Goal: Task Accomplishment & Management: Use online tool/utility

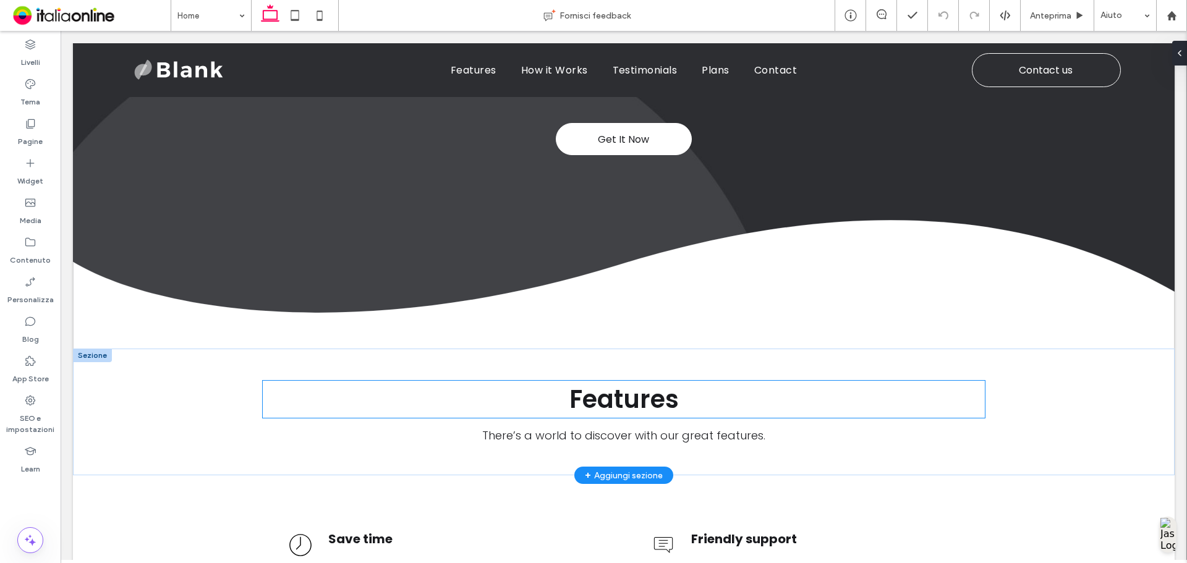
scroll to position [235, 0]
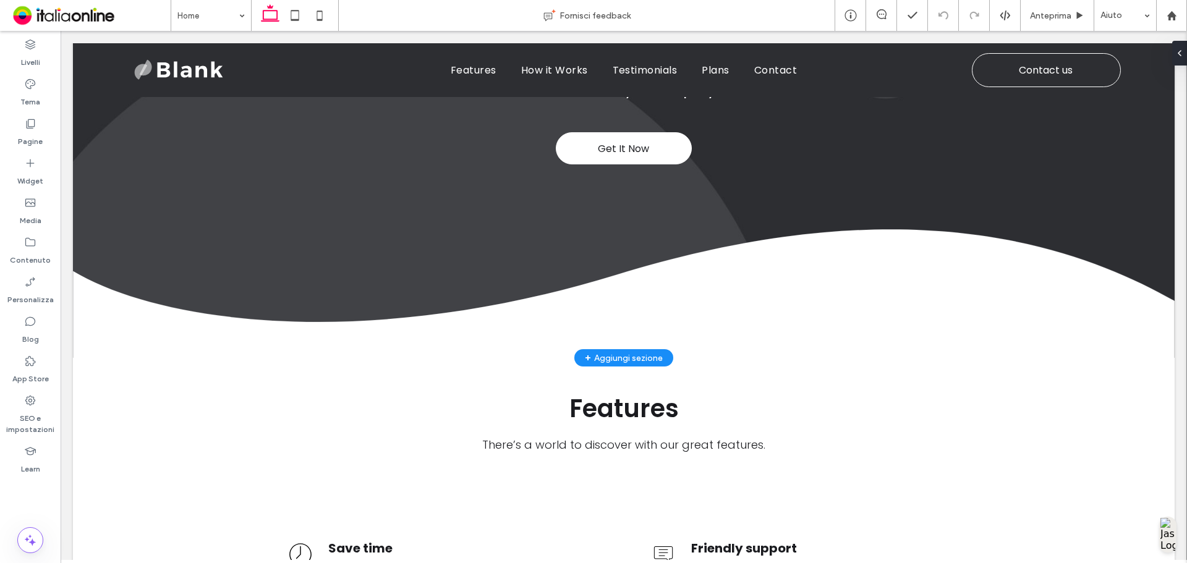
click at [632, 352] on div "+ Aggiungi sezione" at bounding box center [624, 358] width 78 height 14
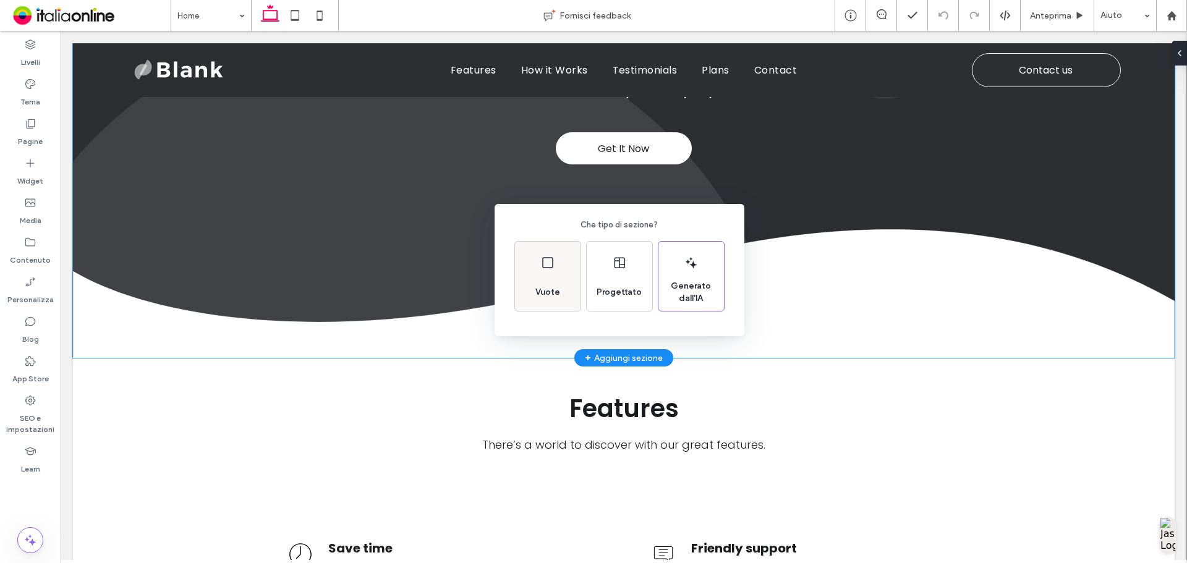
click at [531, 269] on div "Vuote" at bounding box center [548, 276] width 66 height 69
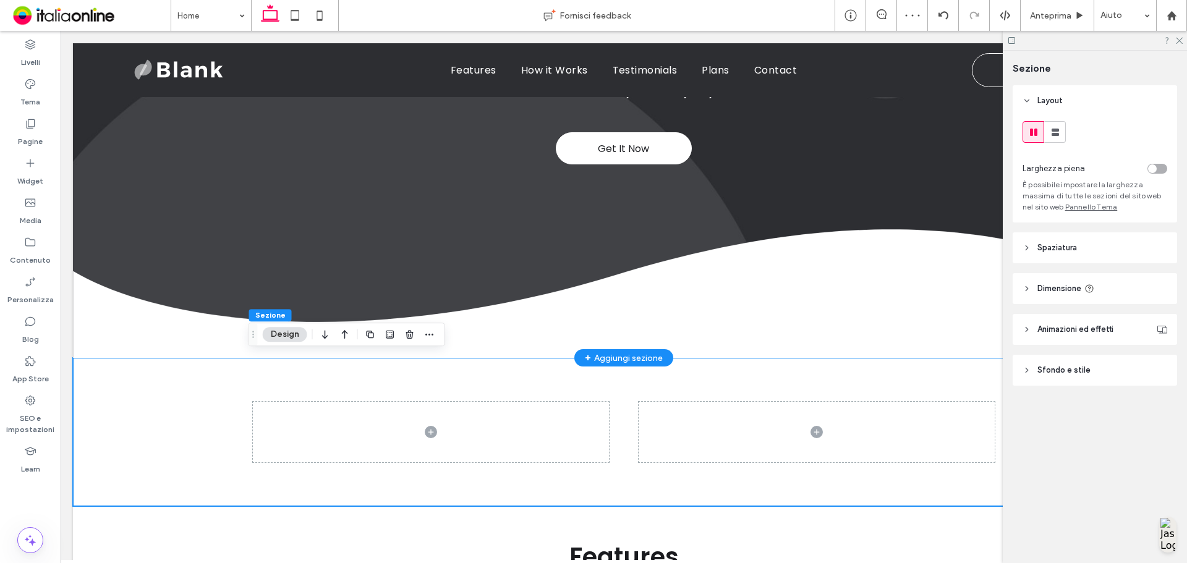
click at [615, 352] on div "+ Aggiungi sezione" at bounding box center [624, 358] width 78 height 14
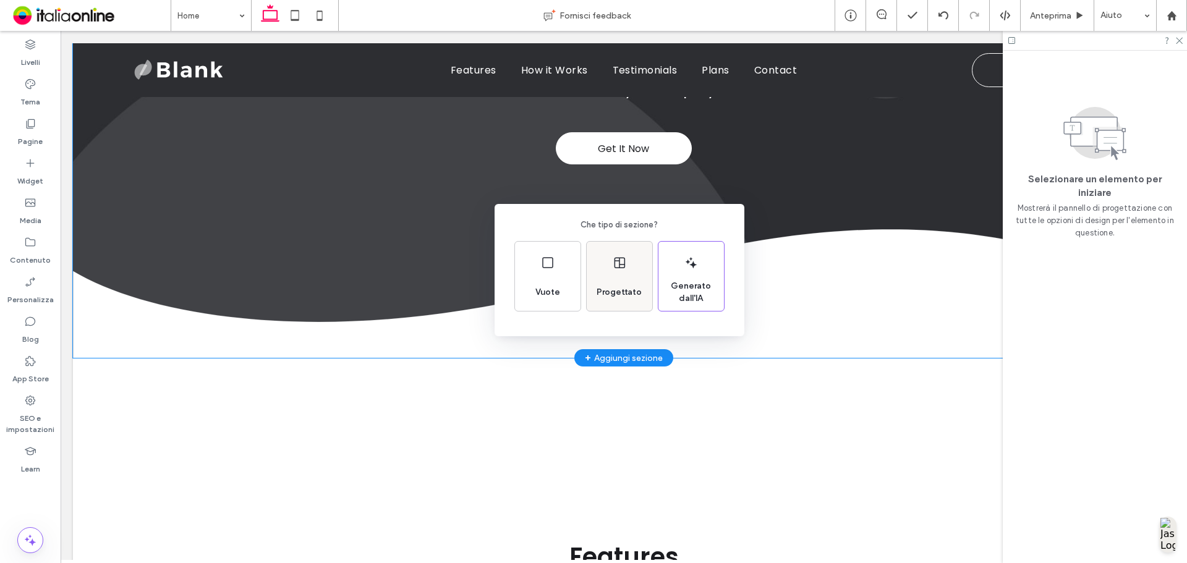
click at [617, 304] on div "Progettato" at bounding box center [619, 292] width 55 height 27
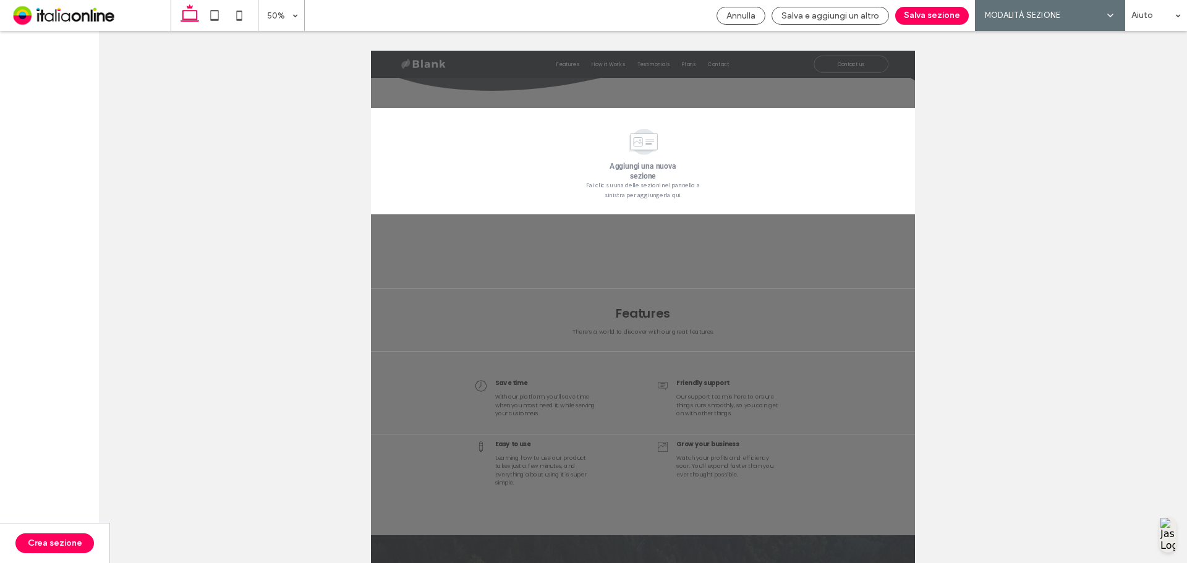
scroll to position [440, 0]
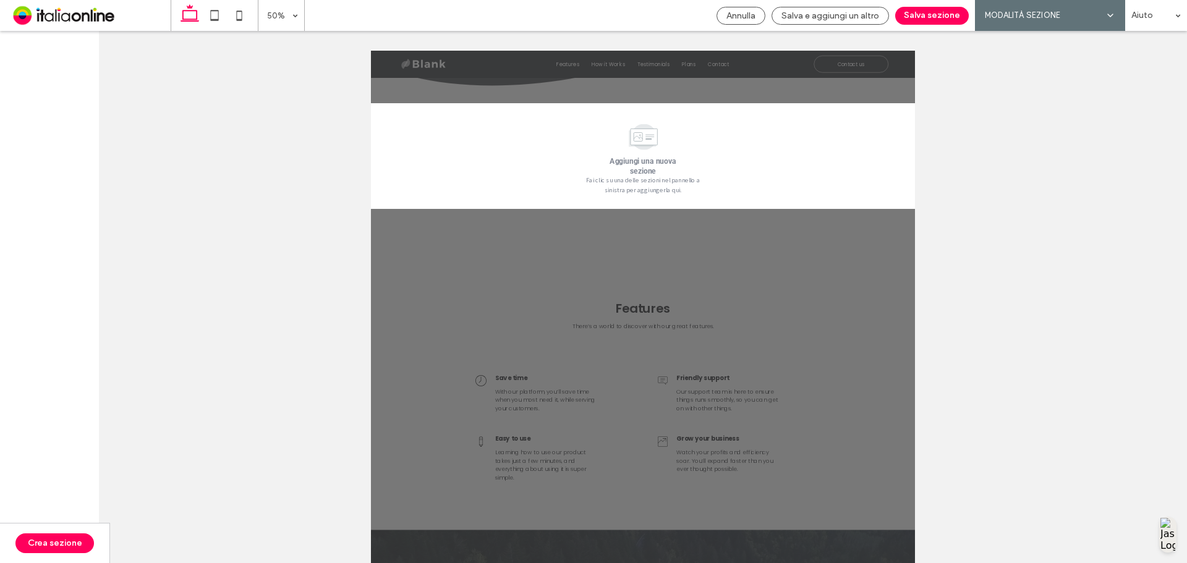
click at [1065, 24] on div "MODALITÀ SEZIONE" at bounding box center [1050, 15] width 150 height 31
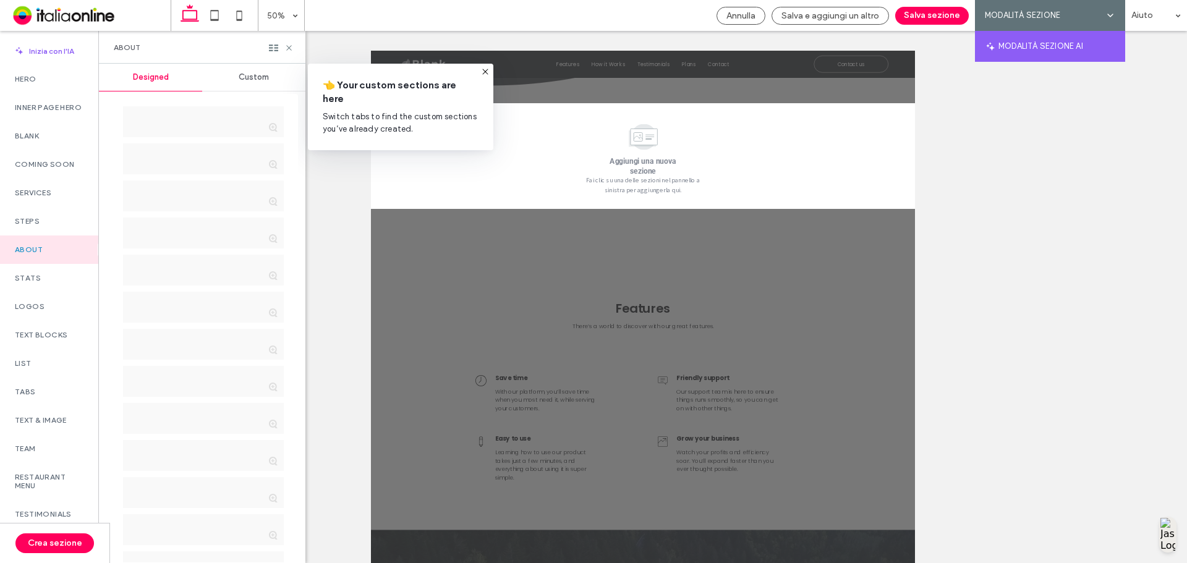
click at [1046, 11] on span "MODALITÀ SEZIONE" at bounding box center [1045, 15] width 121 height 12
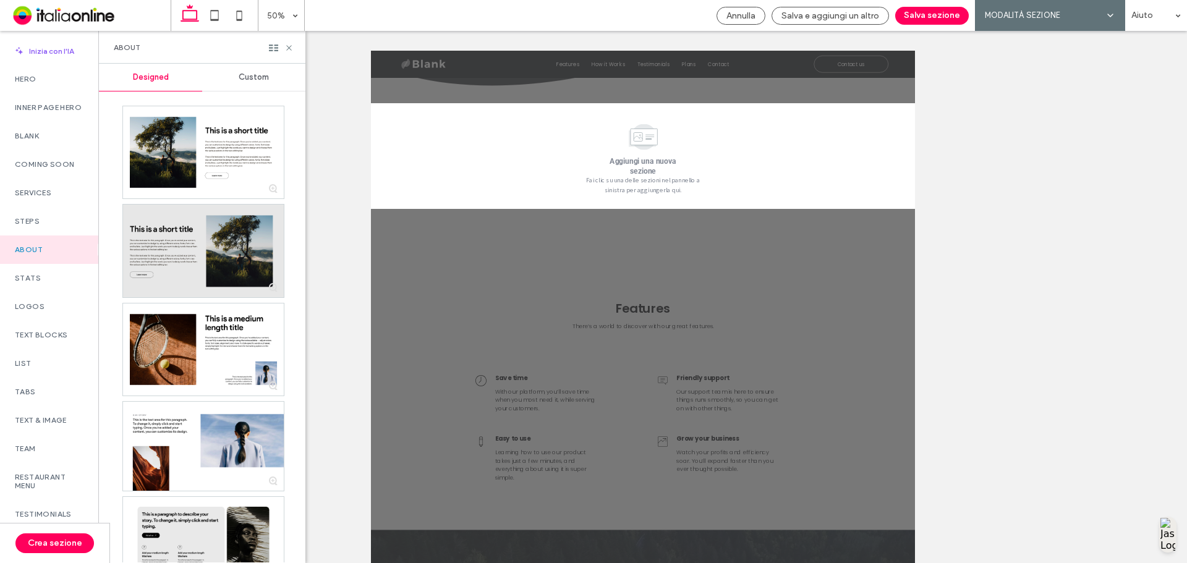
scroll to position [247, 0]
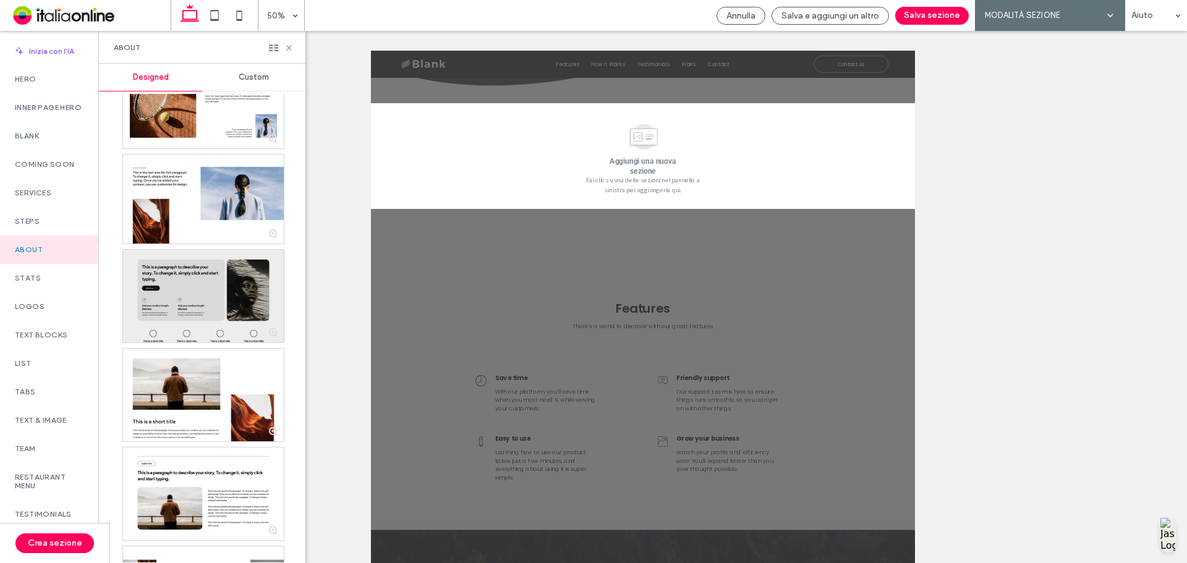
click at [232, 302] on div at bounding box center [203, 296] width 161 height 93
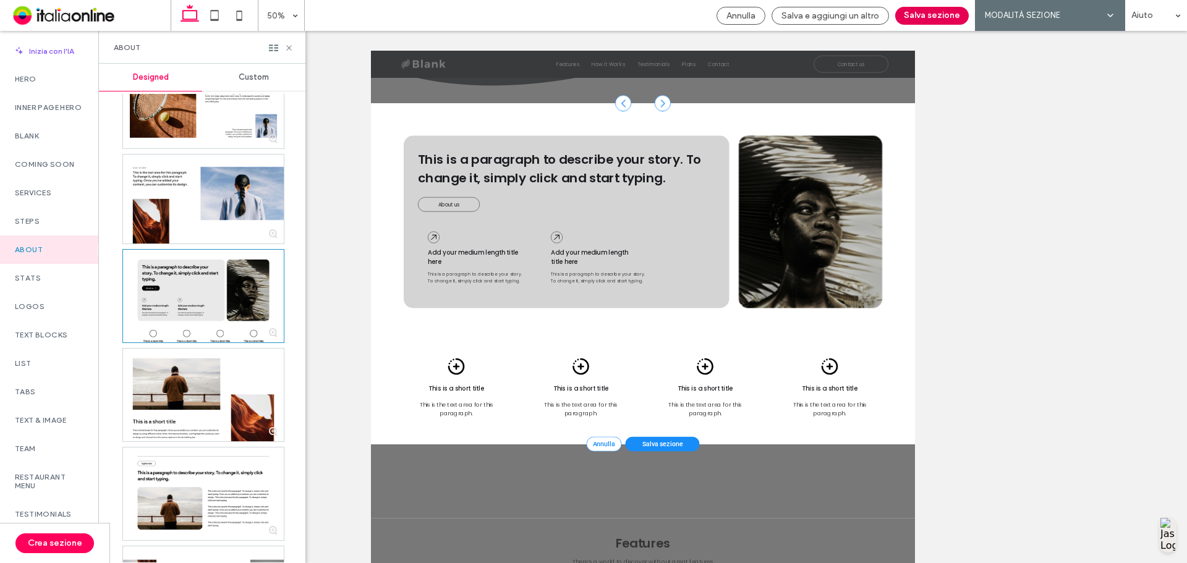
click at [932, 13] on button "Salva sezione" at bounding box center [932, 16] width 74 height 18
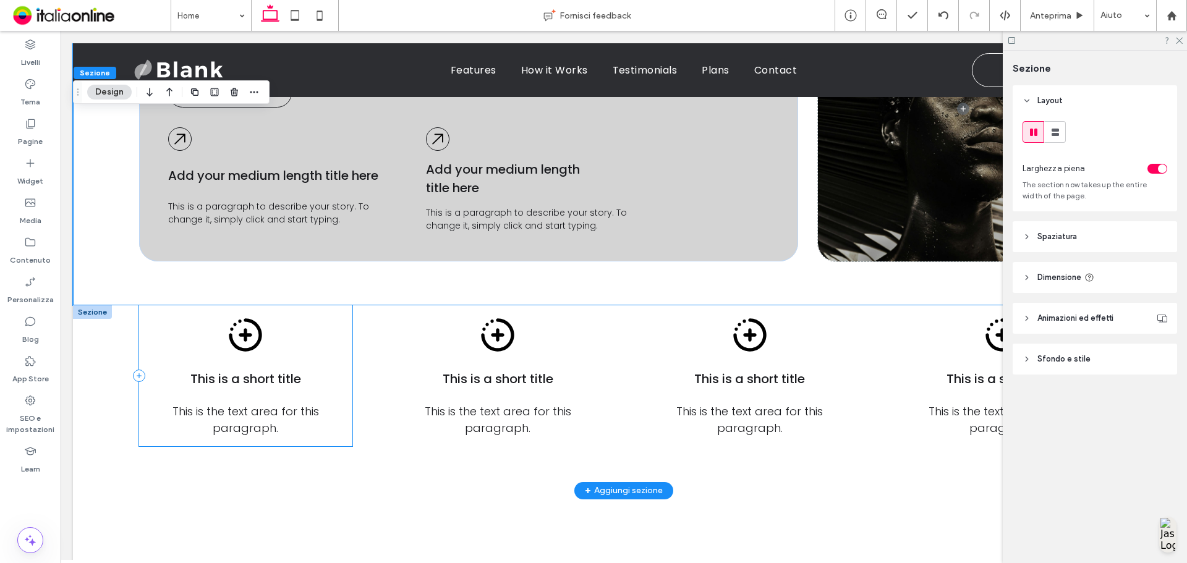
scroll to position [566, 0]
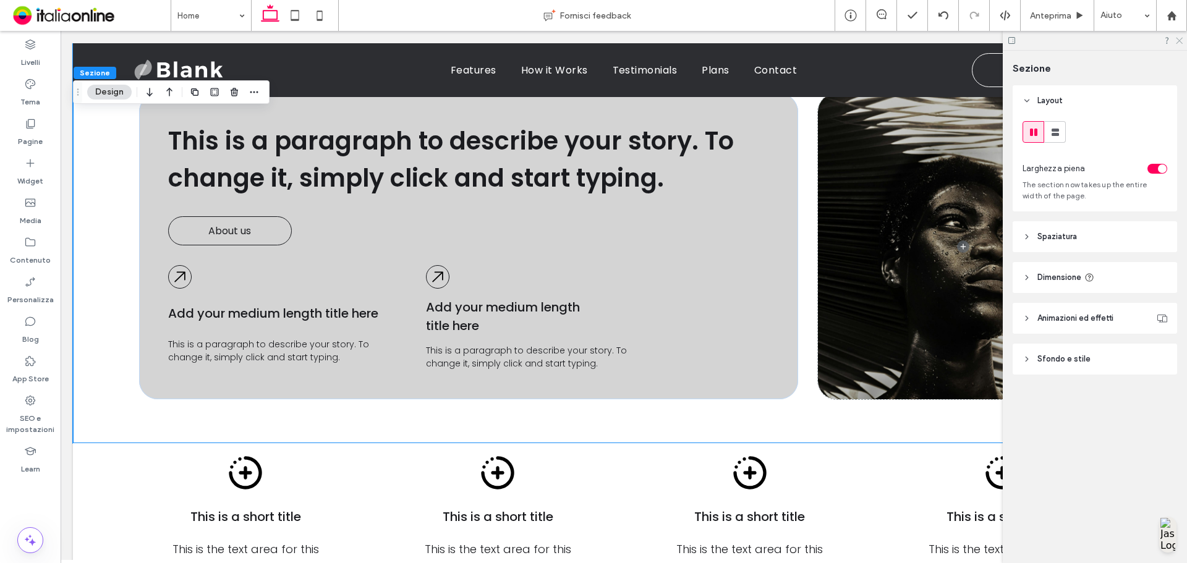
click at [1179, 41] on use at bounding box center [1179, 41] width 7 height 7
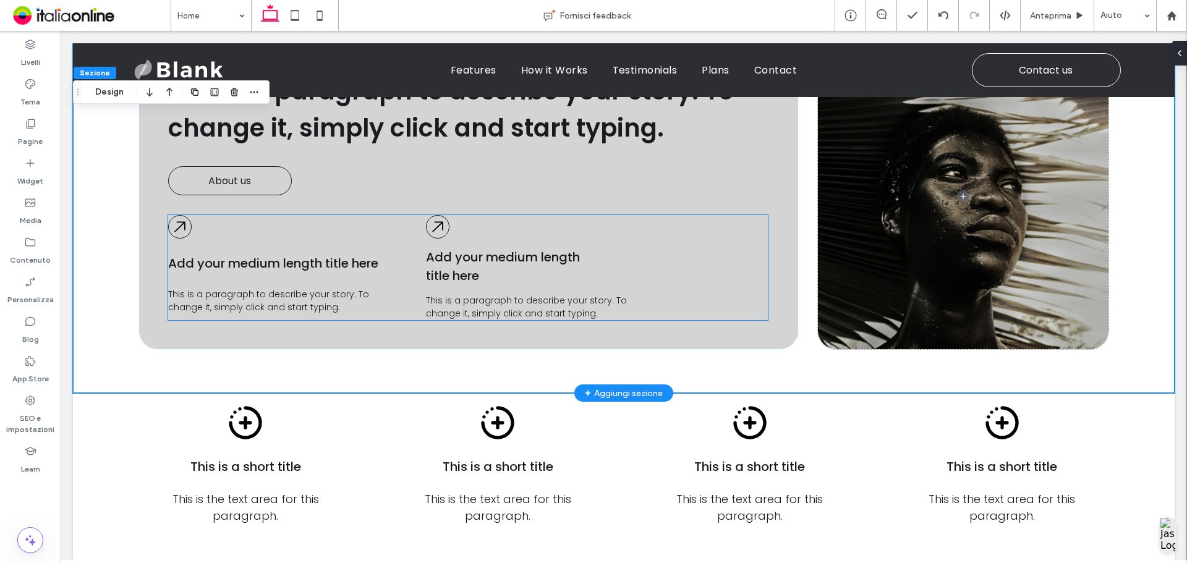
scroll to position [922, 0]
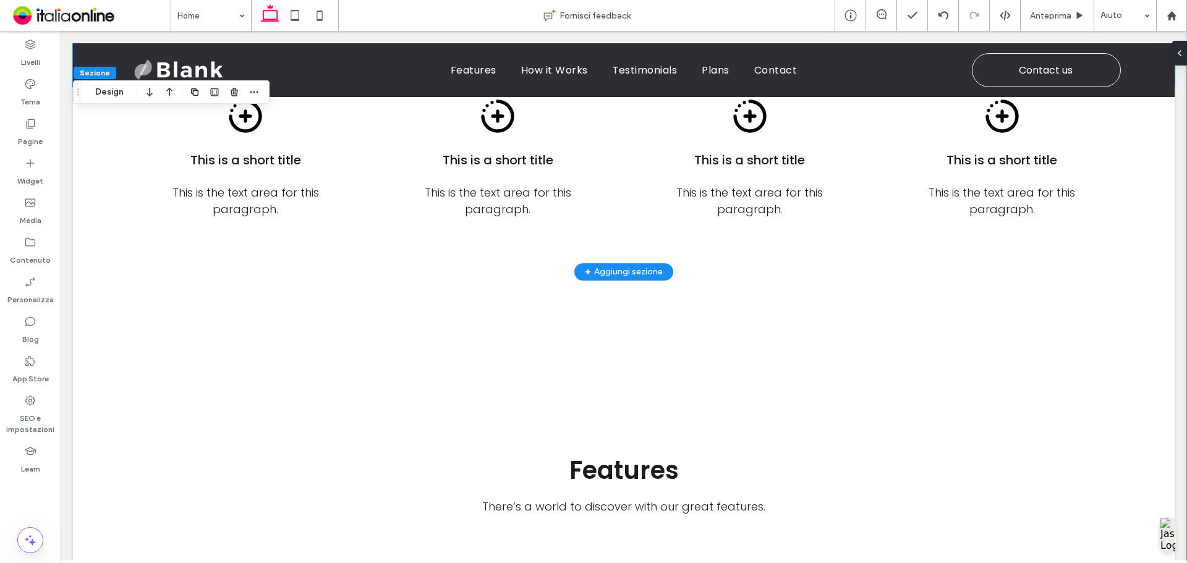
click at [630, 266] on div "+ Aggiungi sezione" at bounding box center [624, 272] width 78 height 14
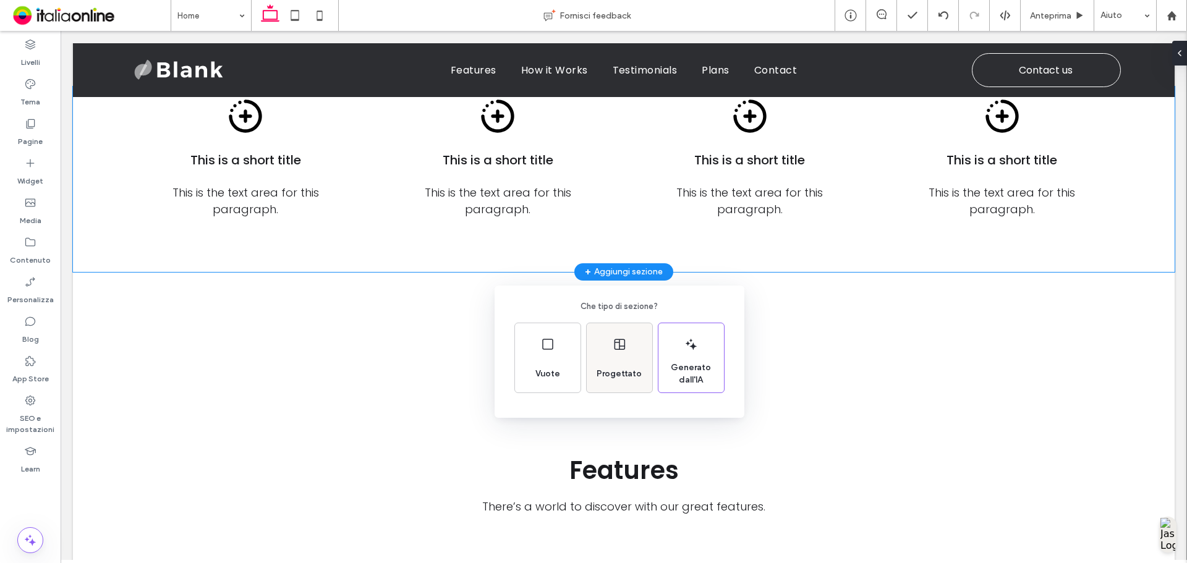
click at [624, 352] on div "Progettato" at bounding box center [620, 357] width 66 height 69
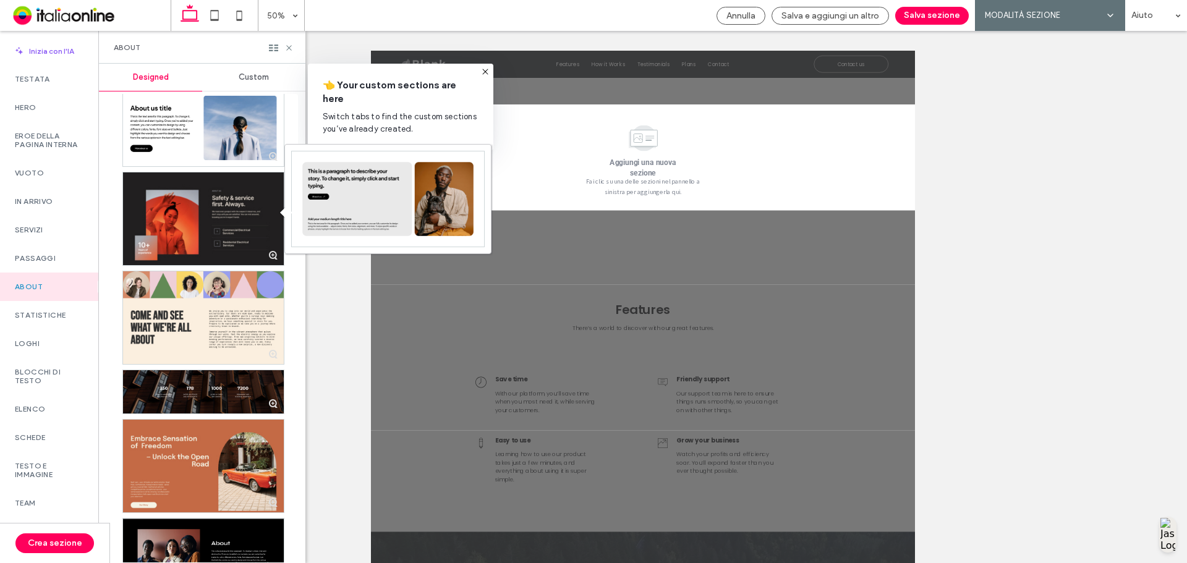
scroll to position [3508, 0]
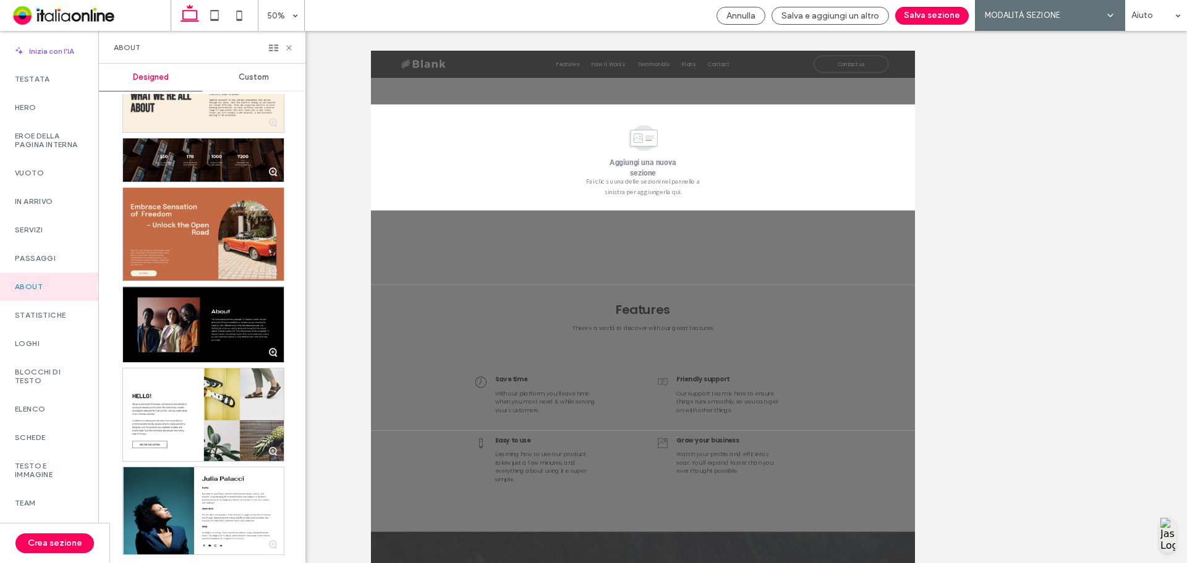
click at [255, 75] on span "Custom" at bounding box center [254, 77] width 30 height 10
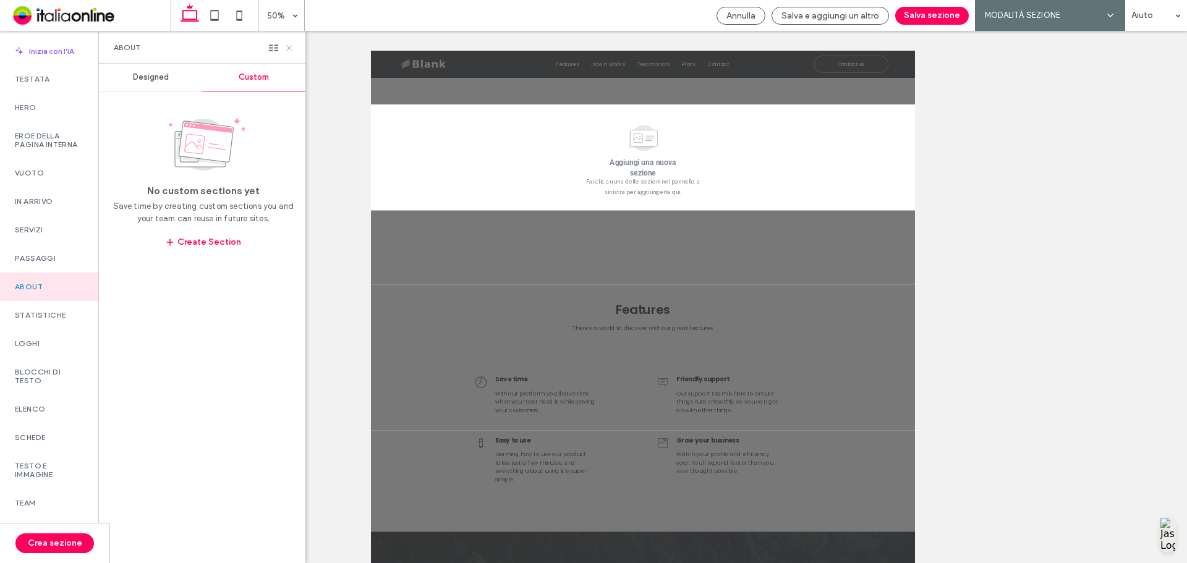
click at [292, 46] on icon at bounding box center [288, 47] width 9 height 9
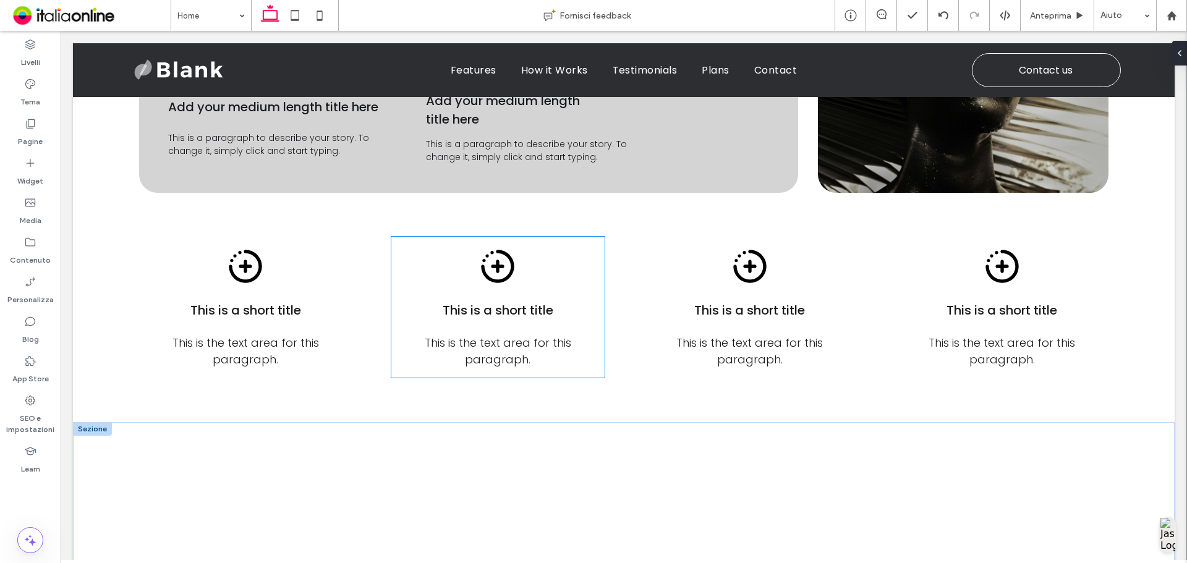
scroll to position [927, 0]
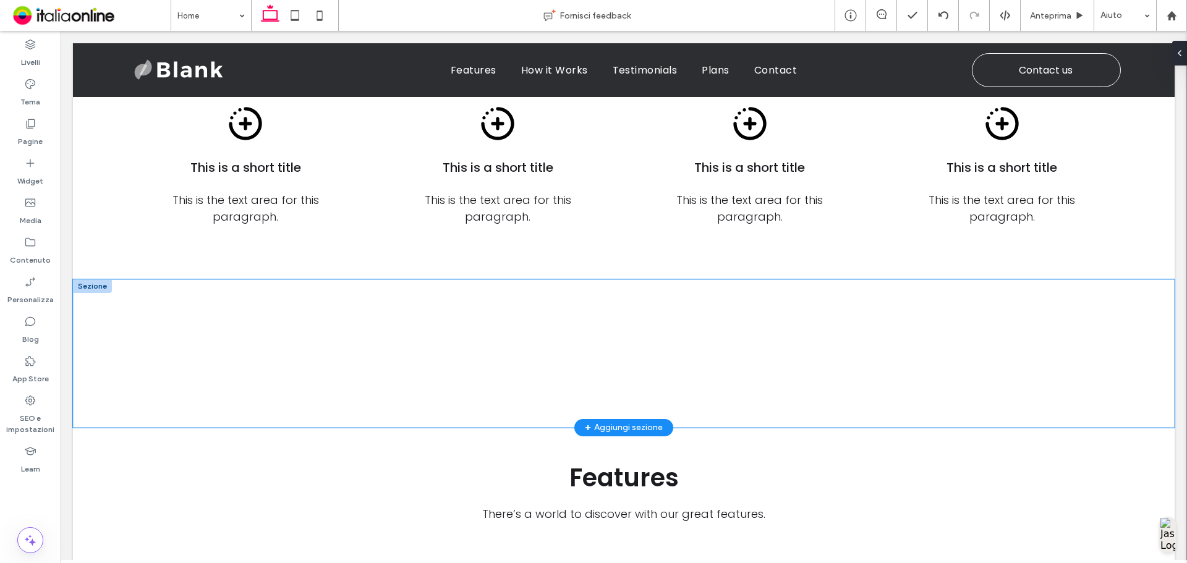
click at [125, 326] on div at bounding box center [623, 353] width 1101 height 148
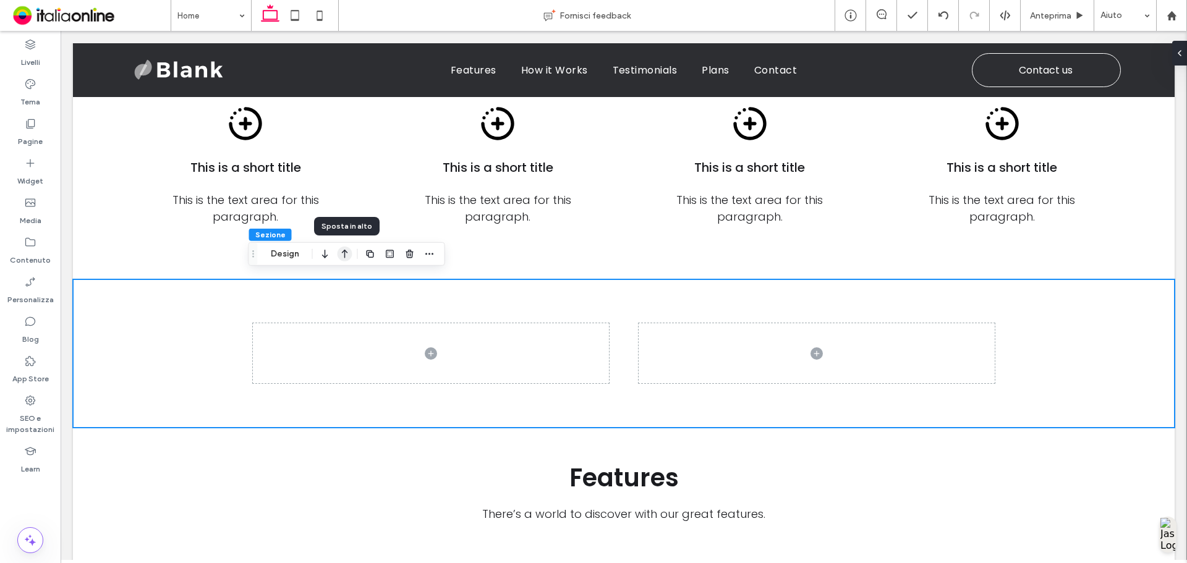
click at [343, 253] on icon "button" at bounding box center [344, 254] width 15 height 22
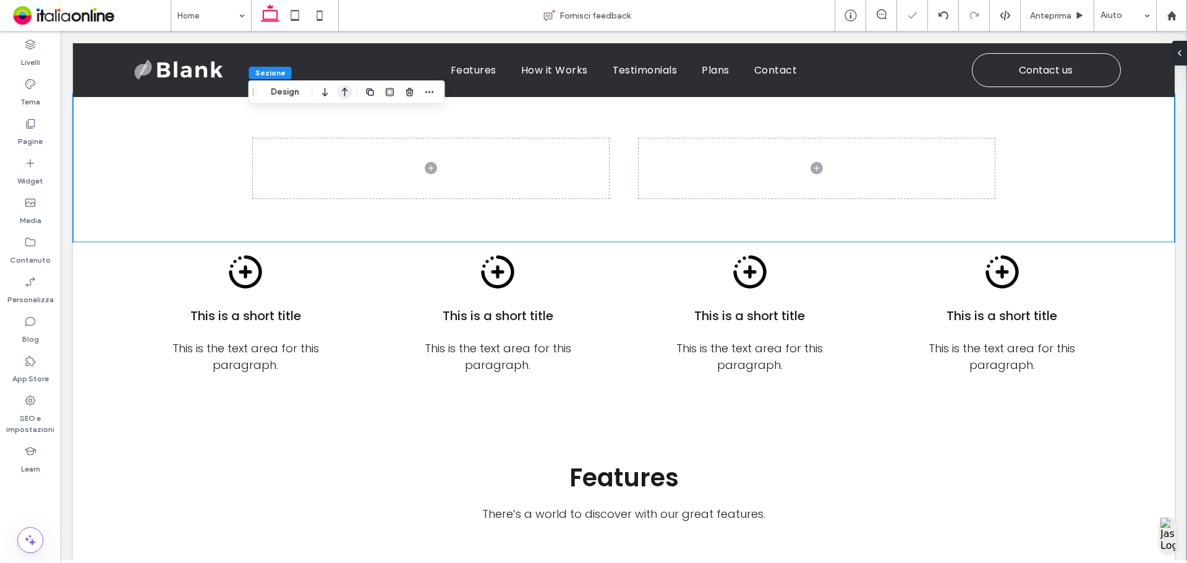
click at [347, 94] on icon "button" at bounding box center [344, 92] width 15 height 22
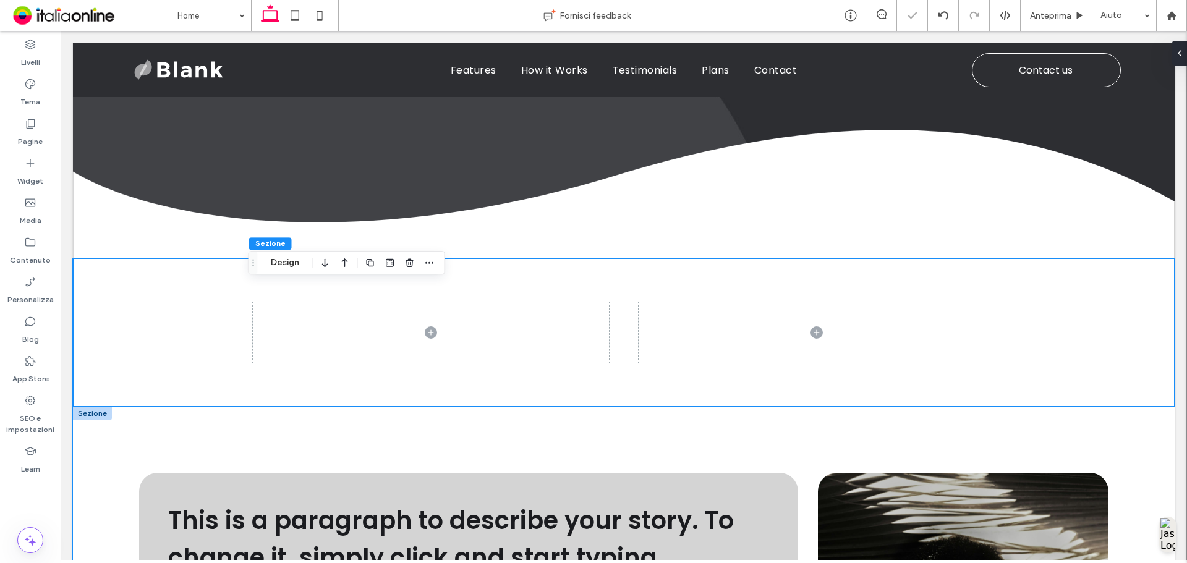
scroll to position [319, 0]
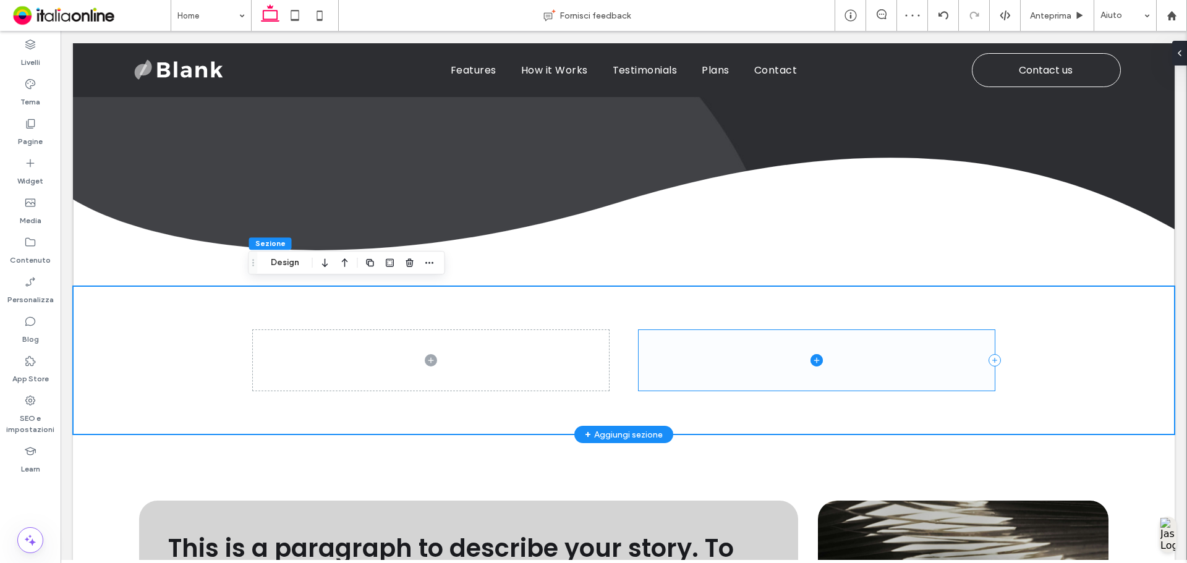
click at [689, 338] on span at bounding box center [816, 360] width 356 height 60
click at [248, 363] on icon at bounding box center [253, 360] width 12 height 12
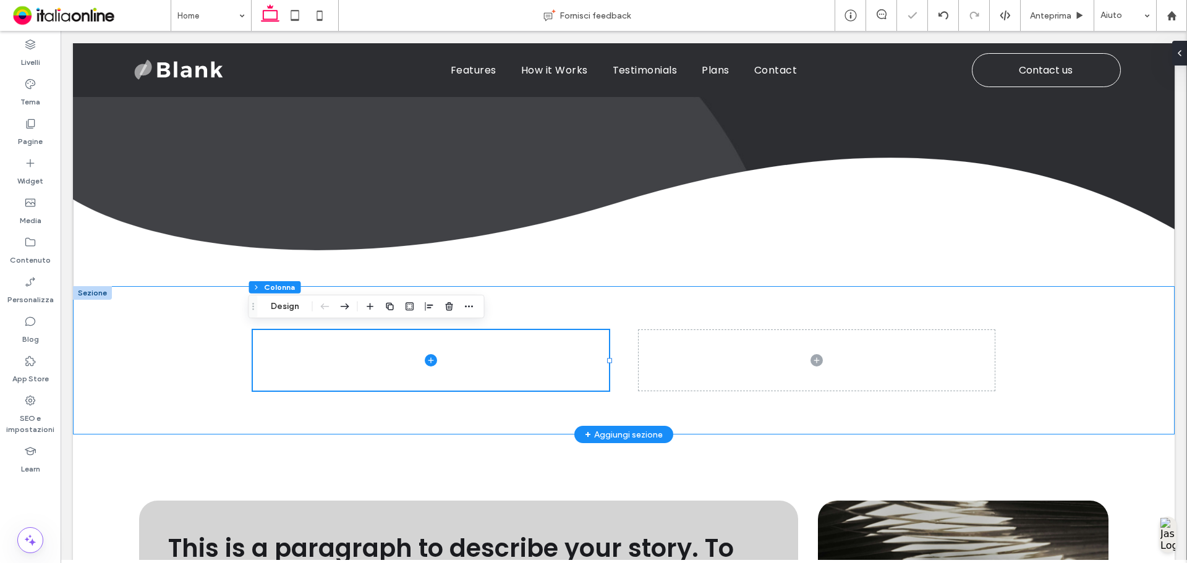
click at [159, 370] on div at bounding box center [623, 360] width 1101 height 148
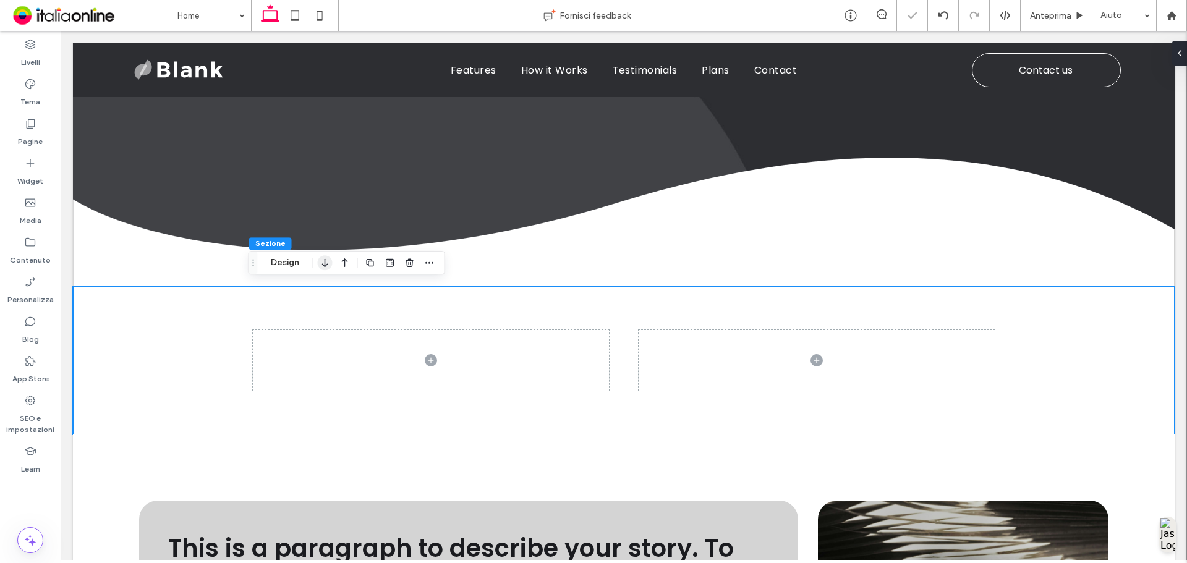
drag, startPoint x: 296, startPoint y: 262, endPoint x: 324, endPoint y: 261, distance: 27.8
click at [296, 262] on button "Design" at bounding box center [285, 262] width 45 height 15
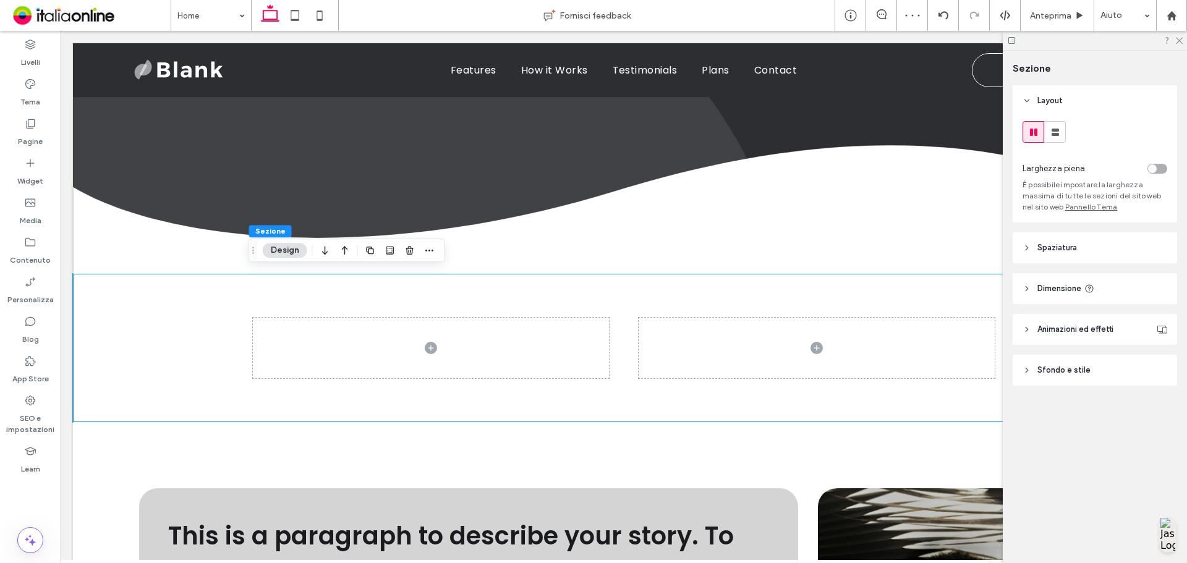
click at [1150, 165] on div "toggle" at bounding box center [1152, 168] width 9 height 9
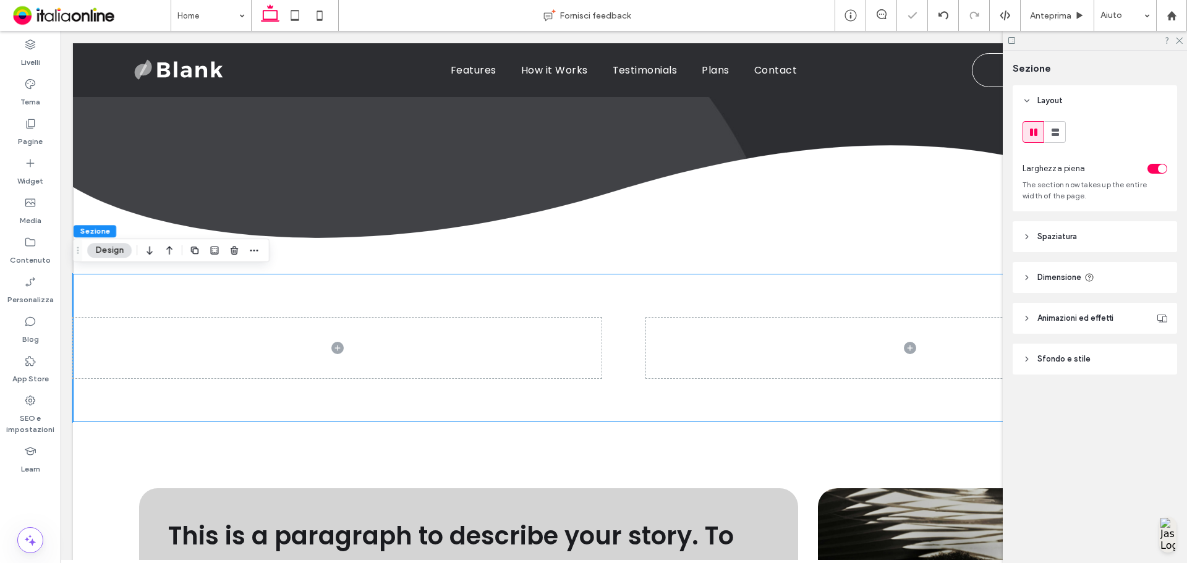
click at [1118, 233] on header "Spaziatura" at bounding box center [1094, 236] width 164 height 31
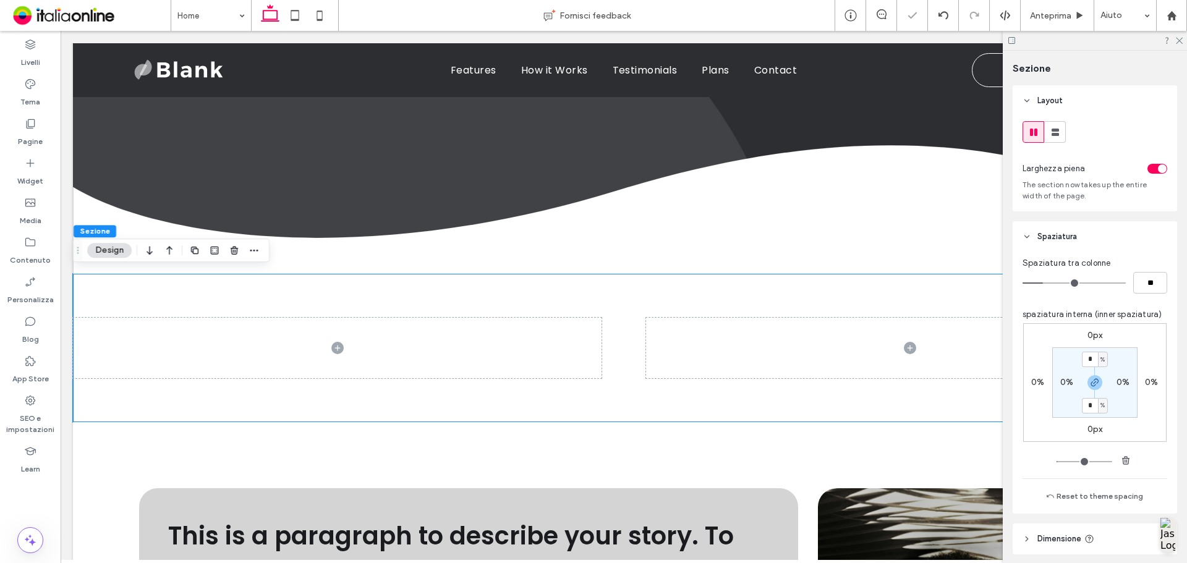
click at [1054, 384] on div "0%" at bounding box center [1067, 382] width 28 height 11
click at [1060, 383] on label "0%" at bounding box center [1066, 382] width 13 height 11
type input "*"
type input "****"
type input "***"
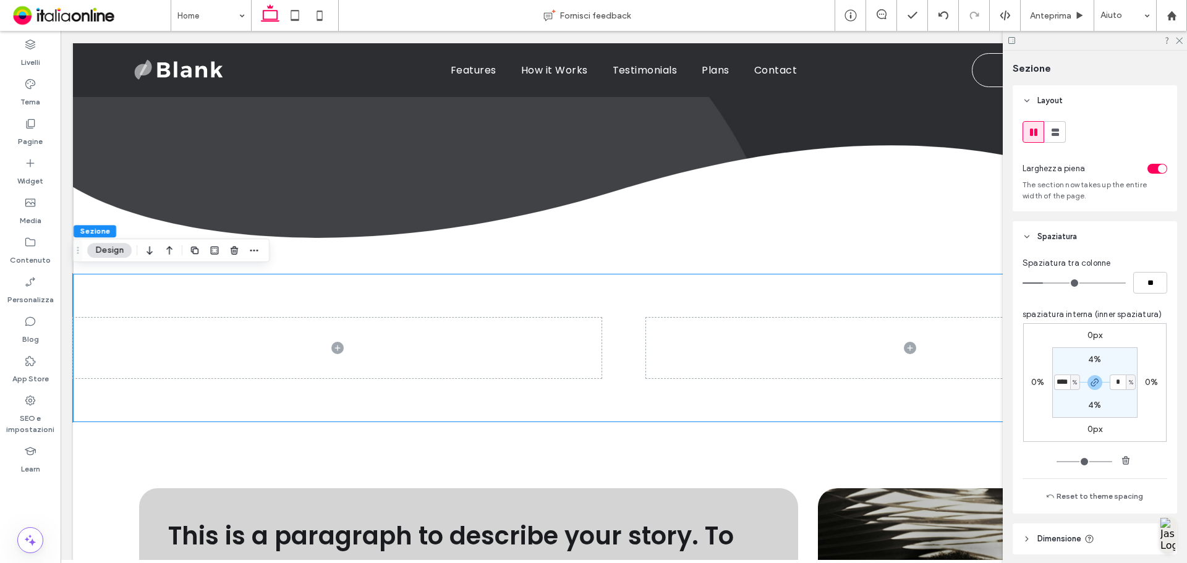
type input "****"
click at [1070, 379] on div "%" at bounding box center [1075, 382] width 10 height 15
click at [1067, 379] on span "%" at bounding box center [1070, 382] width 7 height 12
click at [1070, 380] on div "%" at bounding box center [1075, 382] width 10 height 15
click at [1068, 401] on span "px" at bounding box center [1067, 401] width 9 height 12
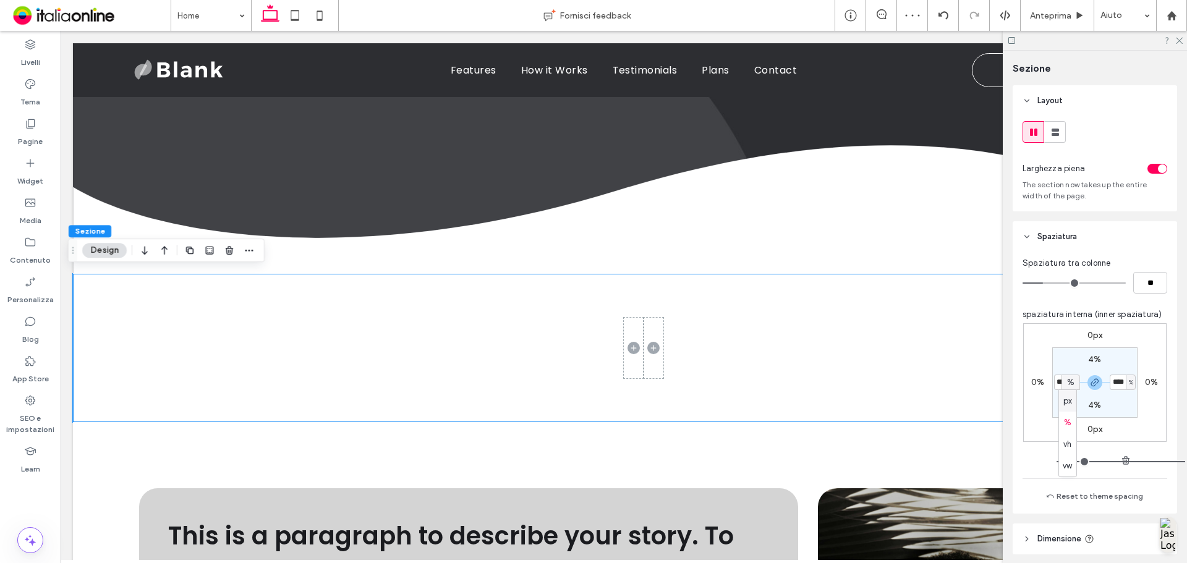
type input "***"
type input "*******"
click at [1072, 384] on span "px" at bounding box center [1075, 382] width 6 height 12
click at [1068, 420] on span "%" at bounding box center [1067, 423] width 7 height 12
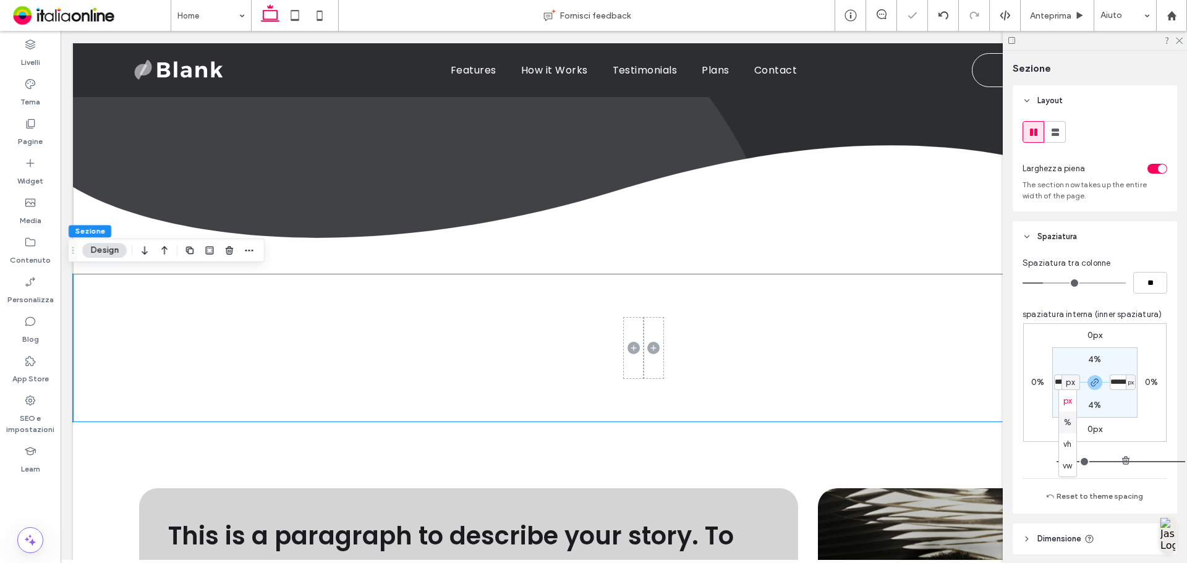
type input "***"
type input "****"
type input "***"
click at [1059, 387] on input "****" at bounding box center [1062, 382] width 16 height 15
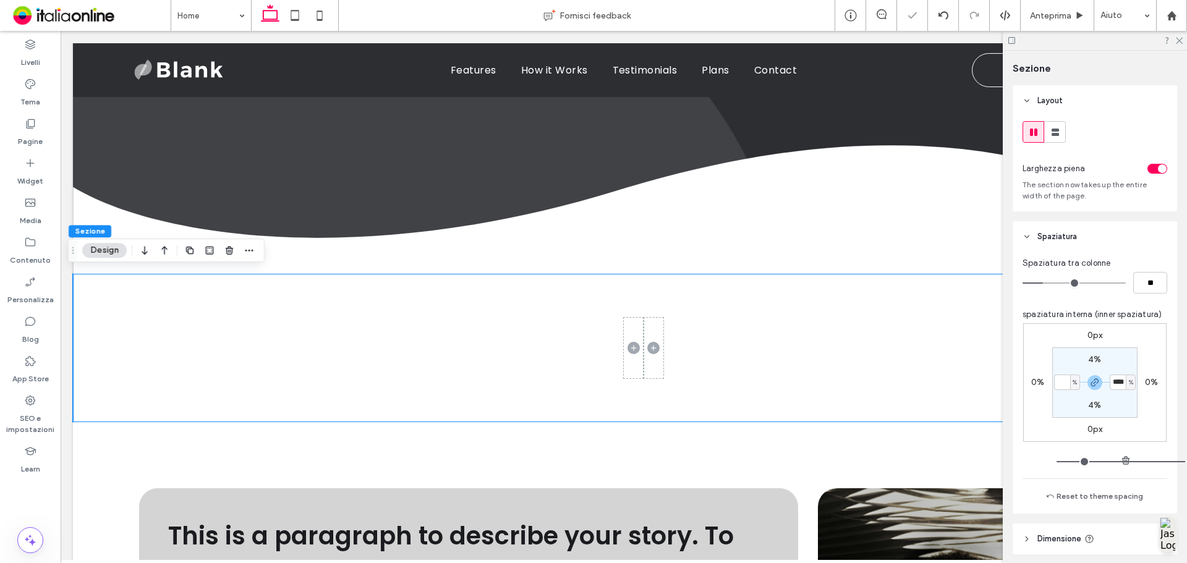
type input "*"
click at [1059, 397] on section "4% * % 4% * %" at bounding box center [1094, 382] width 85 height 70
click at [1060, 386] on input "*" at bounding box center [1062, 382] width 16 height 15
type input "*"
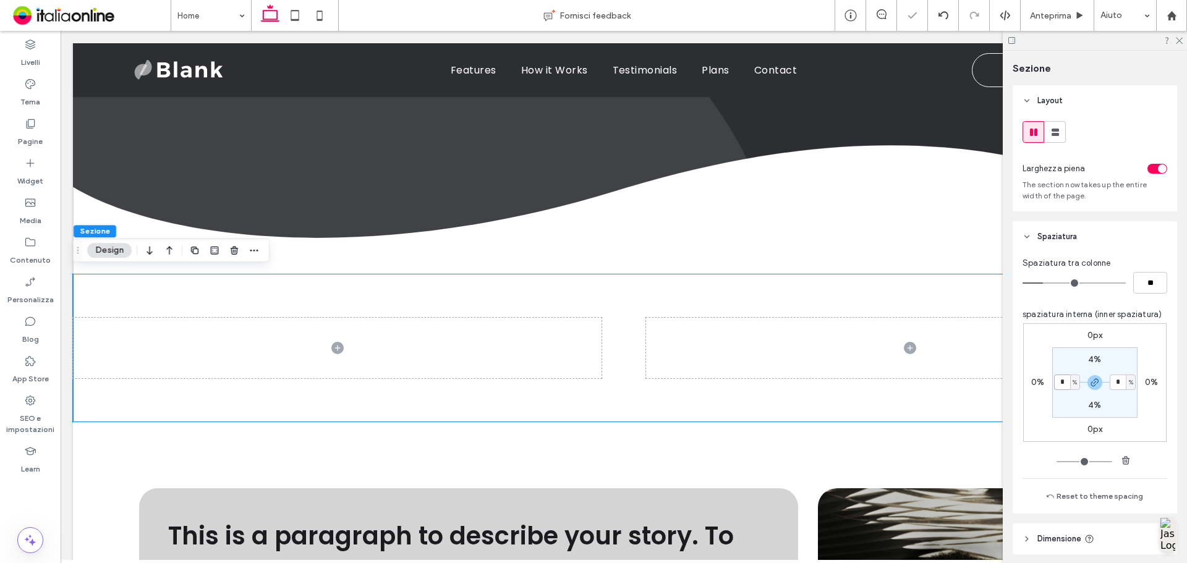
type input "*"
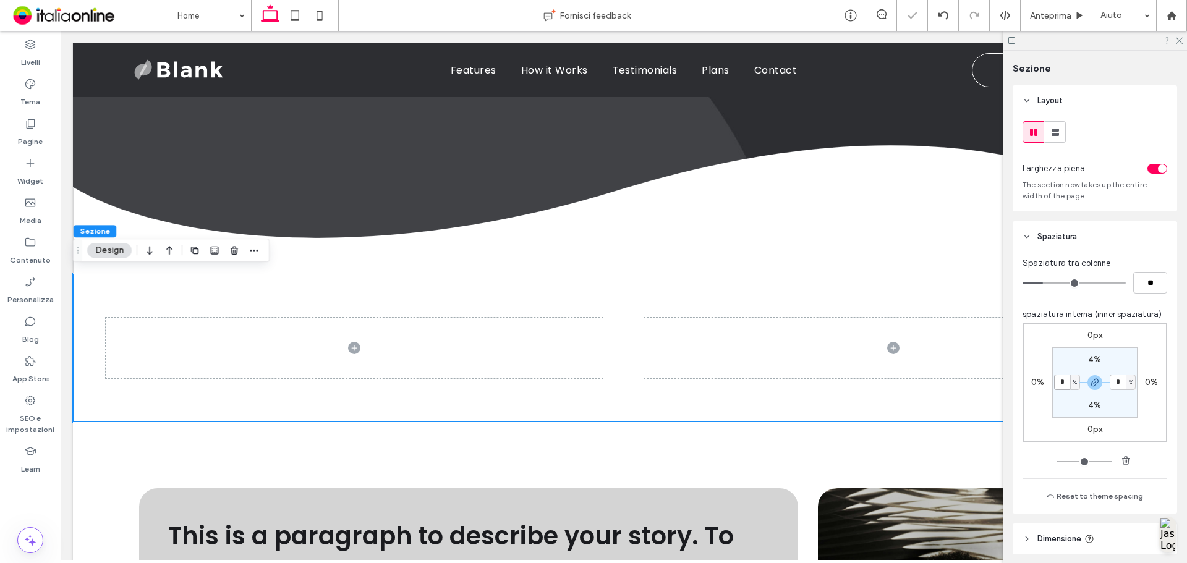
type input "*"
click at [1111, 405] on section "4% * % 4% * %" at bounding box center [1094, 382] width 85 height 70
click at [1176, 39] on icon at bounding box center [1178, 40] width 8 height 8
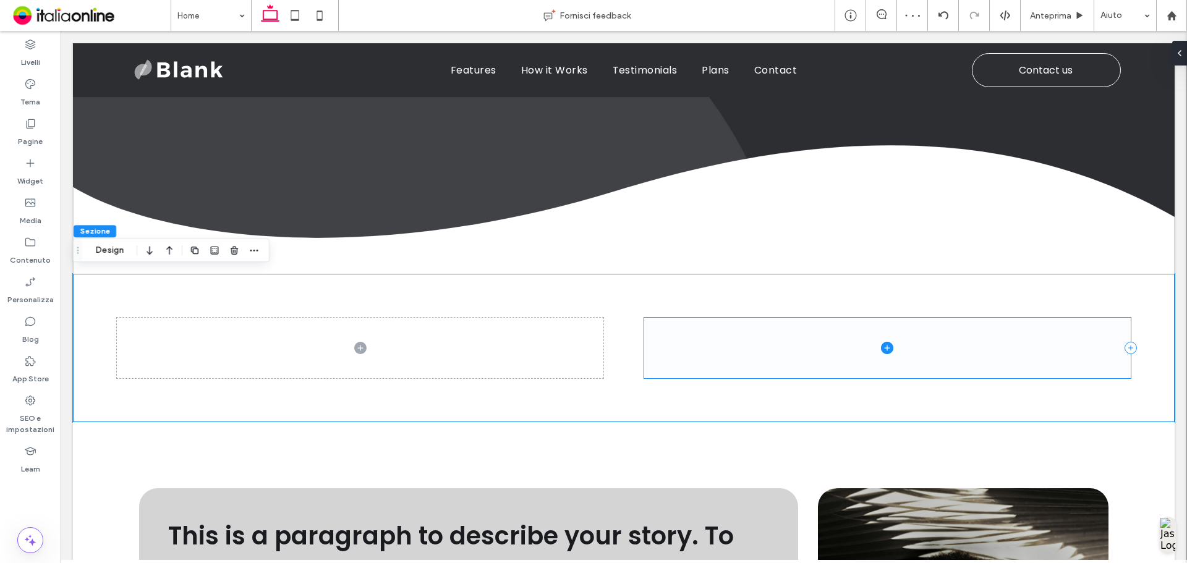
click at [740, 329] on span at bounding box center [887, 348] width 486 height 60
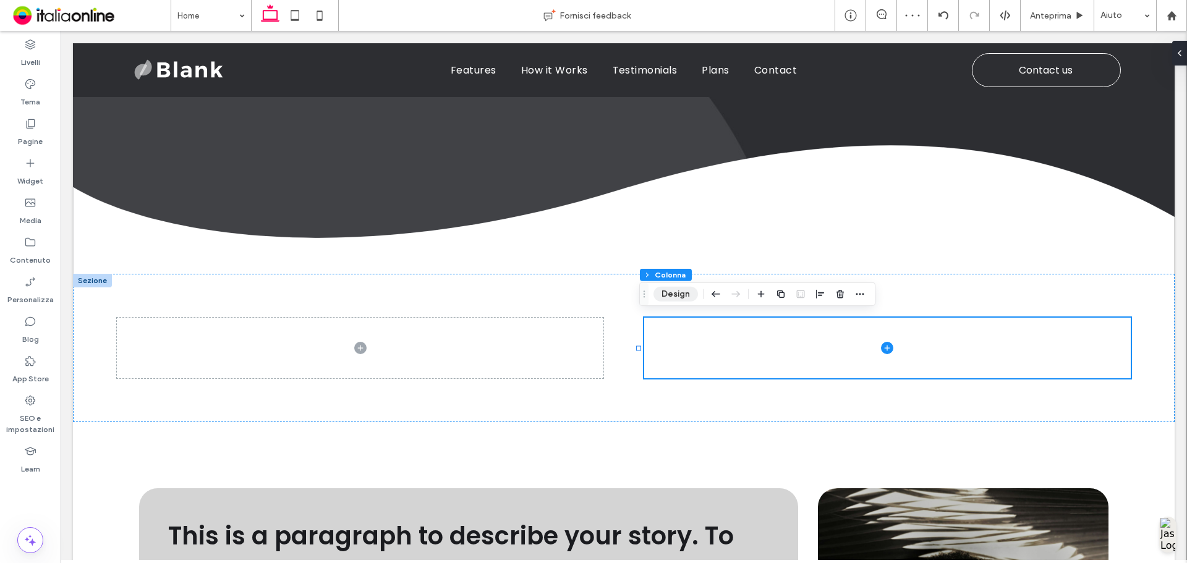
click at [676, 290] on button "Design" at bounding box center [675, 294] width 45 height 15
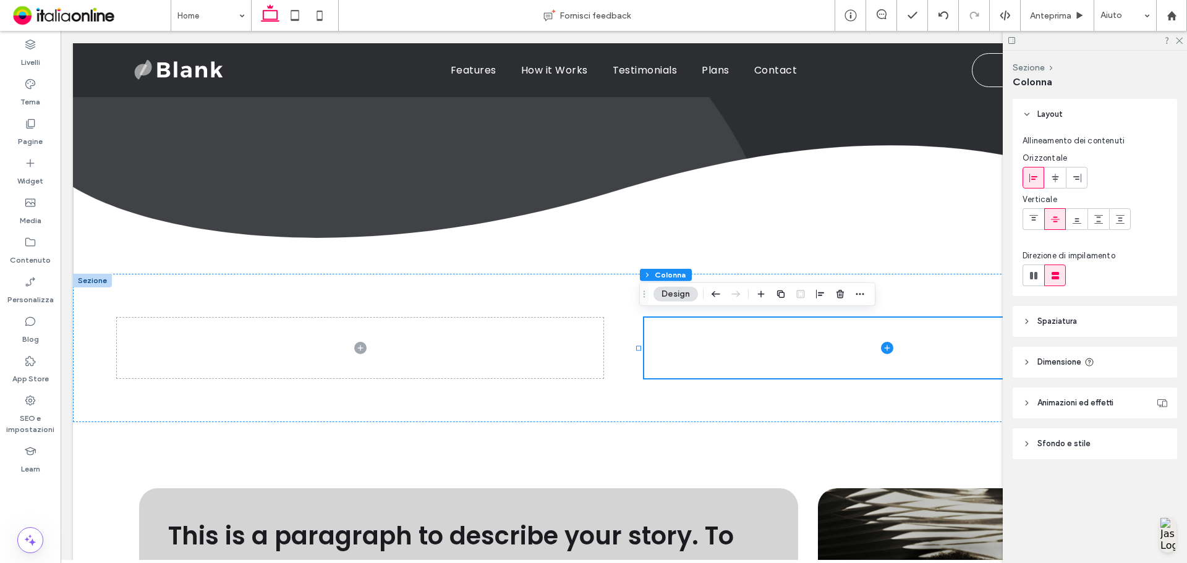
click at [1041, 447] on span "Sfondo e stile" at bounding box center [1063, 444] width 53 height 12
click at [1119, 478] on div "video" at bounding box center [1143, 477] width 48 height 27
drag, startPoint x: 1091, startPoint y: 481, endPoint x: 1082, endPoint y: 498, distance: 18.6
click at [1091, 481] on span "Immagine" at bounding box center [1095, 478] width 36 height 10
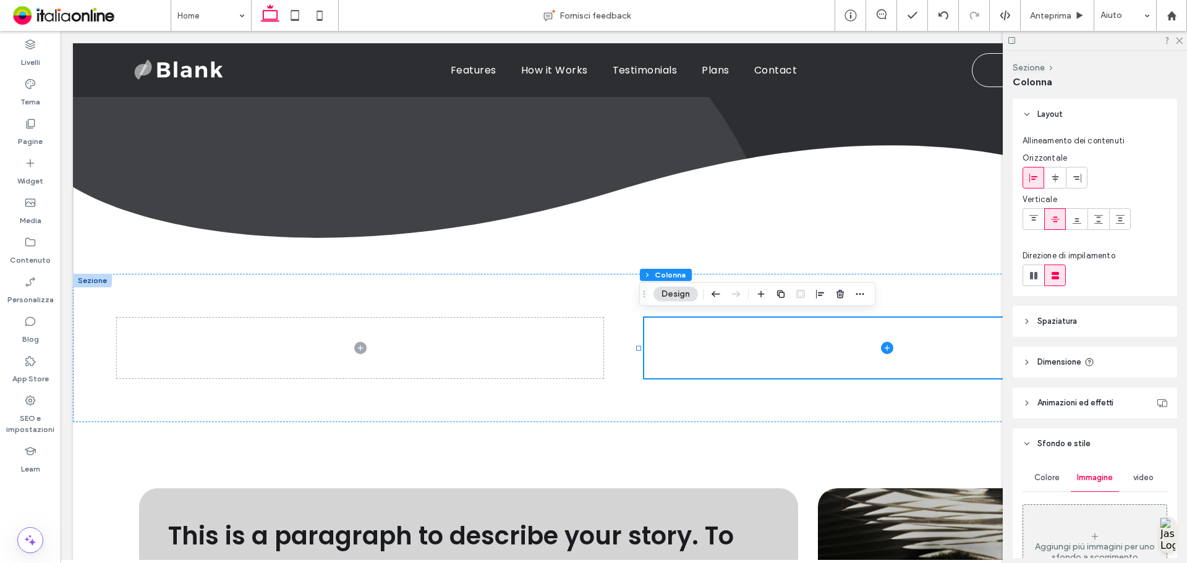
click at [1079, 506] on figure "Aggiungi più immagini per uno sfondo a scorrimento" at bounding box center [1094, 546] width 145 height 85
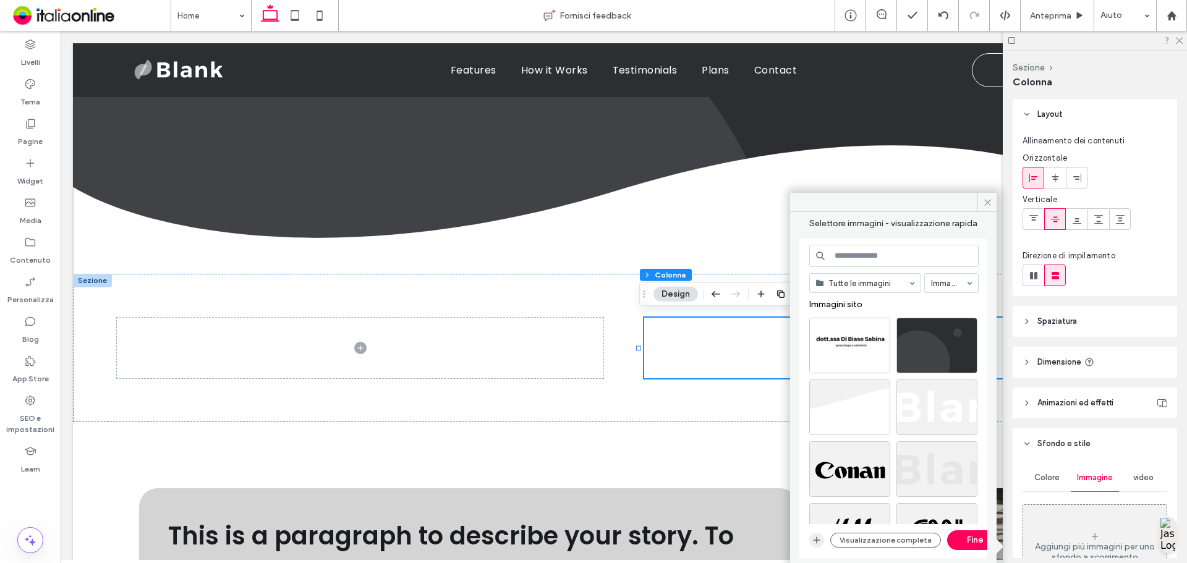
click at [821, 541] on icon "button" at bounding box center [817, 540] width 10 height 10
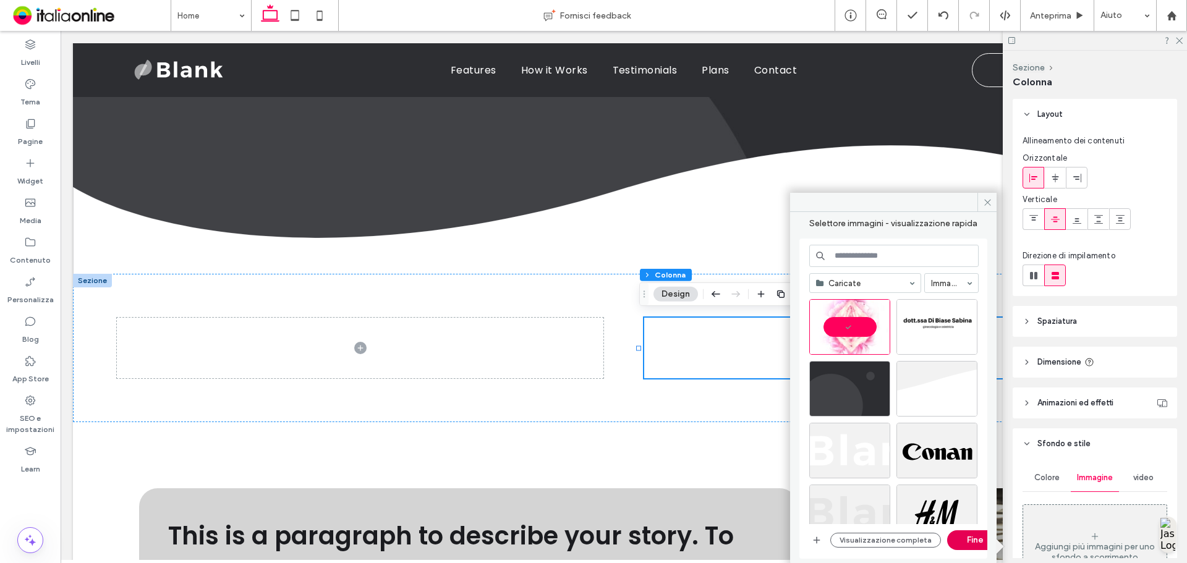
click at [967, 545] on button "Fine" at bounding box center [975, 540] width 56 height 20
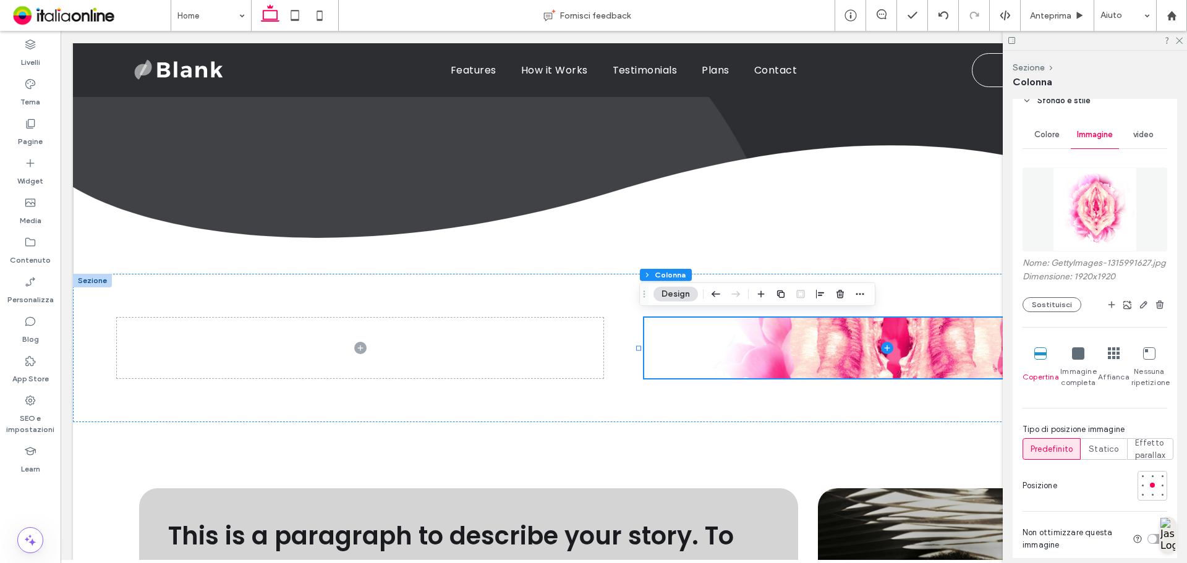
scroll to position [371, 0]
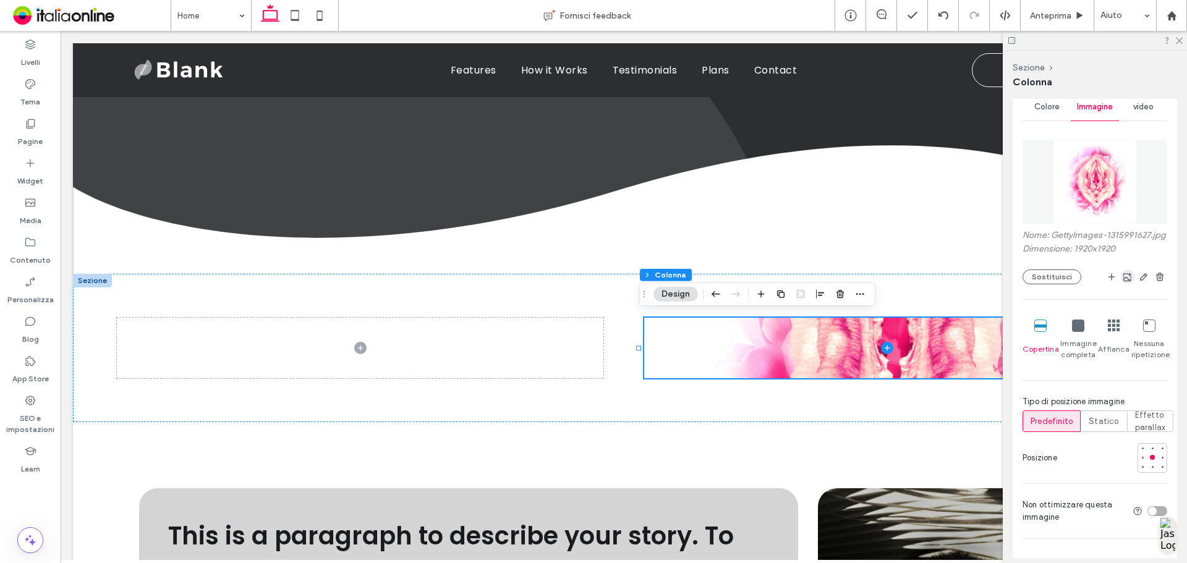
click at [1124, 282] on icon "button" at bounding box center [1127, 277] width 10 height 10
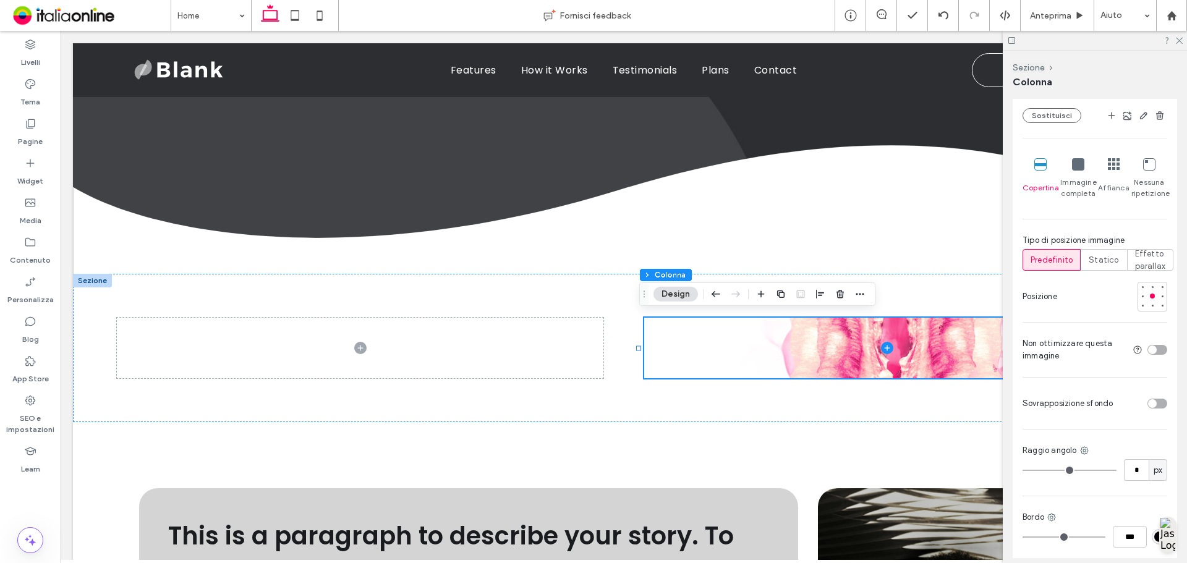
scroll to position [643, 0]
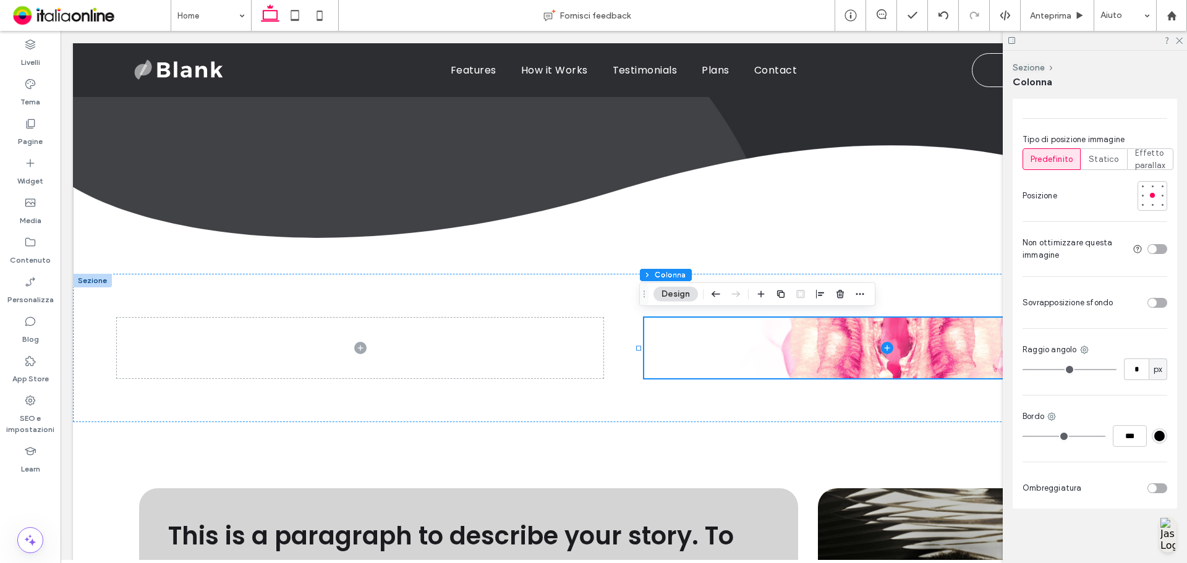
click at [1147, 298] on div "toggle" at bounding box center [1157, 303] width 20 height 10
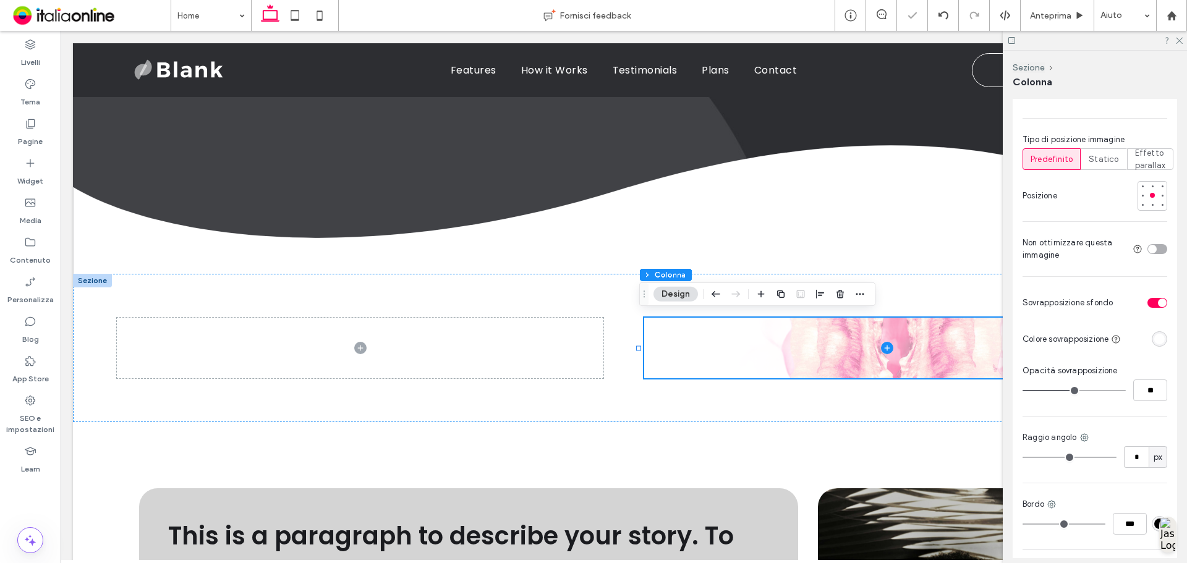
click at [1154, 338] on div "rgba(255, 255, 255, 1)" at bounding box center [1159, 339] width 11 height 11
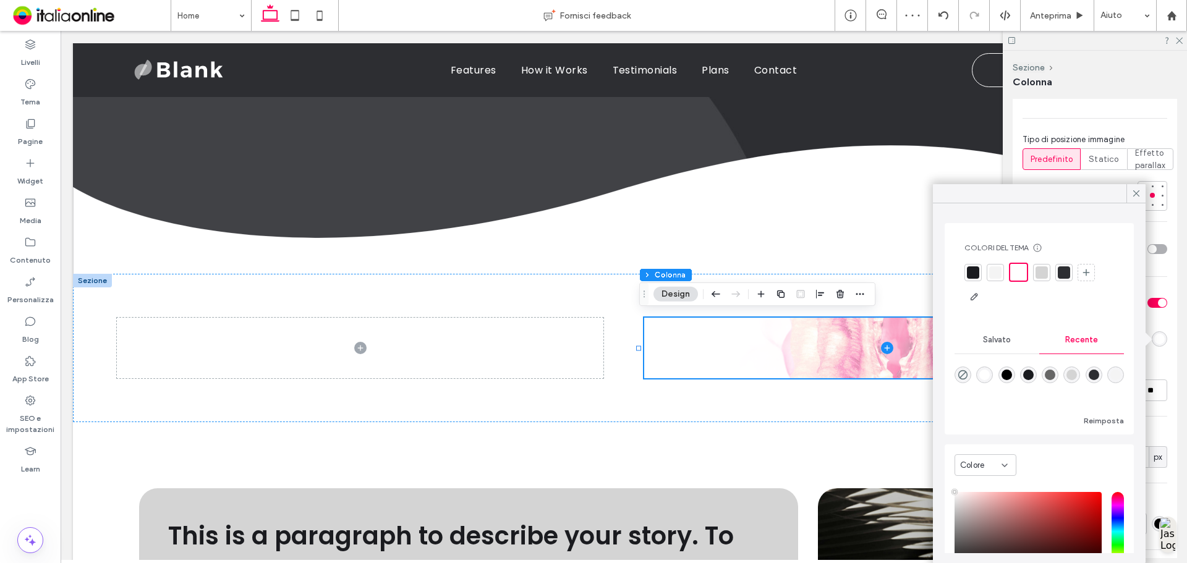
click at [1028, 377] on div "rgba(26, 27, 31, 1)" at bounding box center [1028, 375] width 11 height 11
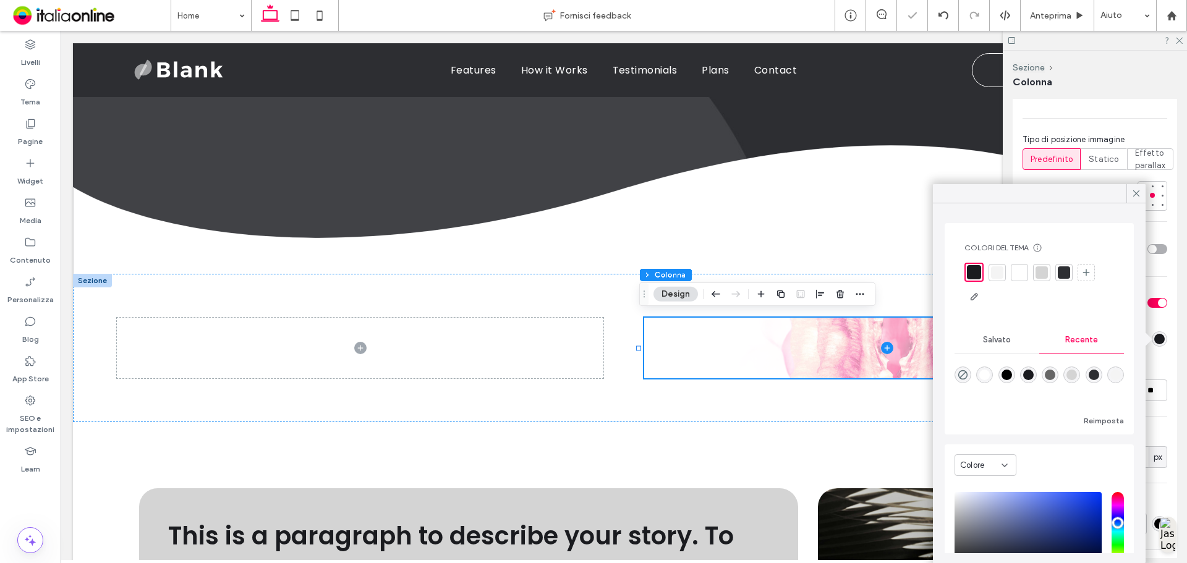
type input "*******"
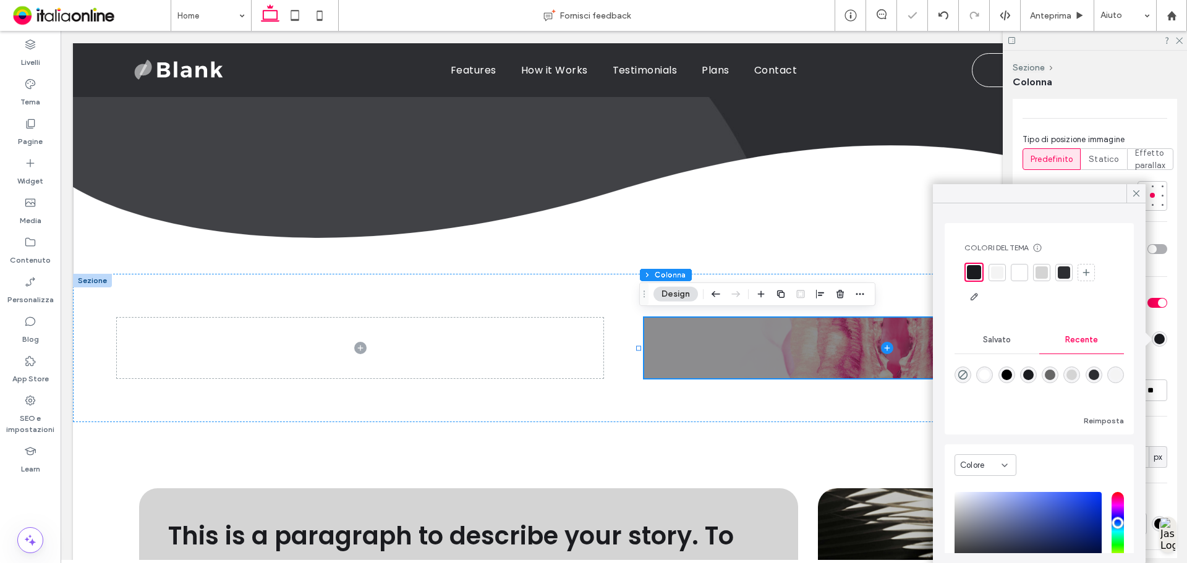
click at [1145, 361] on div "Colori del tema Risparmia tempo con i colori del tema Crea una tavolozza di col…" at bounding box center [1039, 383] width 213 height 360
click at [1158, 299] on div "toggle" at bounding box center [1162, 303] width 9 height 9
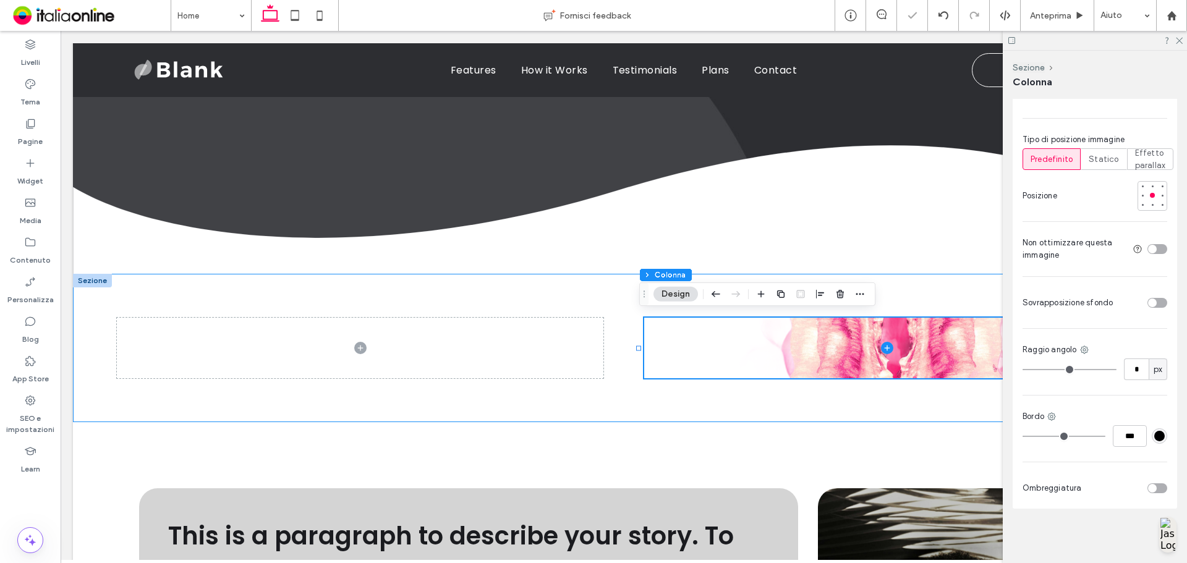
click at [977, 391] on div at bounding box center [623, 348] width 1101 height 148
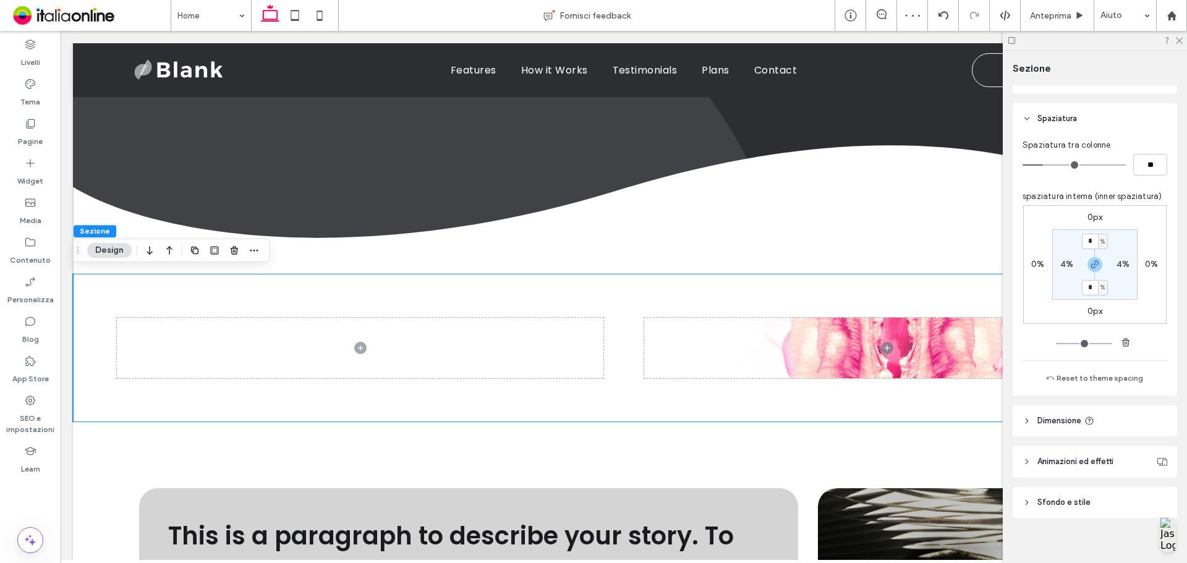
scroll to position [127, 0]
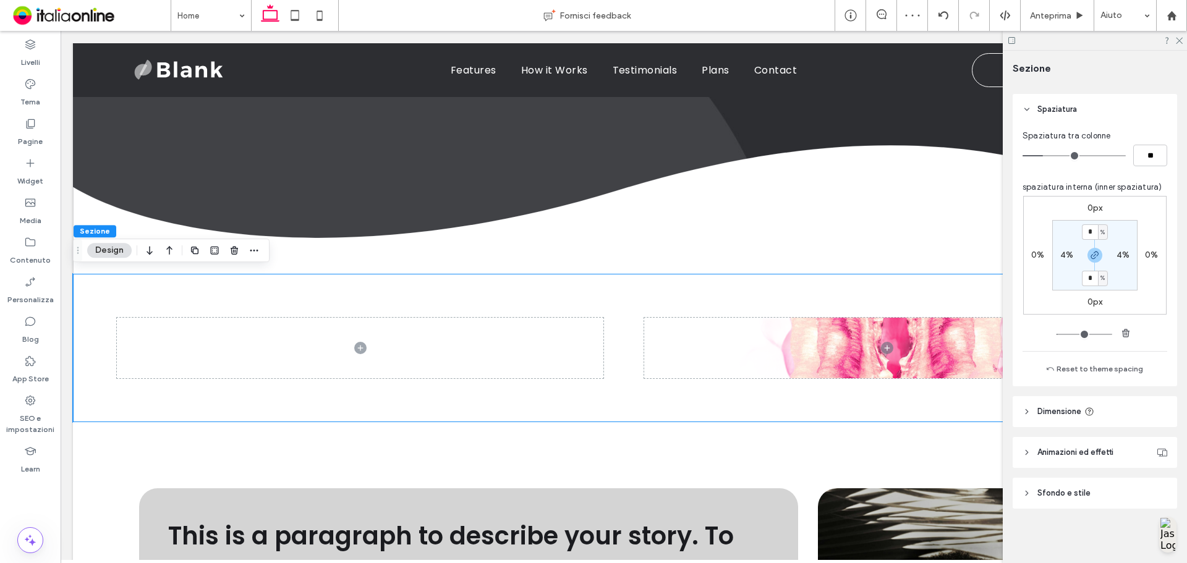
click at [1093, 509] on div "Layout Larghezza piena The section now takes up the entire width of the page. S…" at bounding box center [1098, 321] width 172 height 473
click at [1095, 499] on header "Sfondo e stile" at bounding box center [1094, 493] width 164 height 31
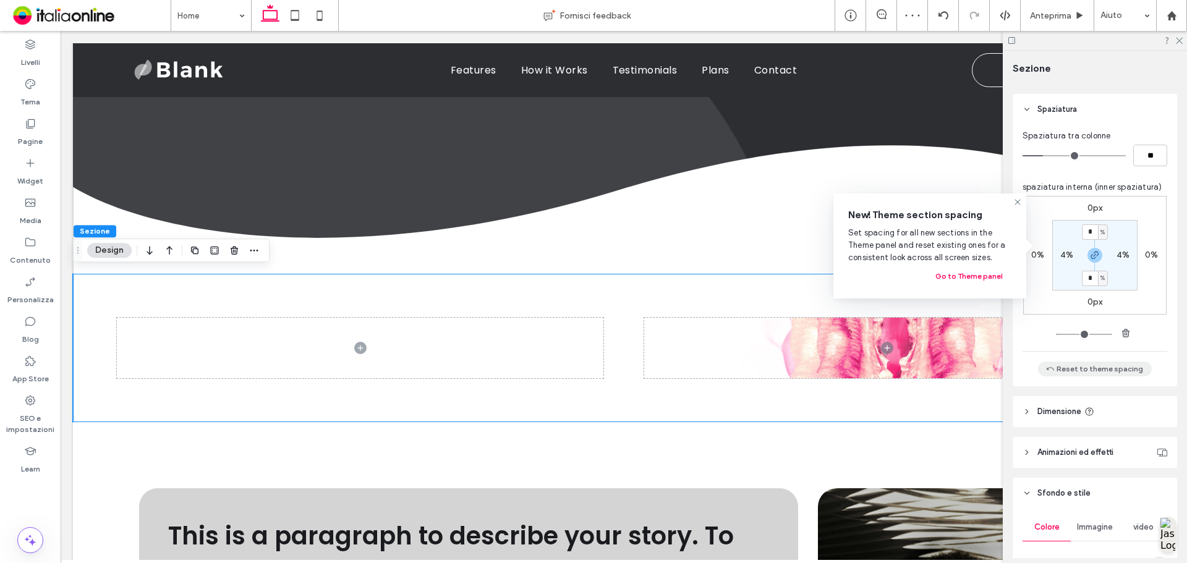
scroll to position [375, 0]
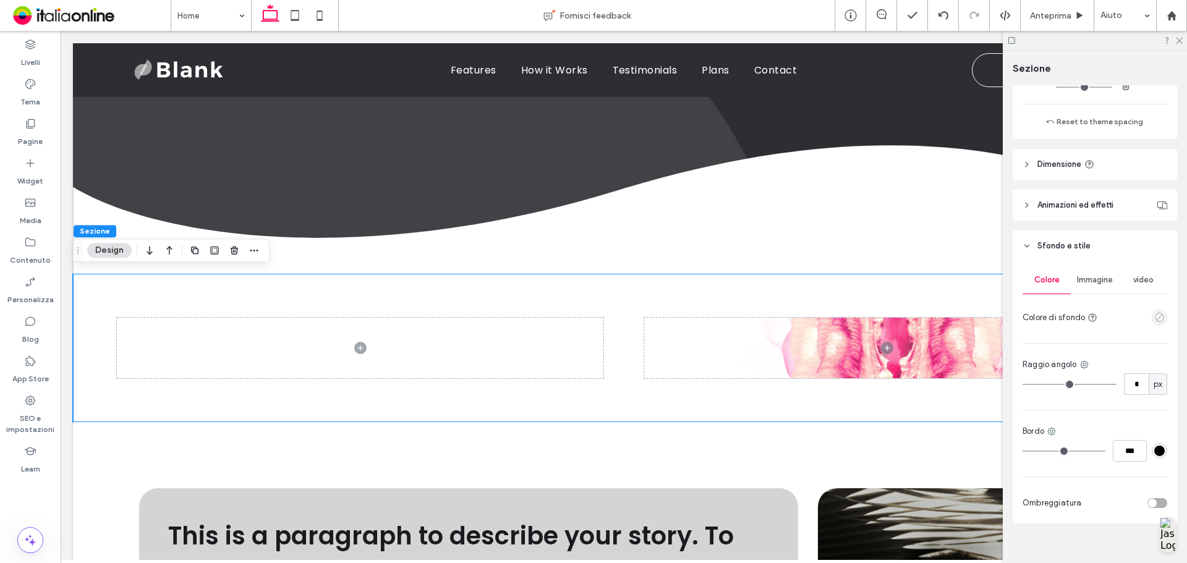
click at [1154, 318] on icon "empty color" at bounding box center [1159, 317] width 11 height 11
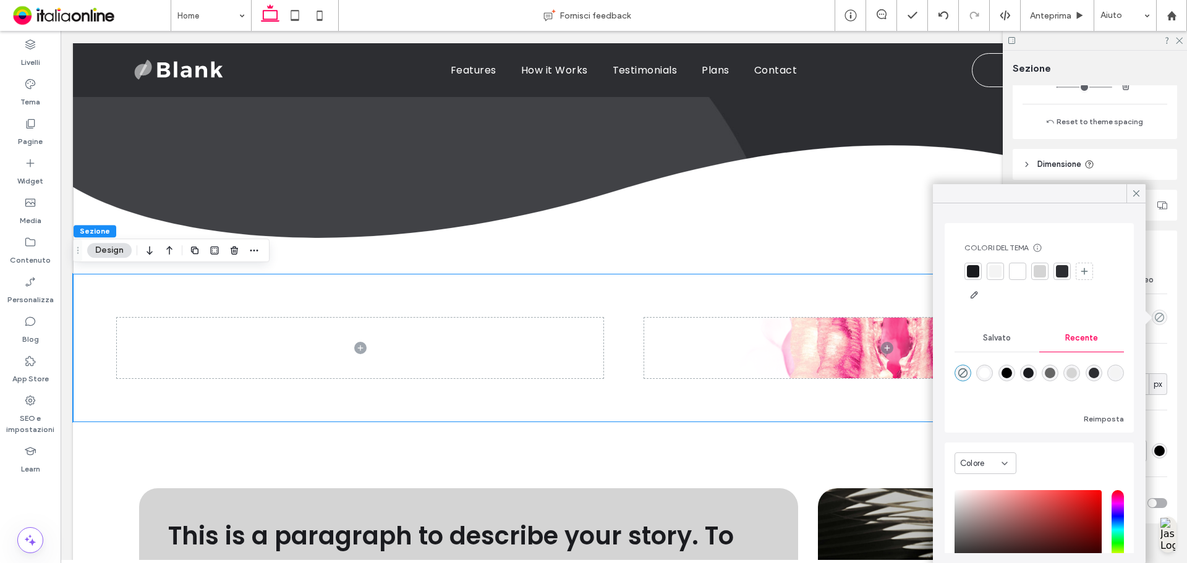
click at [1012, 369] on div "rgba(0, 0, 0, 1)" at bounding box center [1006, 373] width 11 height 11
type input "***"
type input "****"
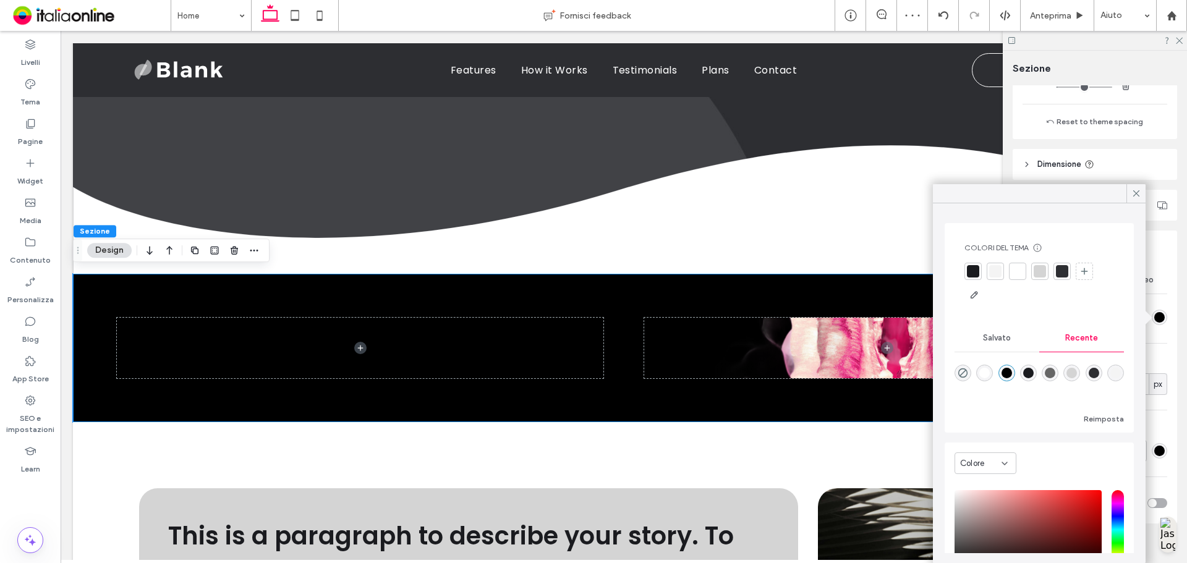
click at [1053, 371] on div "rgba(102, 102, 102, 1)" at bounding box center [1050, 373] width 11 height 11
type input "*******"
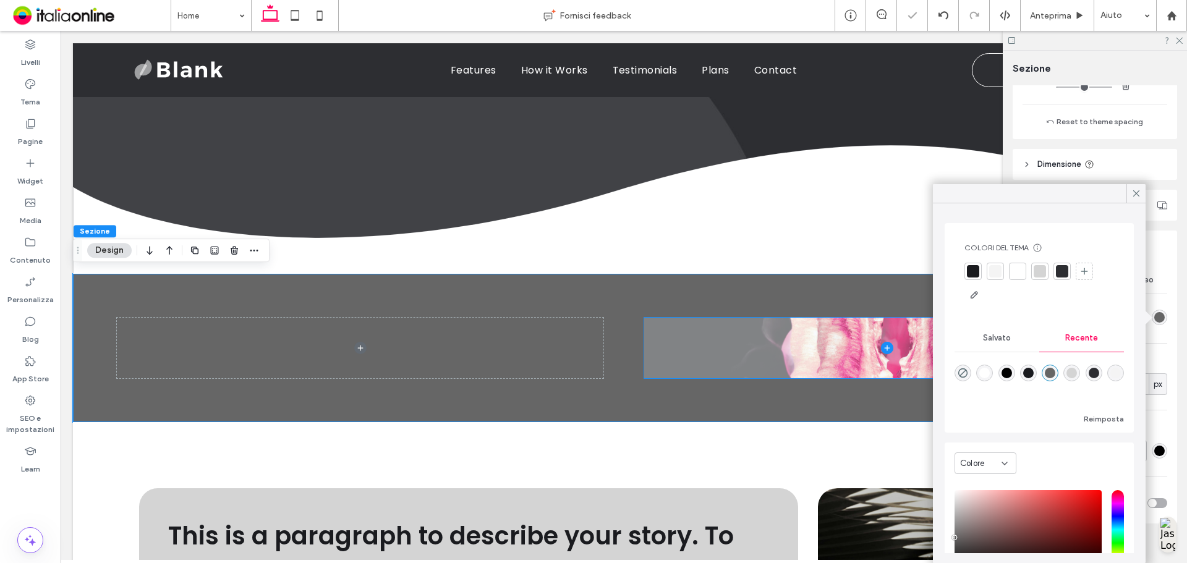
drag, startPoint x: 652, startPoint y: 337, endPoint x: 692, endPoint y: 331, distance: 40.6
click at [692, 331] on span at bounding box center [887, 348] width 486 height 60
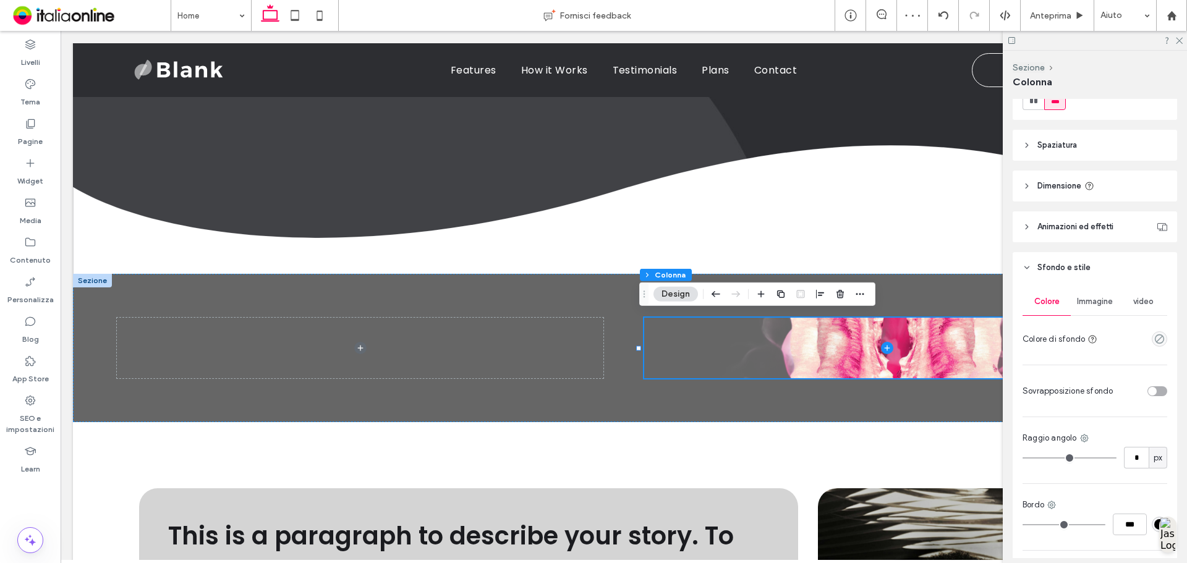
scroll to position [265, 0]
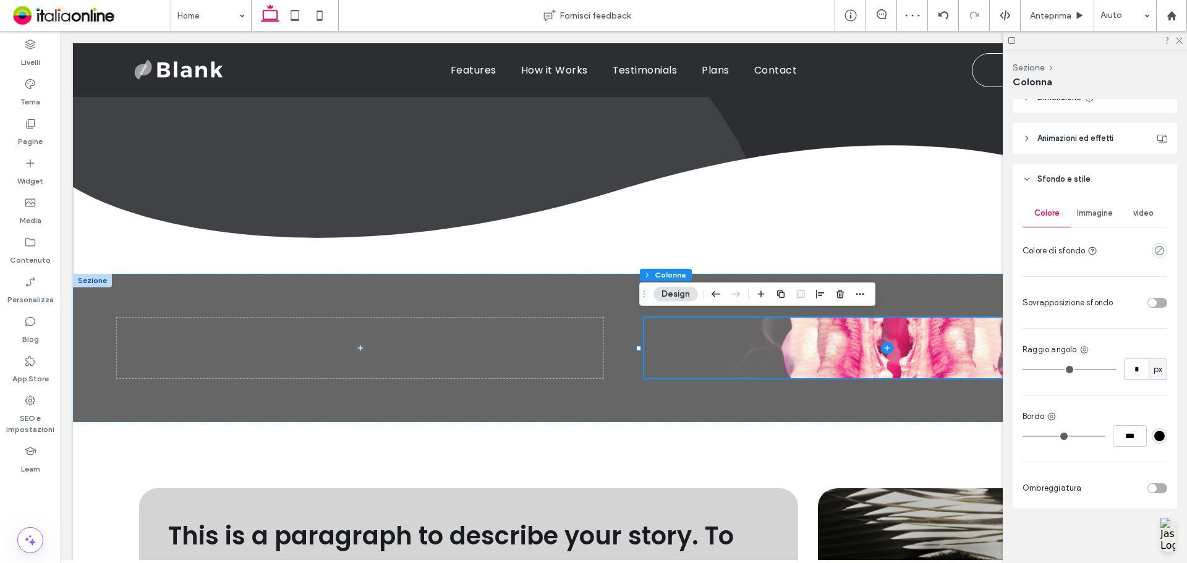
click at [1111, 218] on div "Immagine" at bounding box center [1095, 213] width 48 height 27
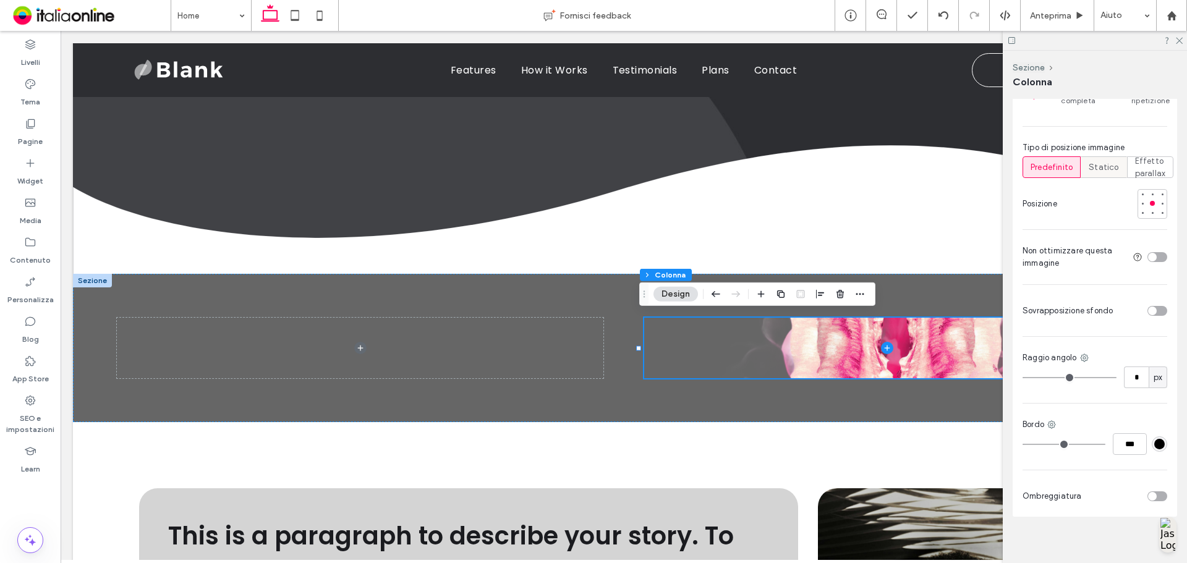
scroll to position [574, 0]
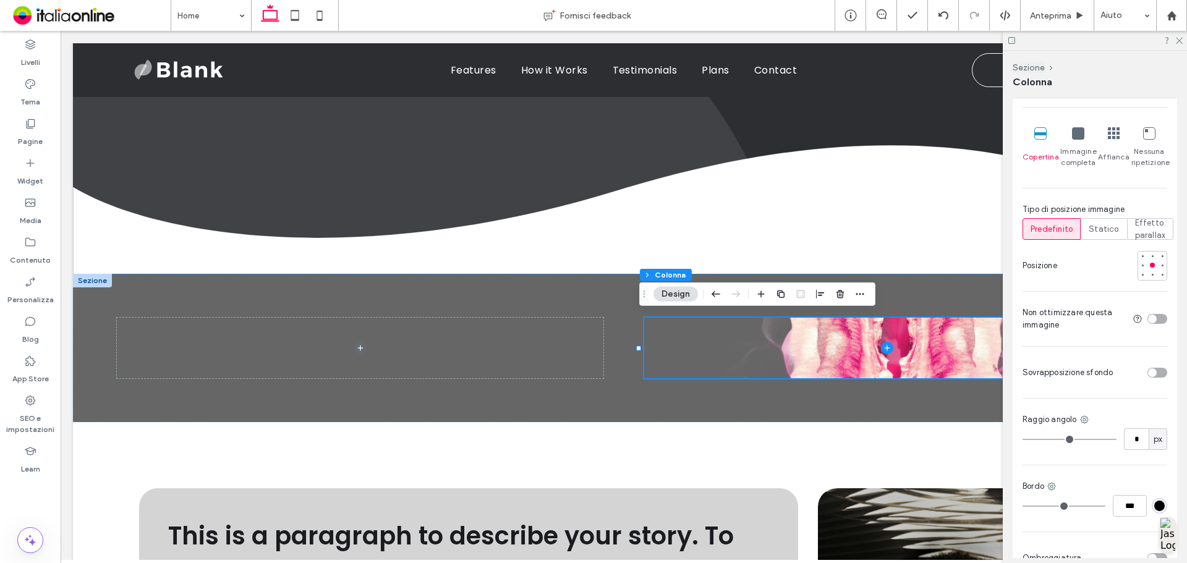
click at [1073, 140] on div at bounding box center [1078, 134] width 12 height 14
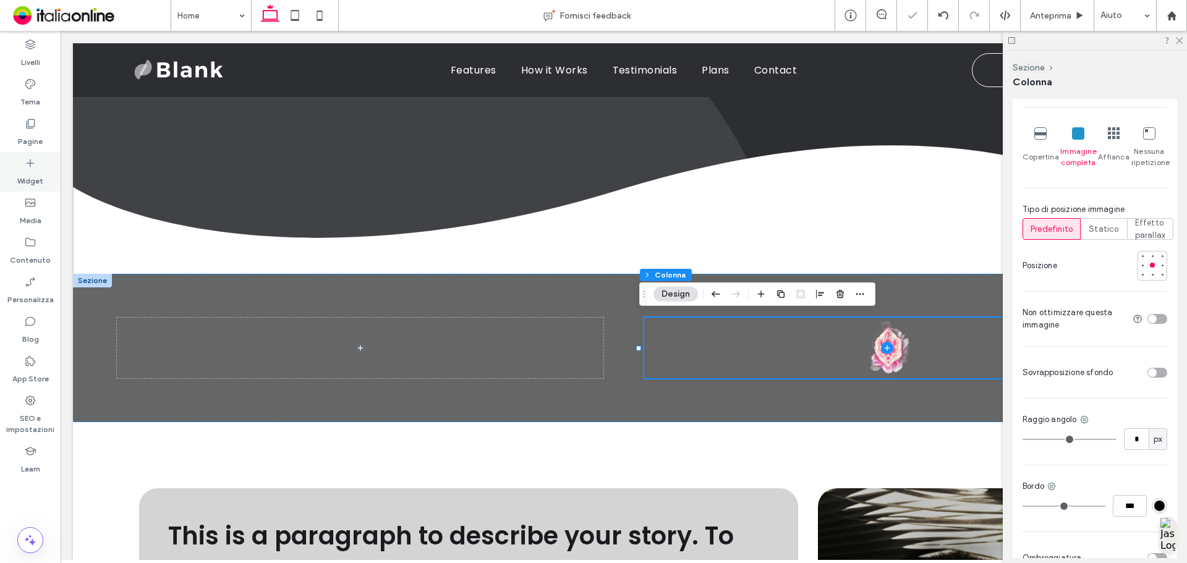
click at [12, 178] on div "Widget" at bounding box center [30, 172] width 61 height 40
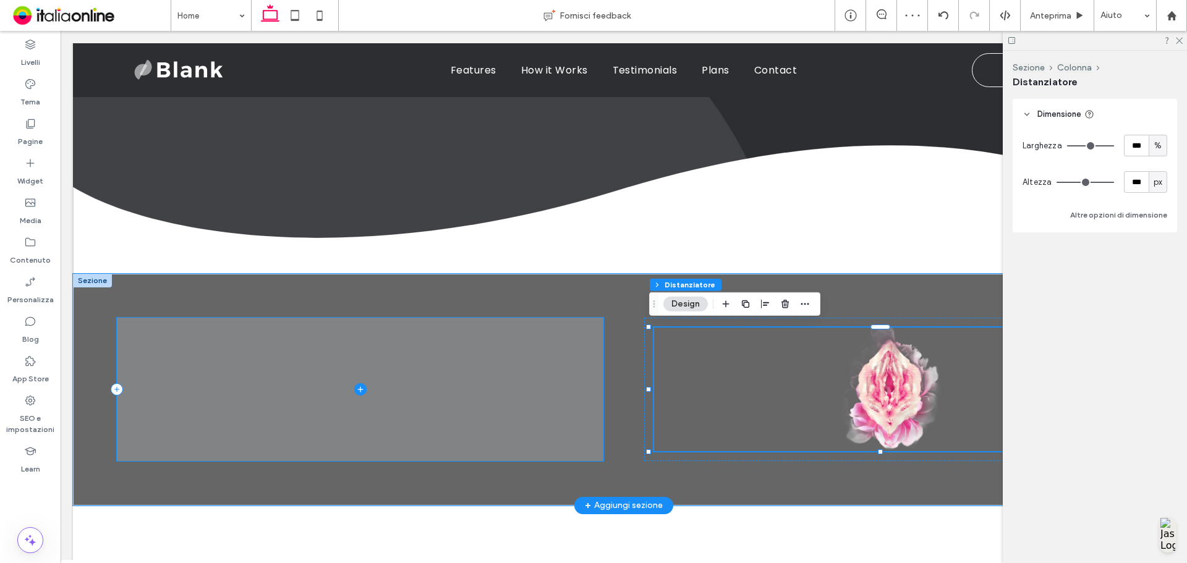
drag, startPoint x: 401, startPoint y: 353, endPoint x: 481, endPoint y: 339, distance: 81.0
click at [401, 353] on span at bounding box center [360, 389] width 486 height 143
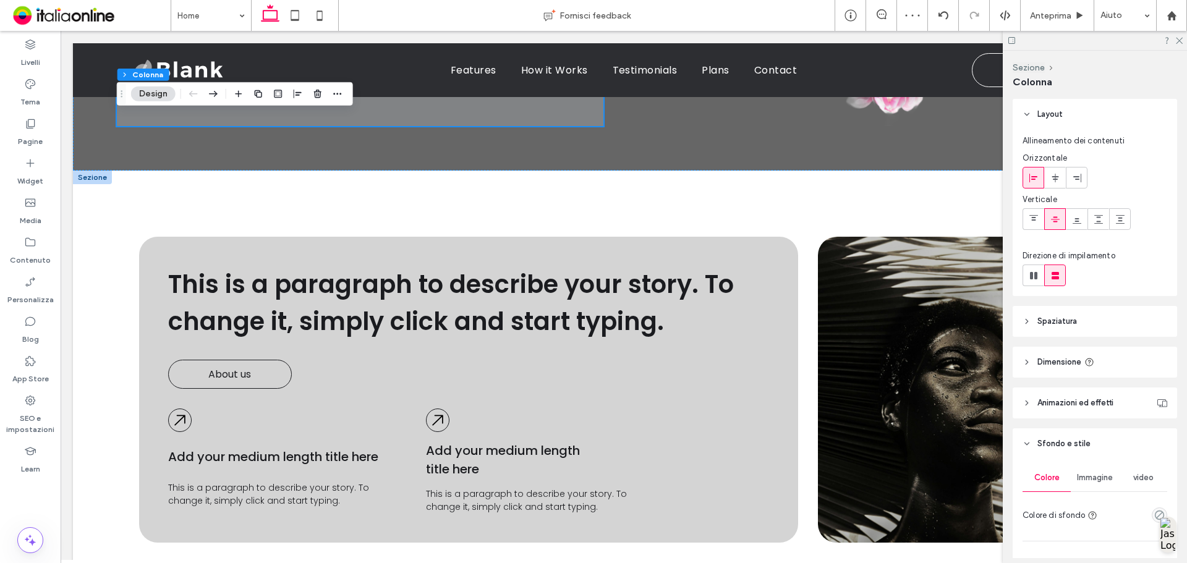
scroll to position [690, 0]
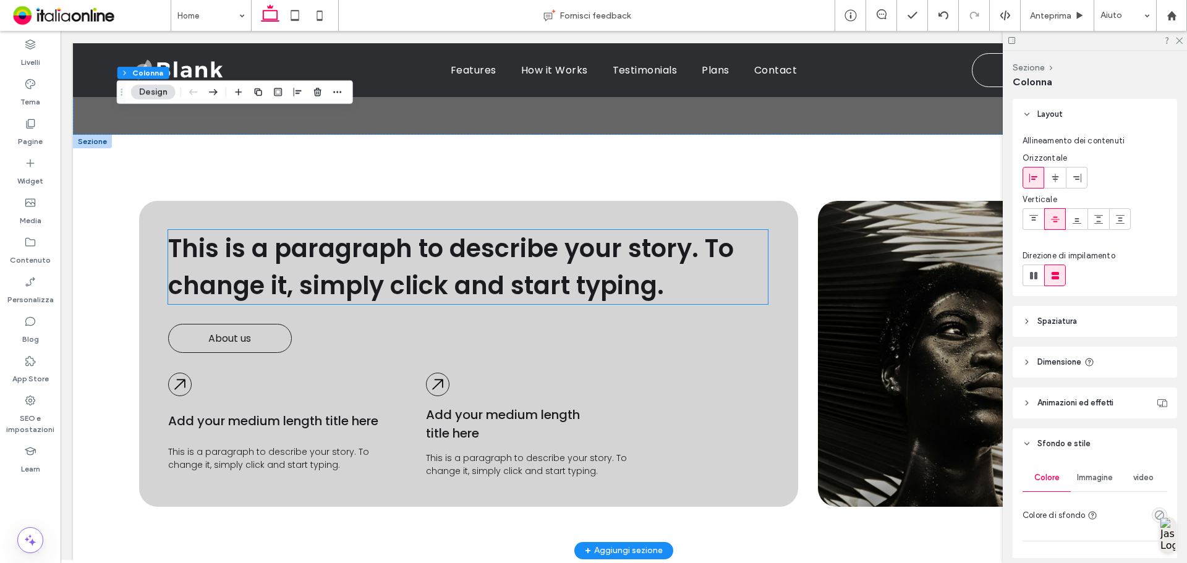
drag, startPoint x: 338, startPoint y: 263, endPoint x: 350, endPoint y: 260, distance: 12.7
click at [338, 263] on h2 "This is a paragraph to describe your story. To change it, simply click and star…" at bounding box center [468, 267] width 600 height 74
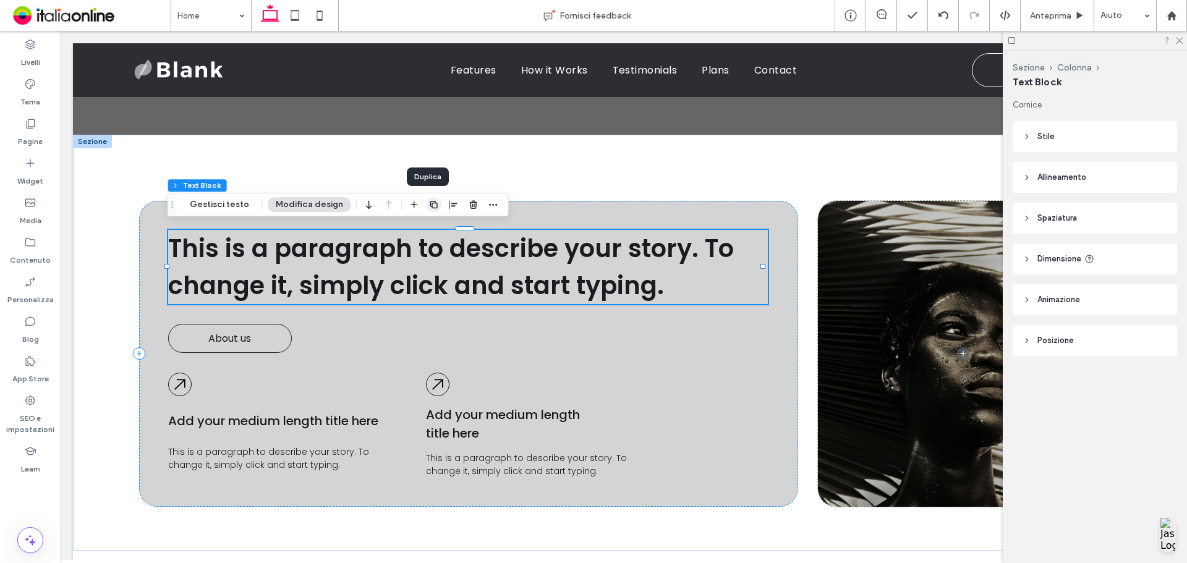
click at [429, 207] on icon "button" at bounding box center [434, 205] width 10 height 10
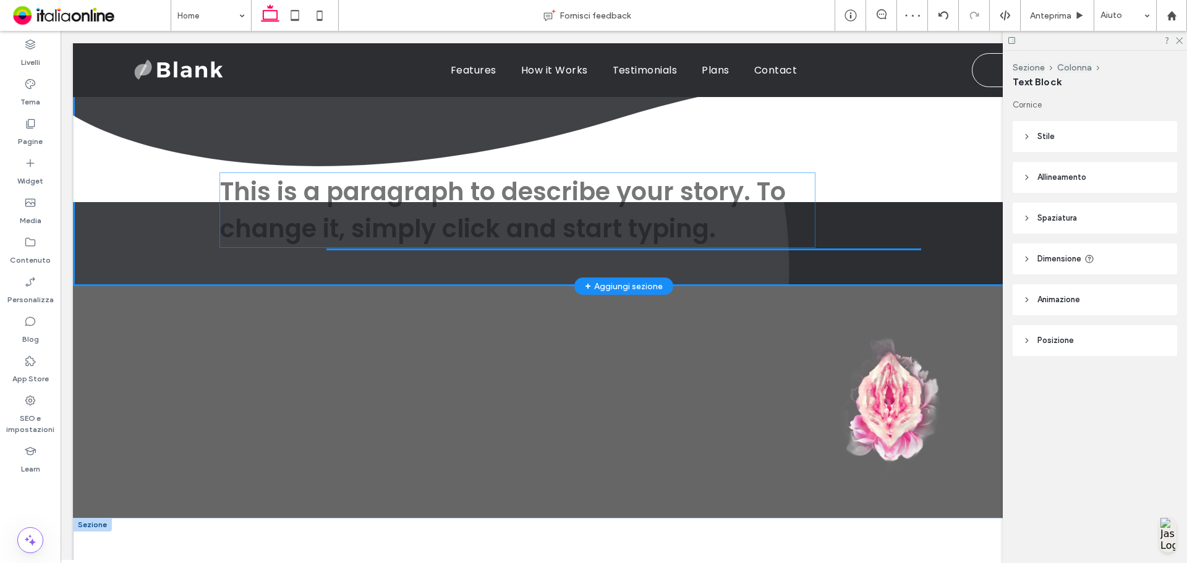
scroll to position [319, 0]
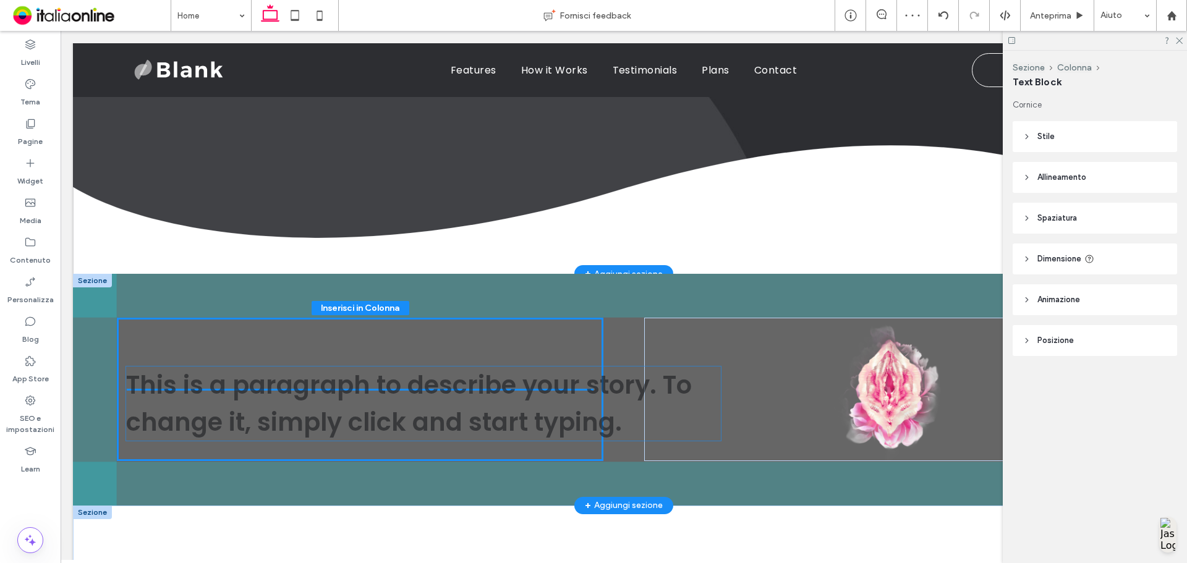
drag, startPoint x: 355, startPoint y: 365, endPoint x: 312, endPoint y: 414, distance: 64.4
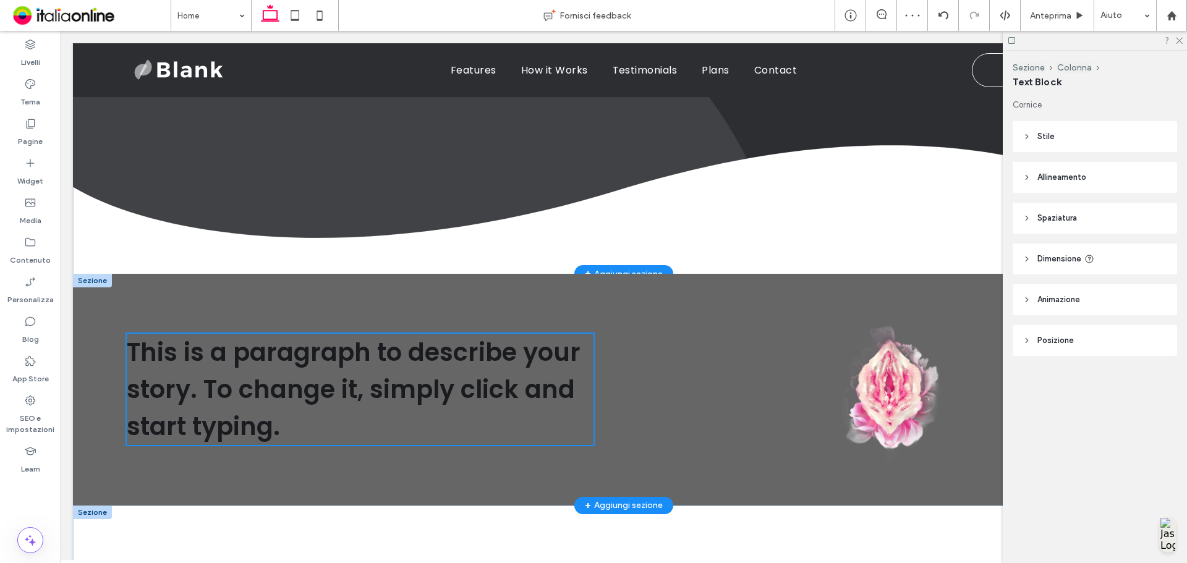
type input "***"
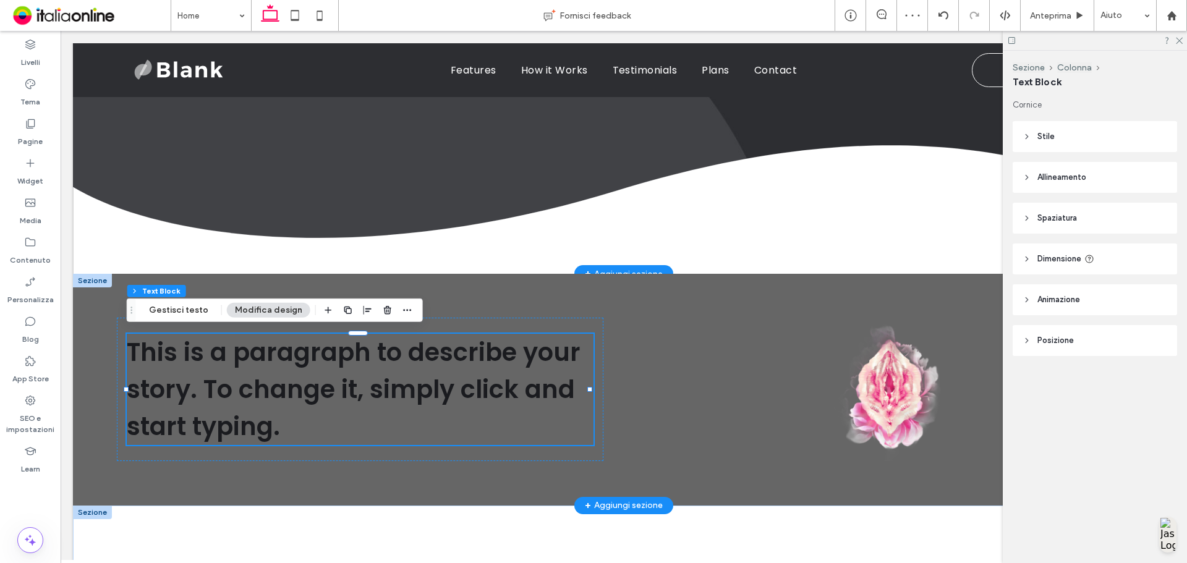
click at [379, 373] on span "This is a paragraph to describe your story. To change it, simply click and star…" at bounding box center [354, 389] width 454 height 109
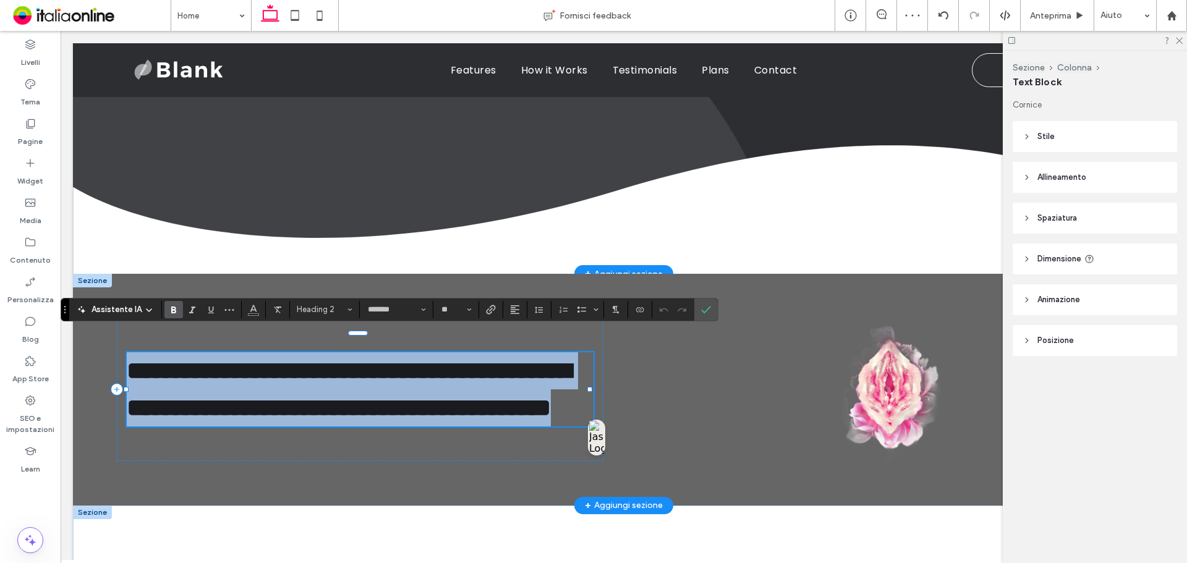
type input "*******"
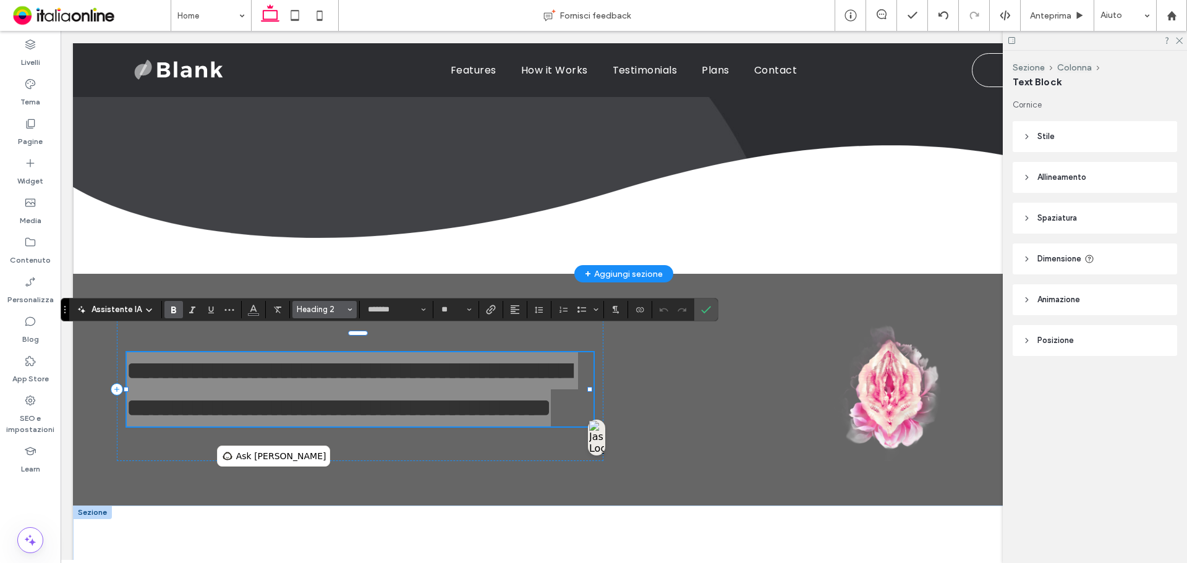
click at [324, 305] on span "Heading 2" at bounding box center [321, 309] width 48 height 9
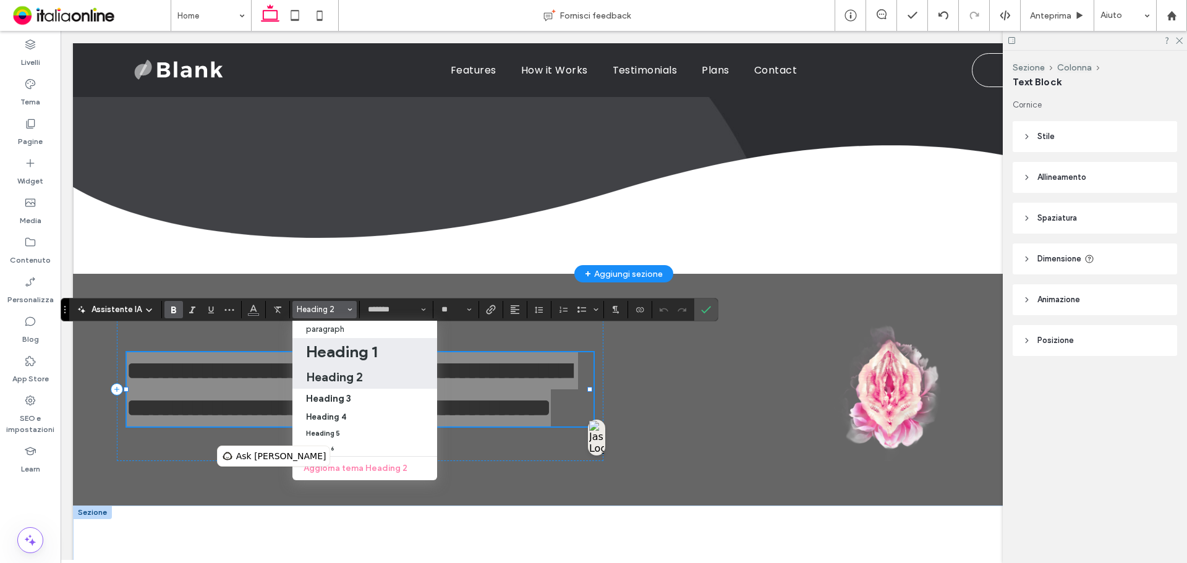
drag, startPoint x: 367, startPoint y: 316, endPoint x: 337, endPoint y: 350, distance: 45.1
click at [337, 350] on h1 "Heading 1" at bounding box center [341, 352] width 71 height 20
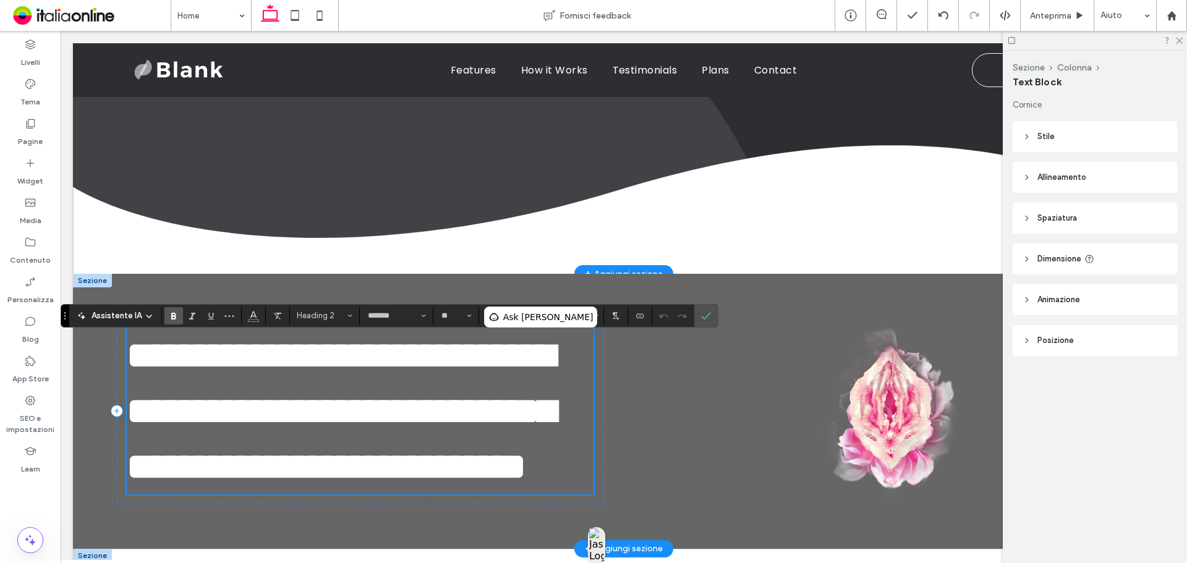
type input "**"
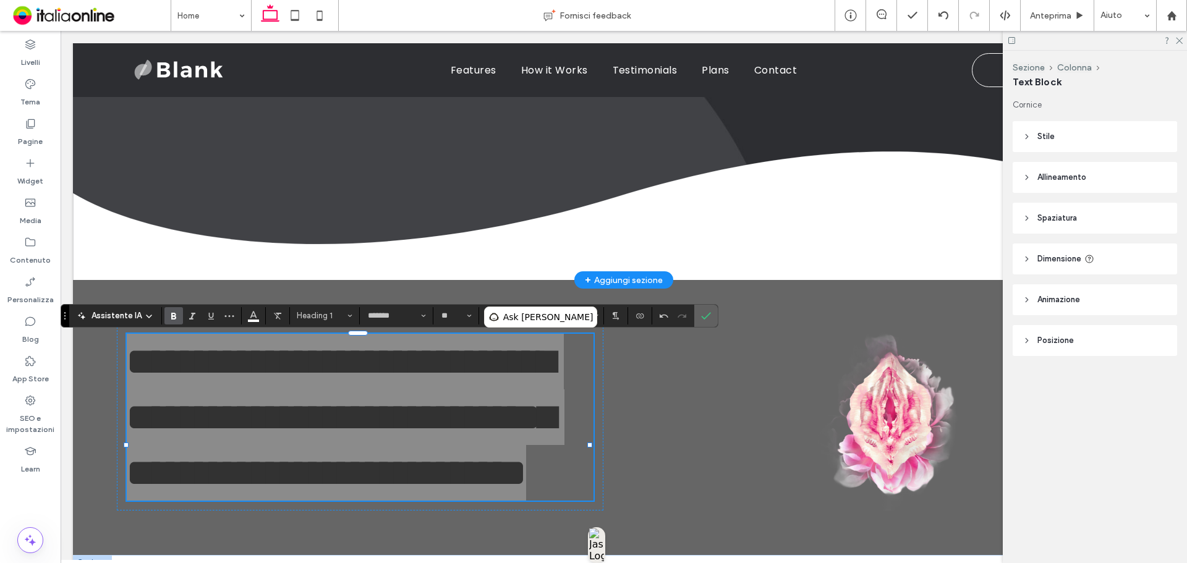
drag, startPoint x: 648, startPoint y: 286, endPoint x: 703, endPoint y: 315, distance: 62.8
click at [703, 315] on icon "Conferma" at bounding box center [706, 316] width 10 height 10
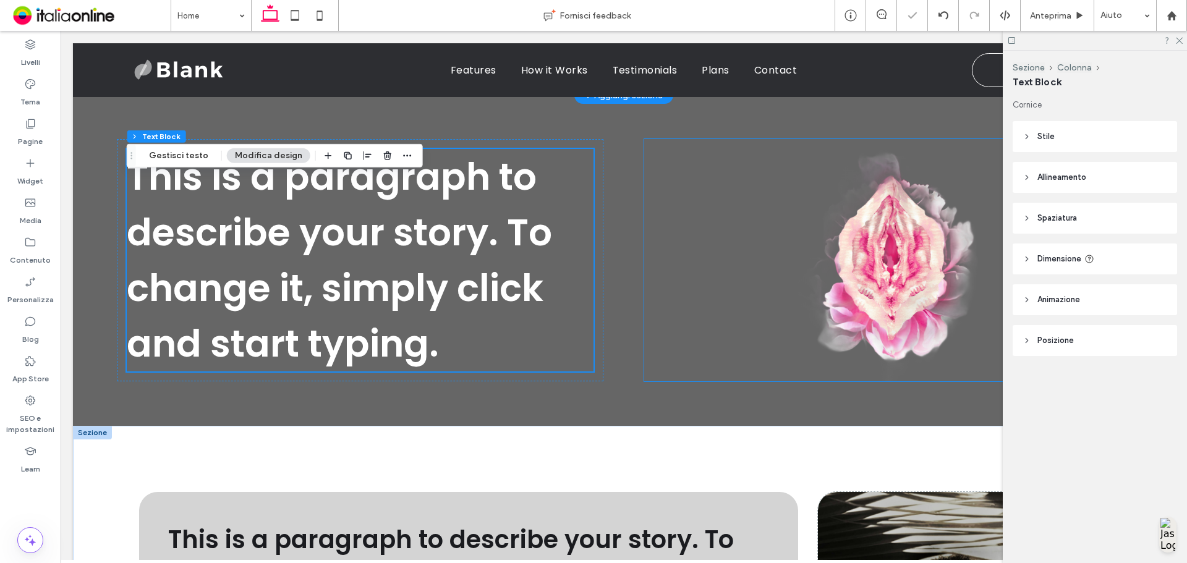
scroll to position [498, 0]
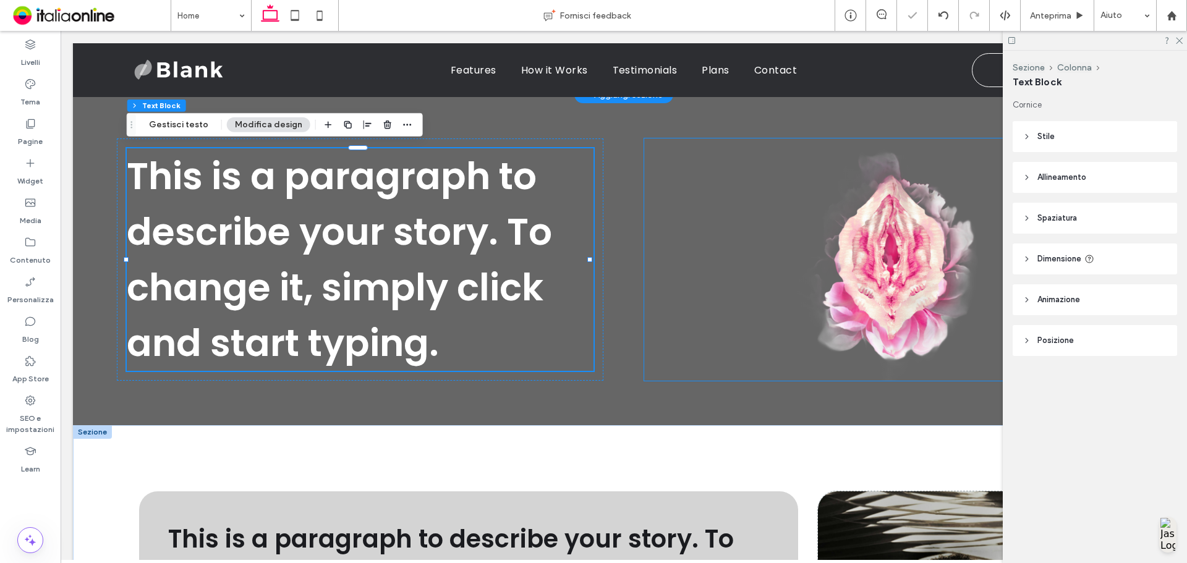
click at [650, 322] on div at bounding box center [887, 259] width 486 height 242
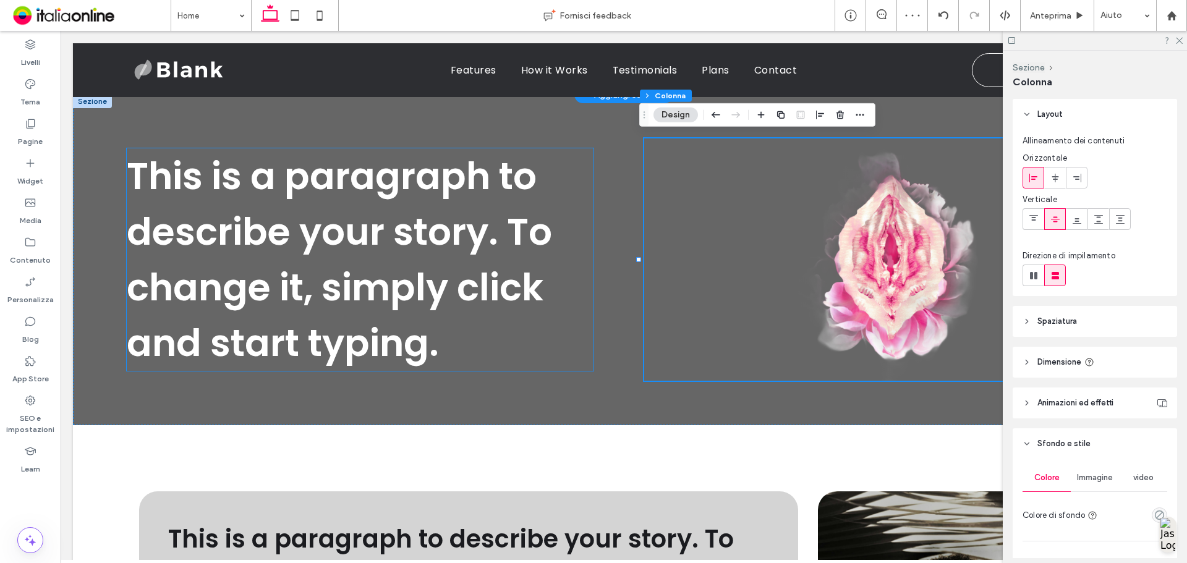
click at [564, 278] on h1 "This is a paragraph to describe your story. To change it, simply click and star…" at bounding box center [360, 259] width 467 height 223
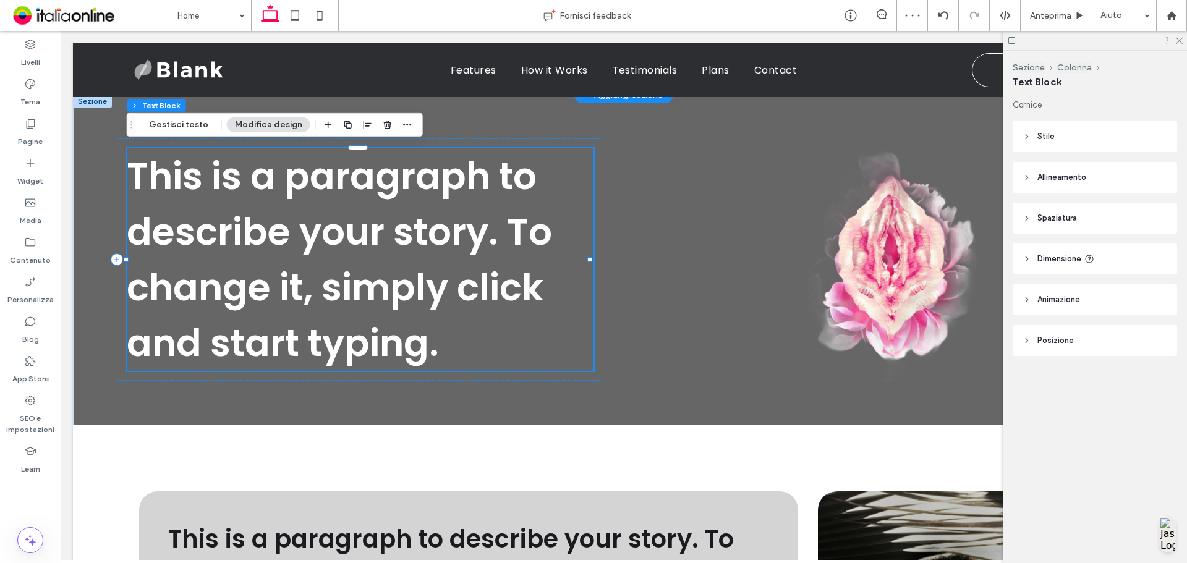
click at [1183, 43] on div at bounding box center [1095, 40] width 184 height 19
click at [1179, 35] on div at bounding box center [1095, 40] width 184 height 19
click at [1178, 37] on icon at bounding box center [1178, 40] width 8 height 8
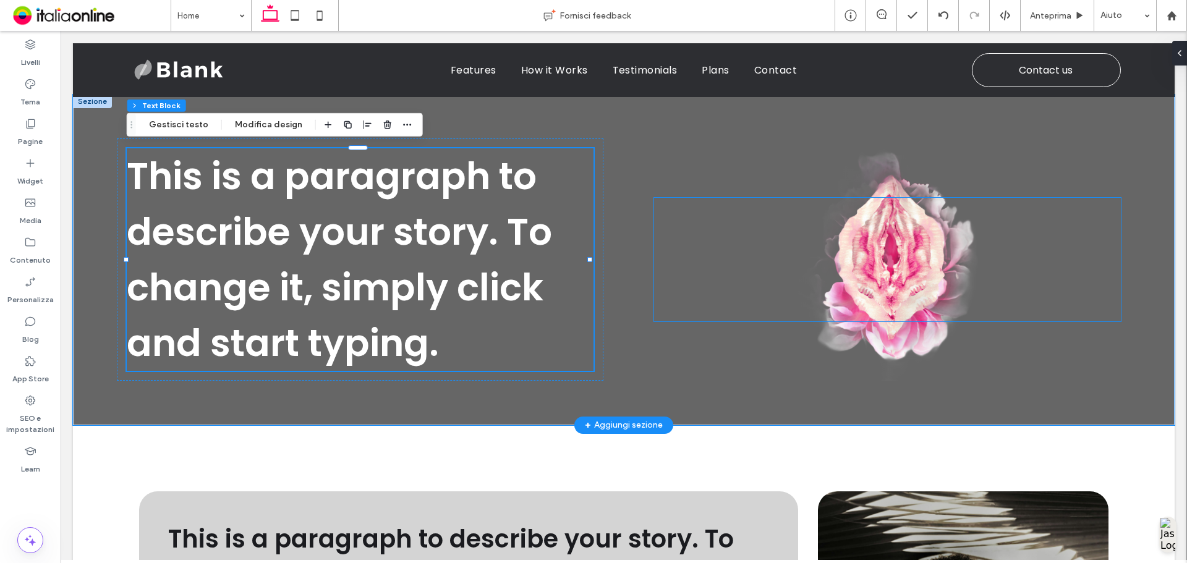
click at [945, 273] on div at bounding box center [887, 260] width 467 height 124
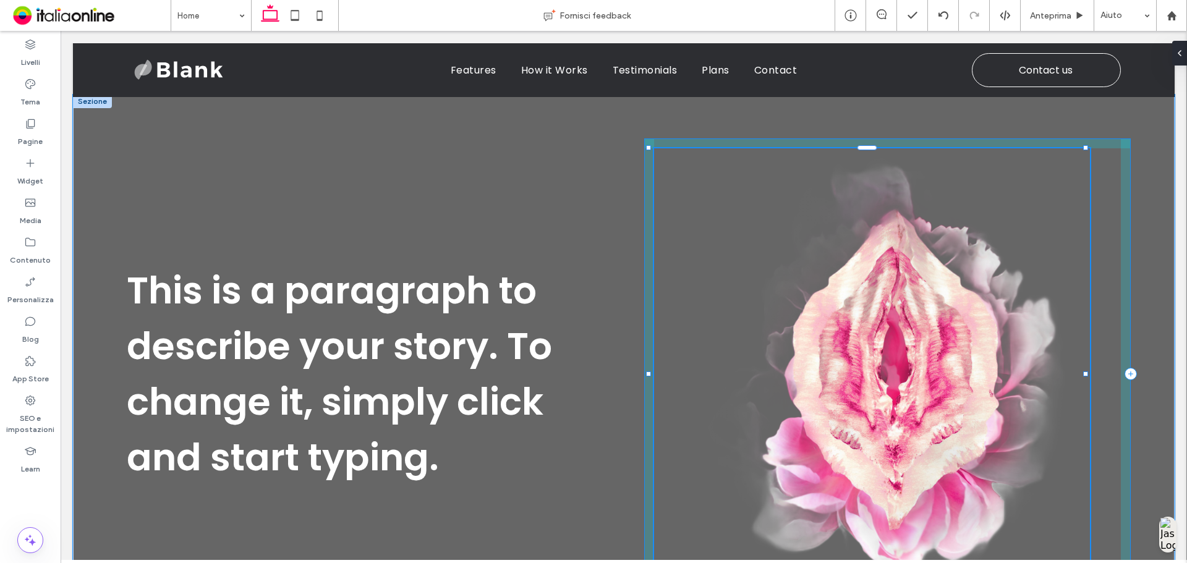
drag, startPoint x: 1109, startPoint y: 320, endPoint x: 1083, endPoint y: 483, distance: 165.9
click at [1083, 483] on div "This is a paragraph to describe your story. To change it, simply click and star…" at bounding box center [623, 374] width 1101 height 559
type input "**"
type input "****"
type input "***"
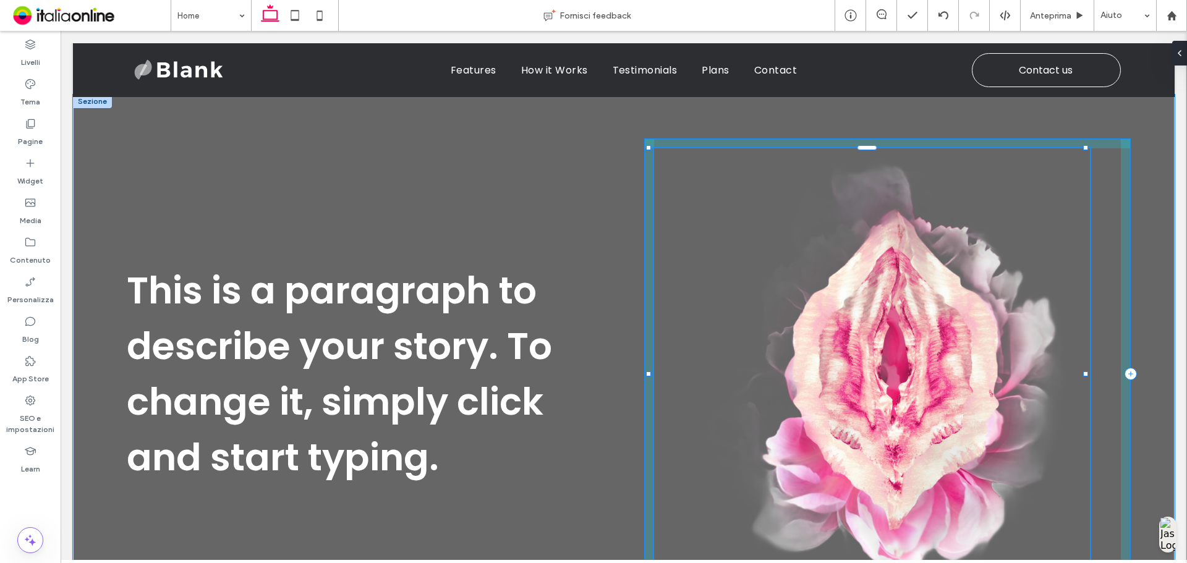
type input "***"
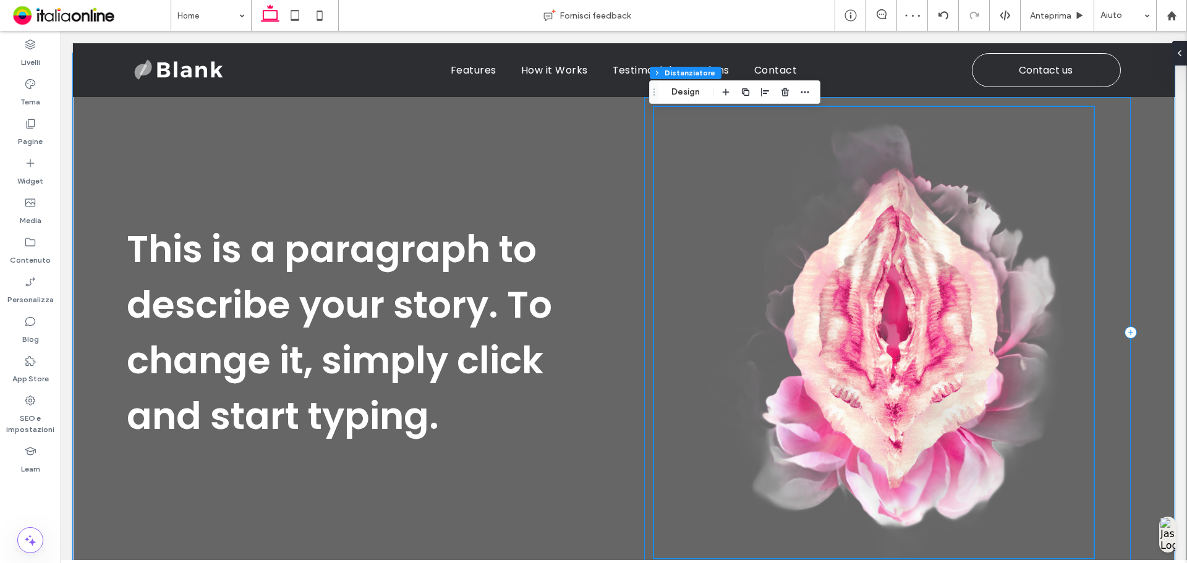
scroll to position [560, 0]
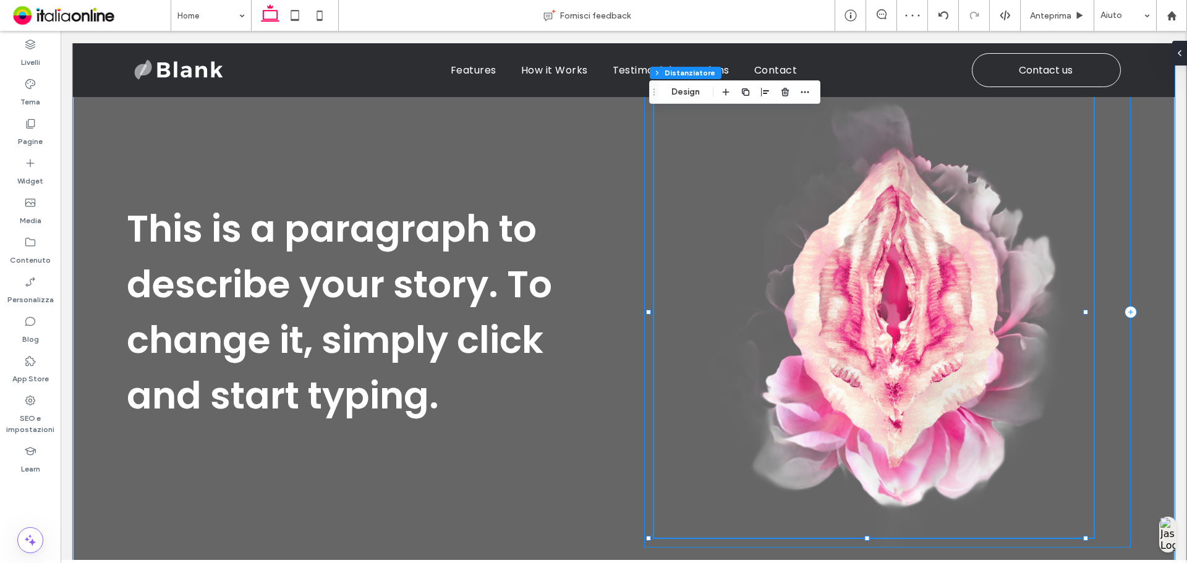
click at [1102, 344] on div "94% , 730px" at bounding box center [887, 312] width 486 height 471
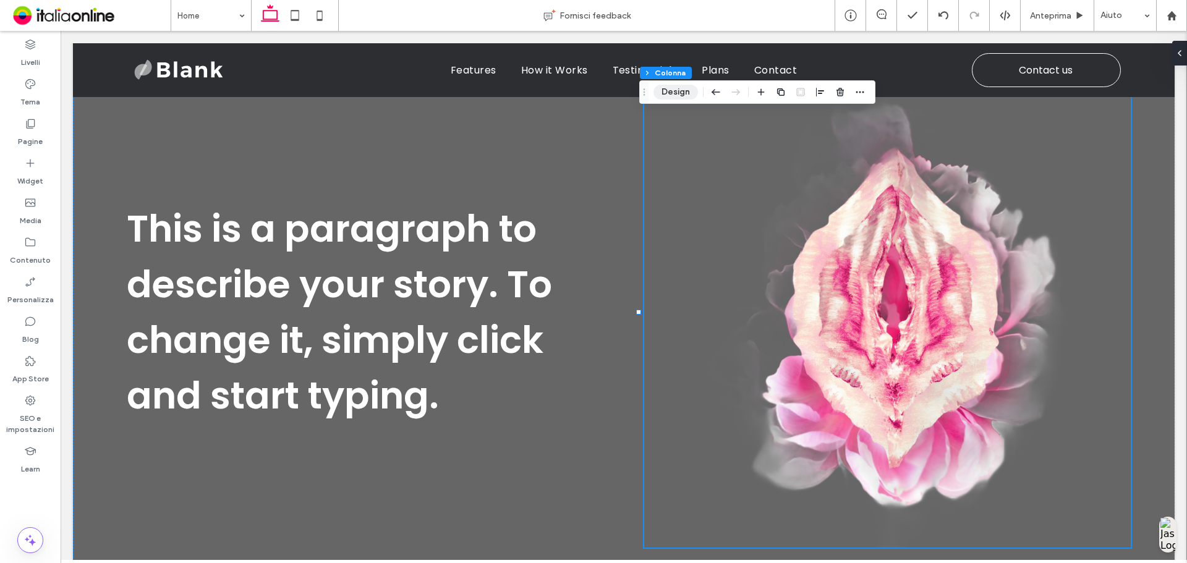
click at [668, 89] on button "Design" at bounding box center [675, 92] width 45 height 15
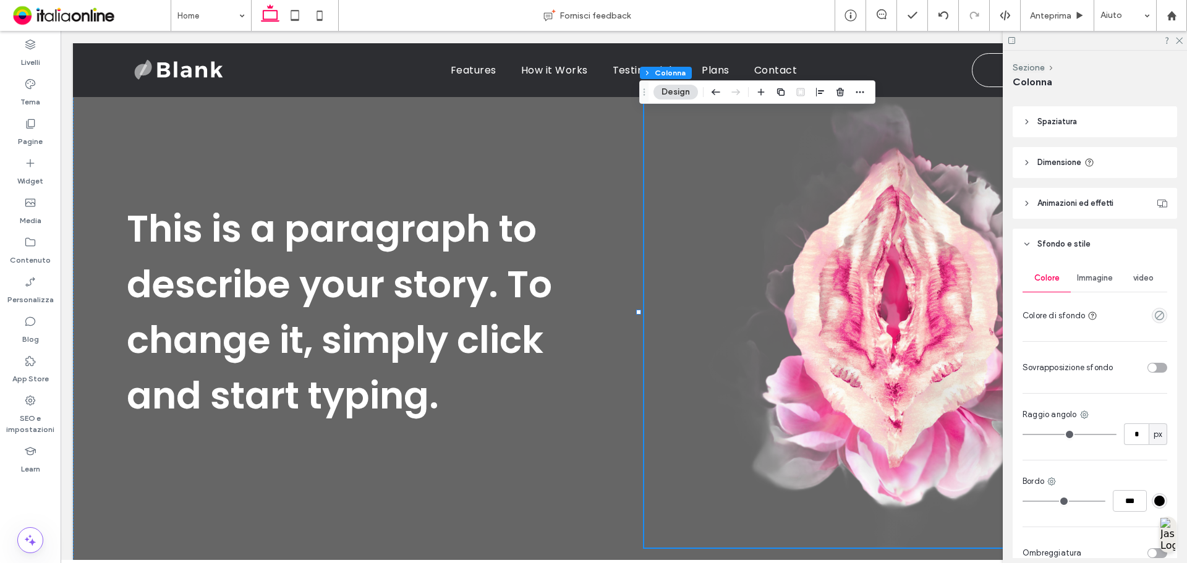
scroll to position [265, 0]
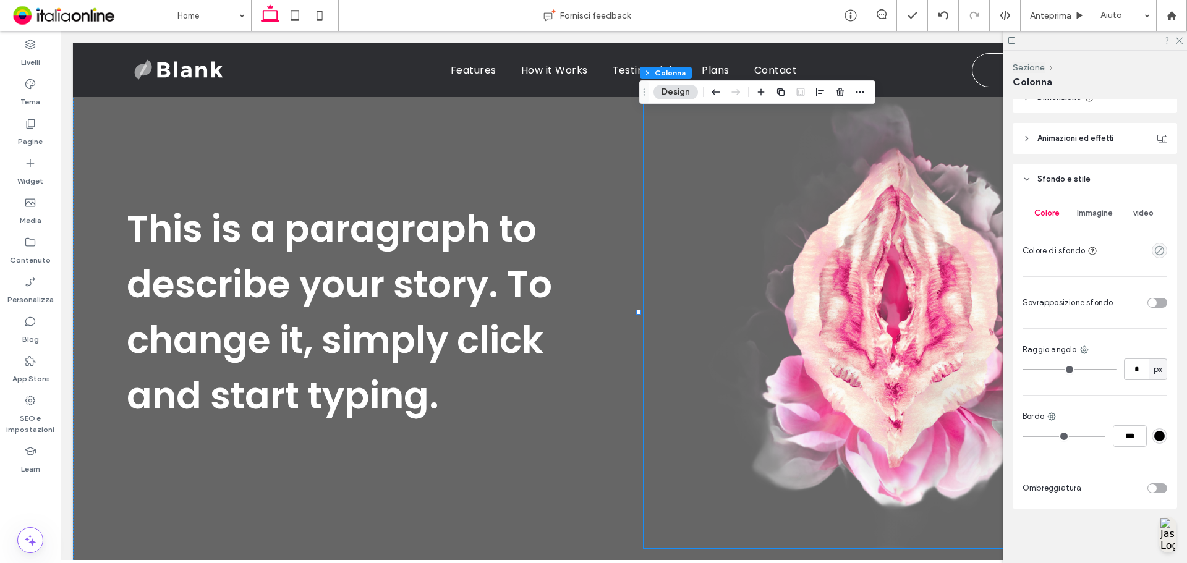
click at [1096, 218] on span "Immagine" at bounding box center [1095, 213] width 36 height 10
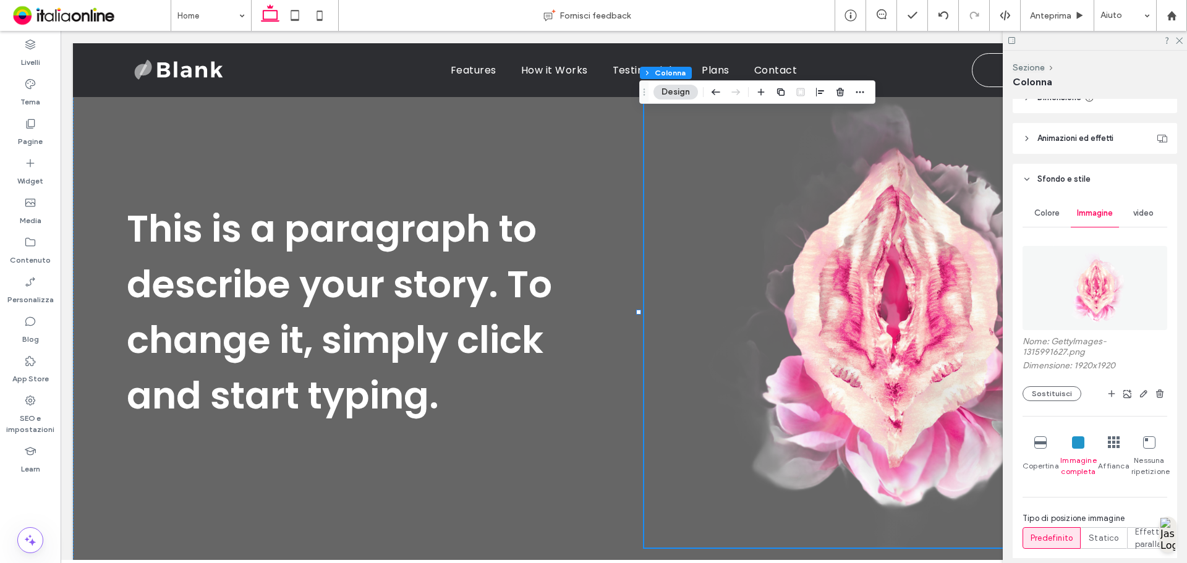
click at [1096, 260] on img at bounding box center [1095, 288] width 84 height 84
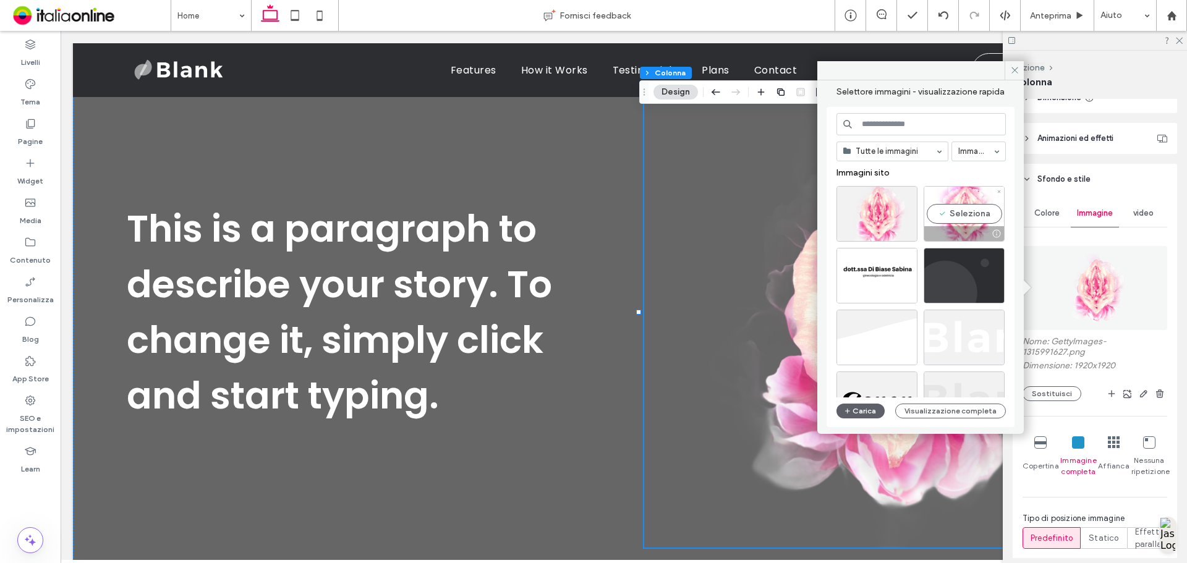
click at [965, 212] on div "Seleziona" at bounding box center [963, 214] width 81 height 56
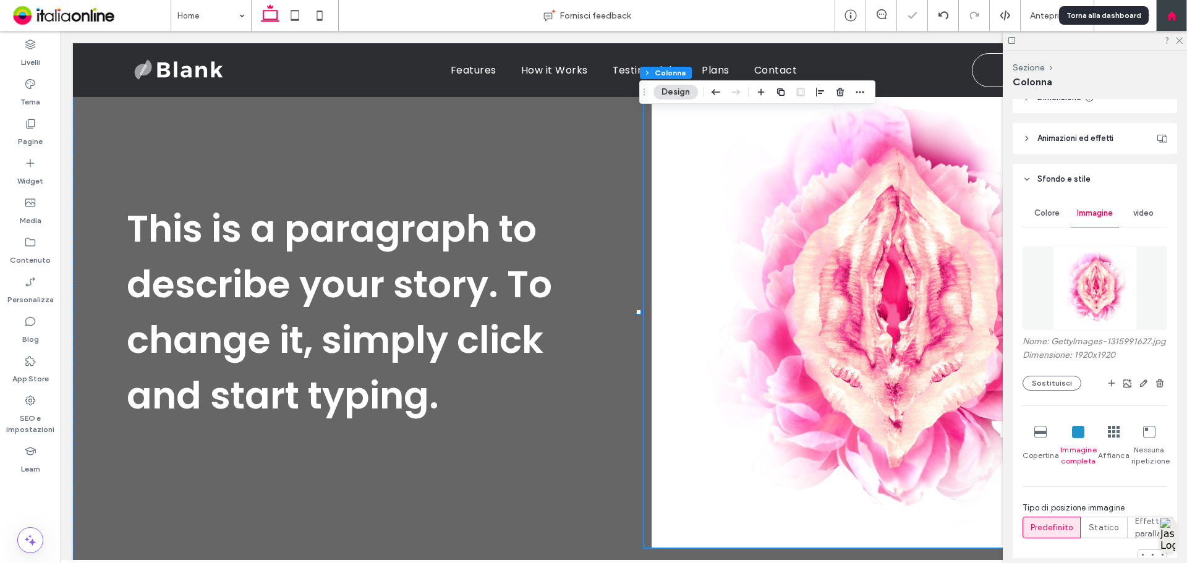
click at [1172, 13] on use at bounding box center [1170, 15] width 9 height 9
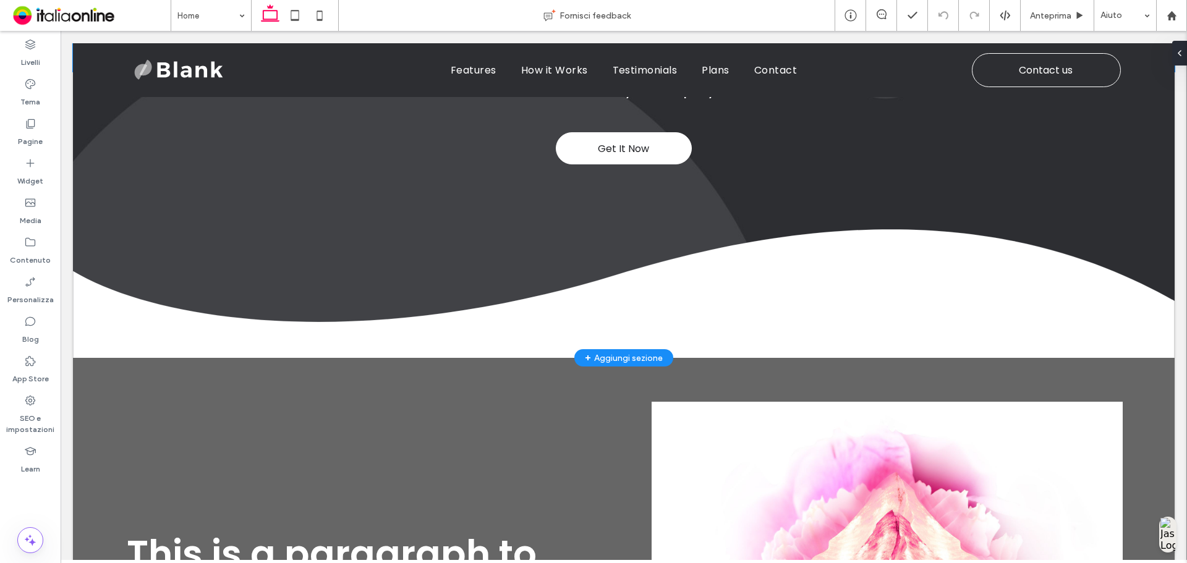
scroll to position [433, 0]
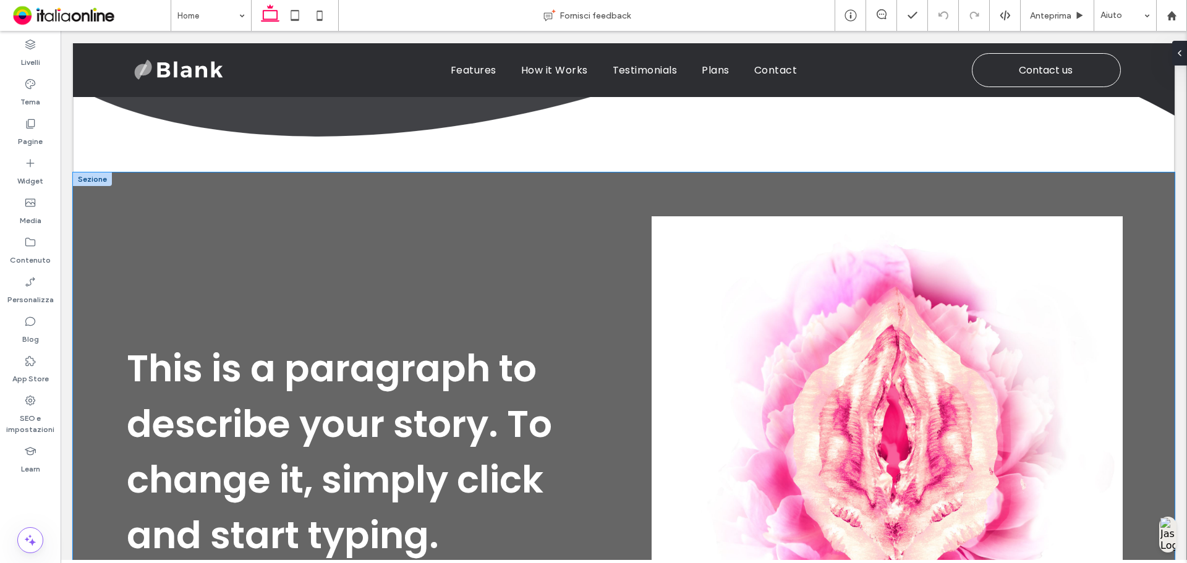
click at [710, 200] on div "This is a paragraph to describe your story. To change it, simply click and star…" at bounding box center [623, 451] width 1101 height 559
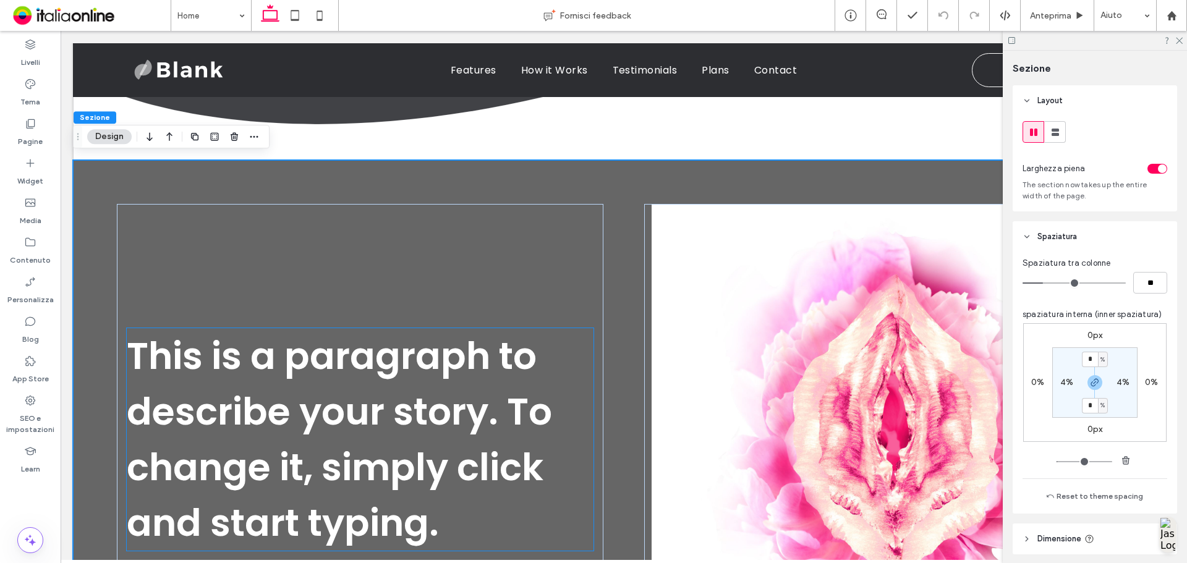
click at [326, 390] on span "This is a paragraph to describe your story. To change it, simply click and star…" at bounding box center [339, 439] width 425 height 219
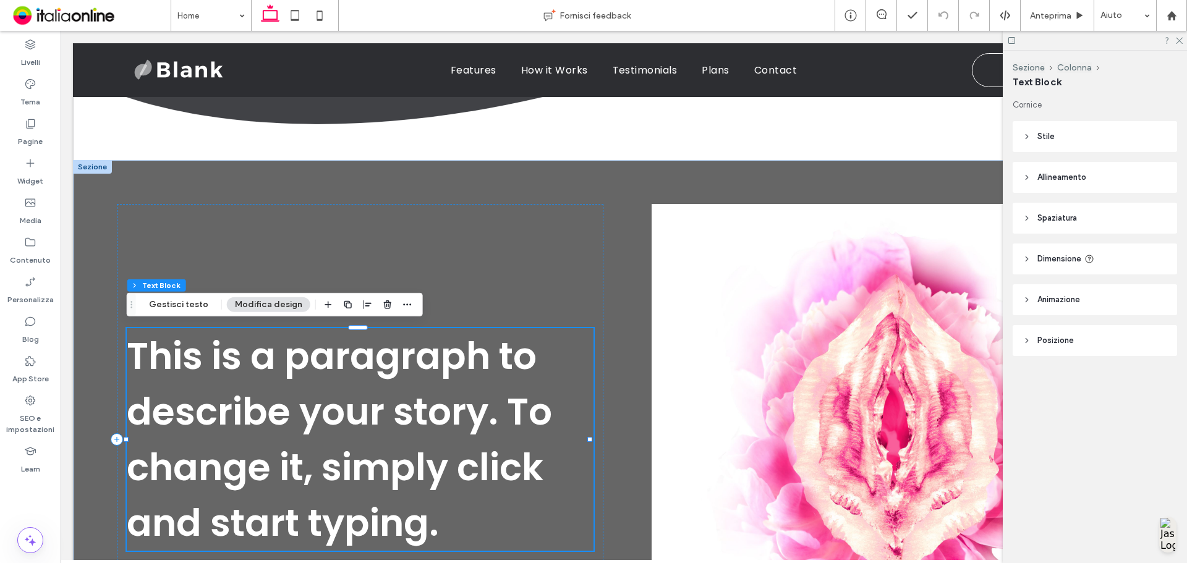
click at [326, 390] on span "This is a paragraph to describe your story. To change it, simply click and star…" at bounding box center [339, 439] width 425 height 219
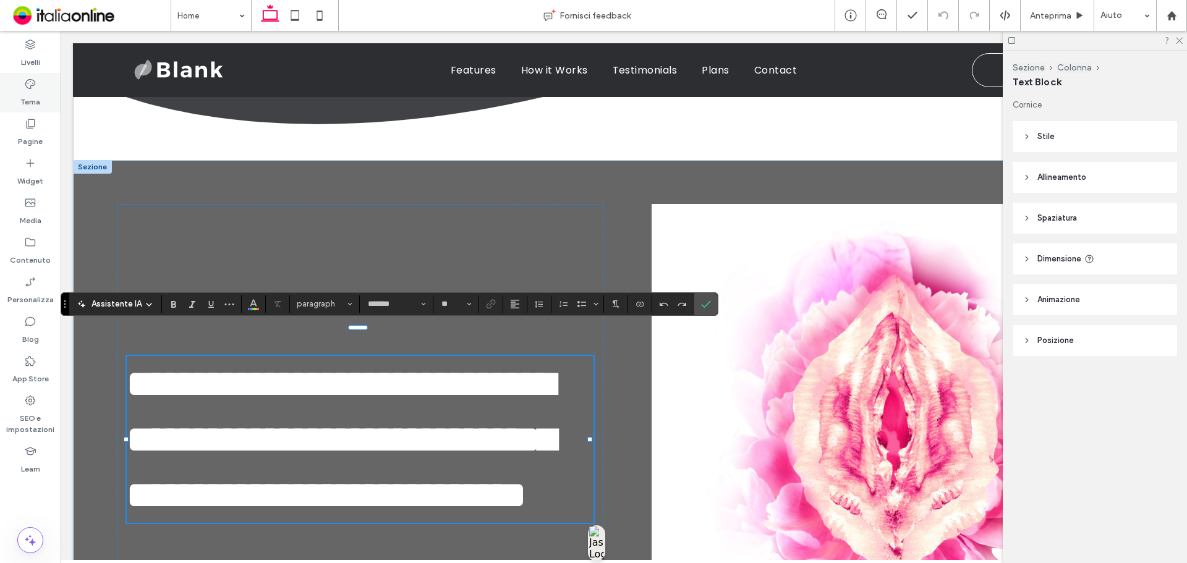
click at [43, 89] on div "Tema" at bounding box center [30, 93] width 61 height 40
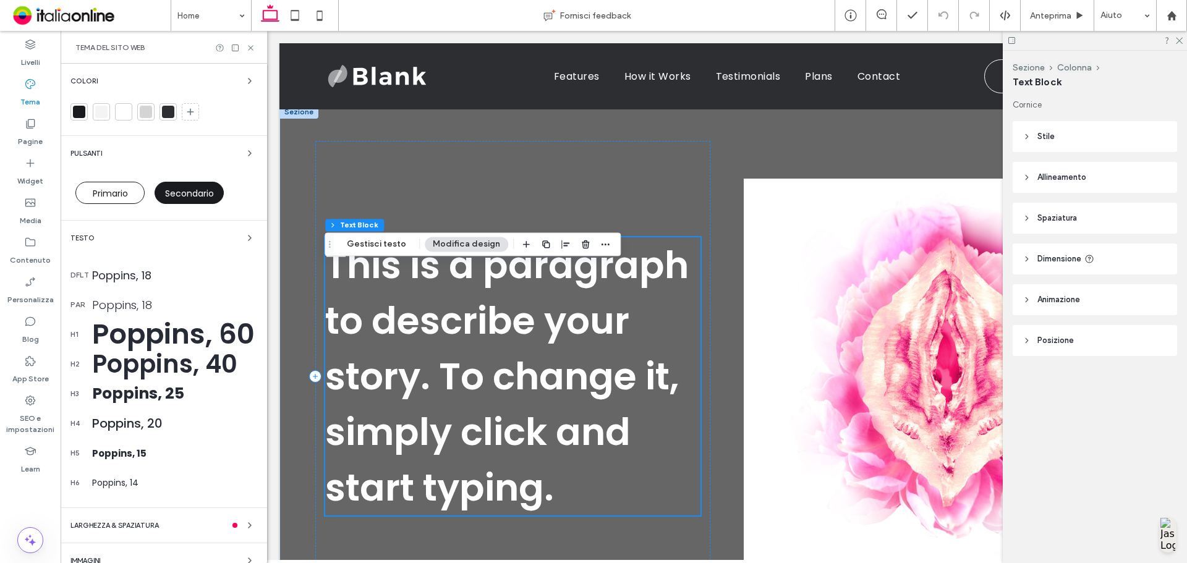
scroll to position [389, 0]
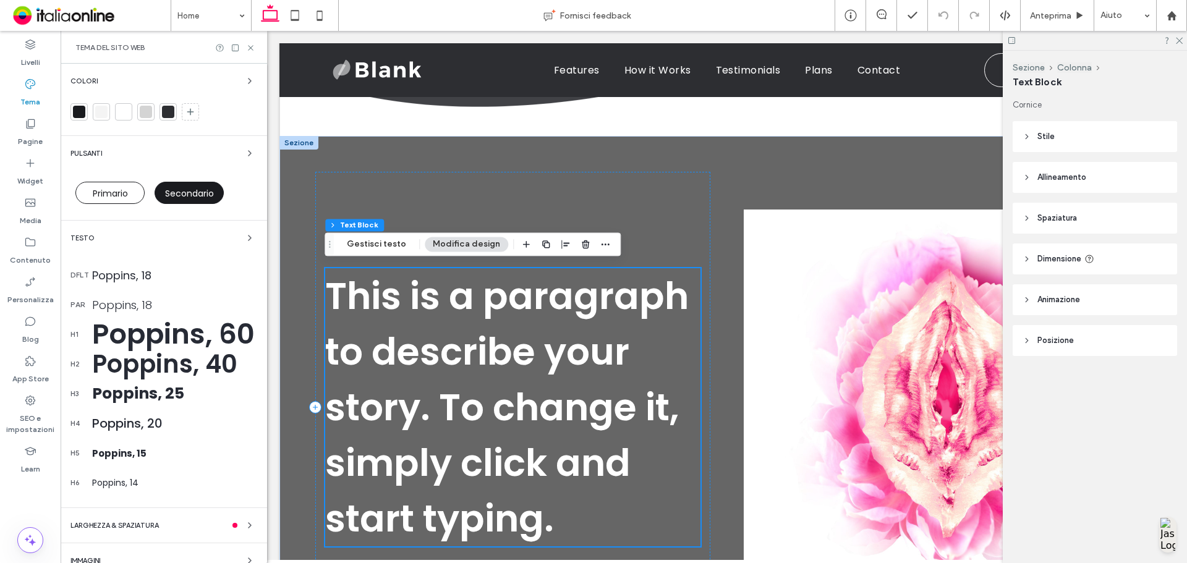
click at [182, 344] on div "Poppins, 60" at bounding box center [174, 334] width 165 height 42
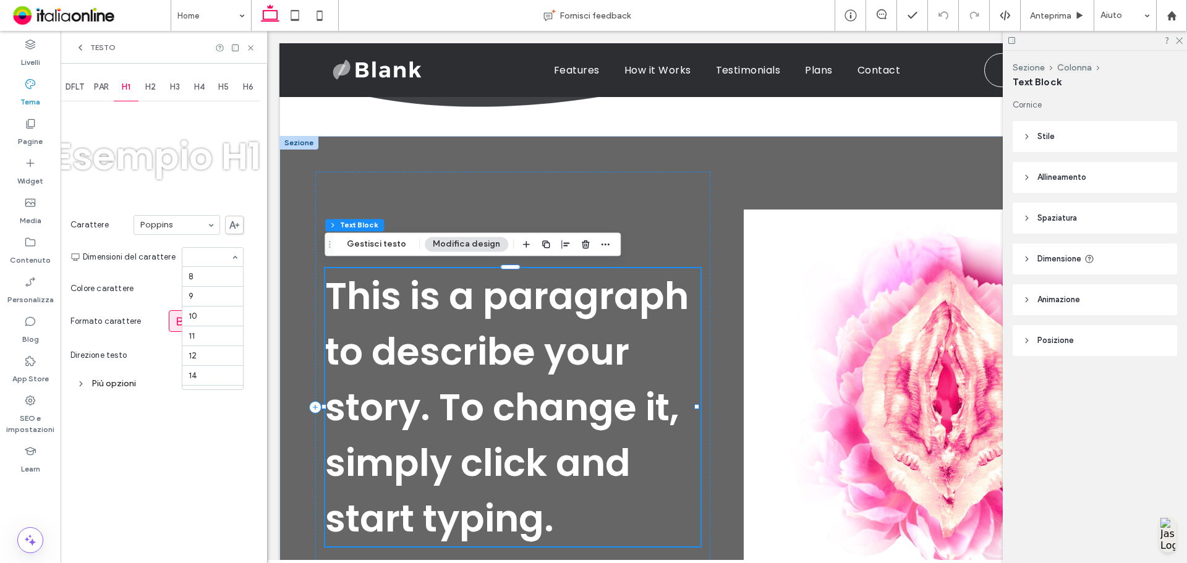
scroll to position [193, 0]
click at [151, 373] on div "Più opzioni" at bounding box center [156, 383] width 173 height 23
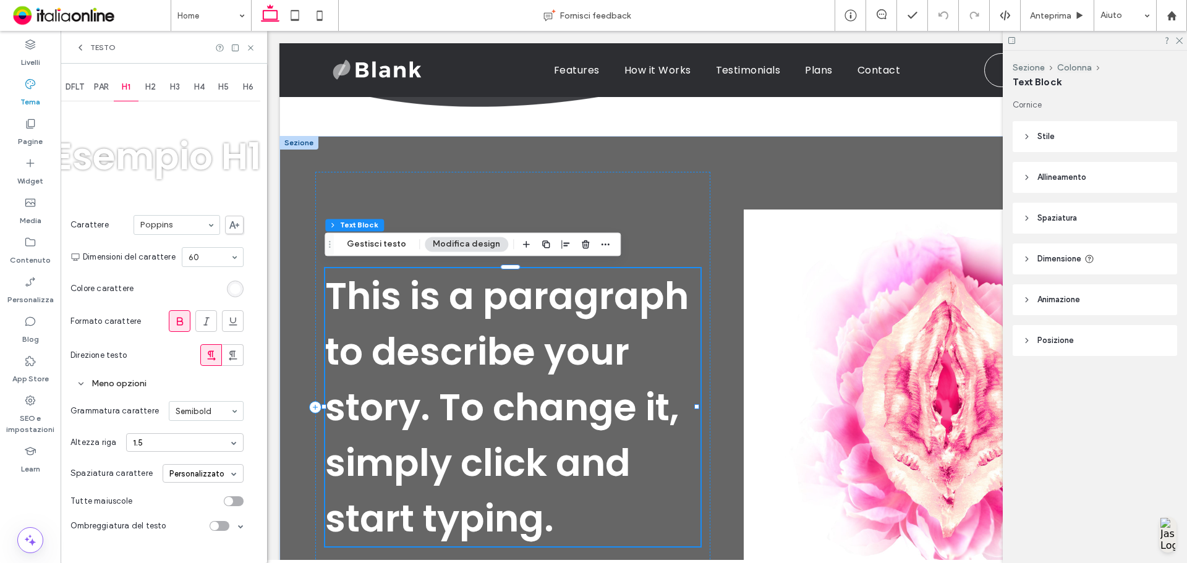
click at [235, 293] on div "rgb(255, 255, 255)" at bounding box center [235, 289] width 11 height 11
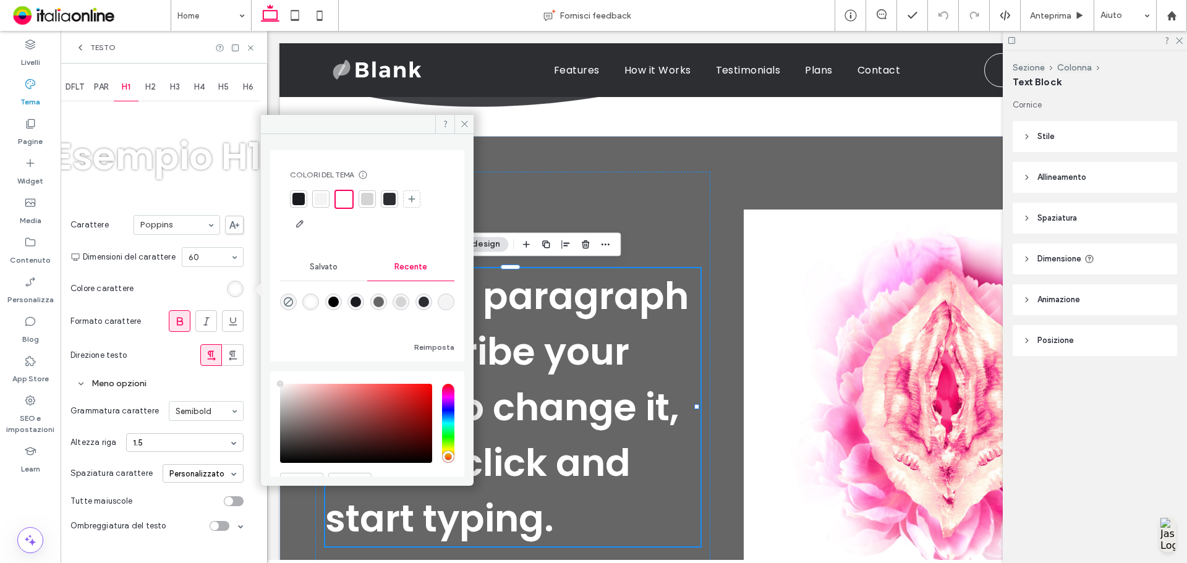
drag, startPoint x: 341, startPoint y: 294, endPoint x: 346, endPoint y: 244, distance: 50.9
click at [341, 294] on div "rgba(0, 0, 0, 1)" at bounding box center [333, 302] width 17 height 17
type input "*******"
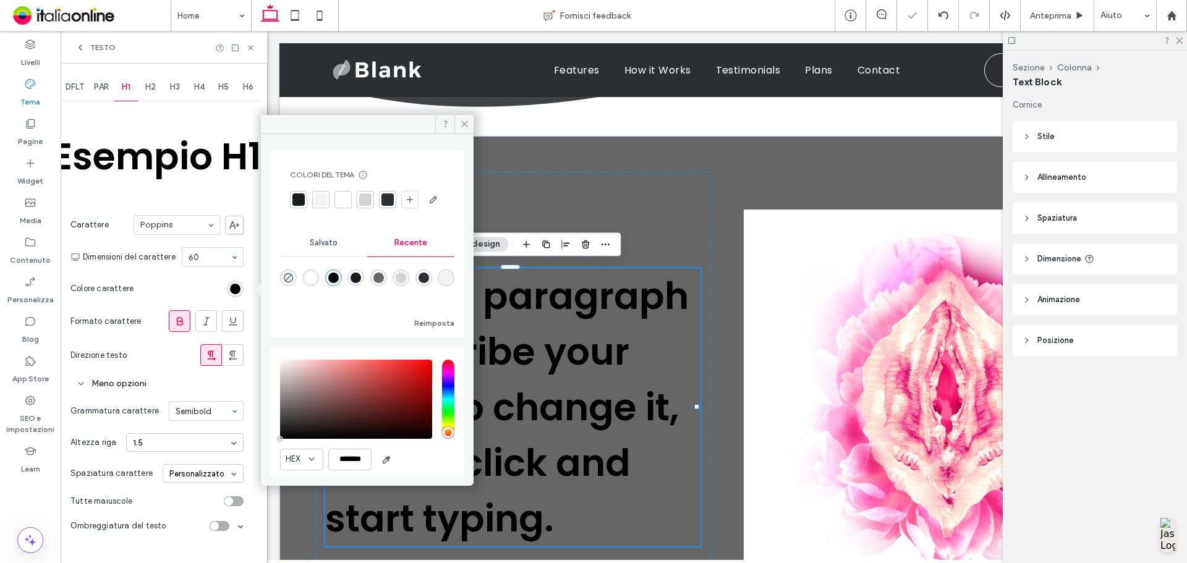
click at [250, 45] on icon at bounding box center [250, 47] width 9 height 9
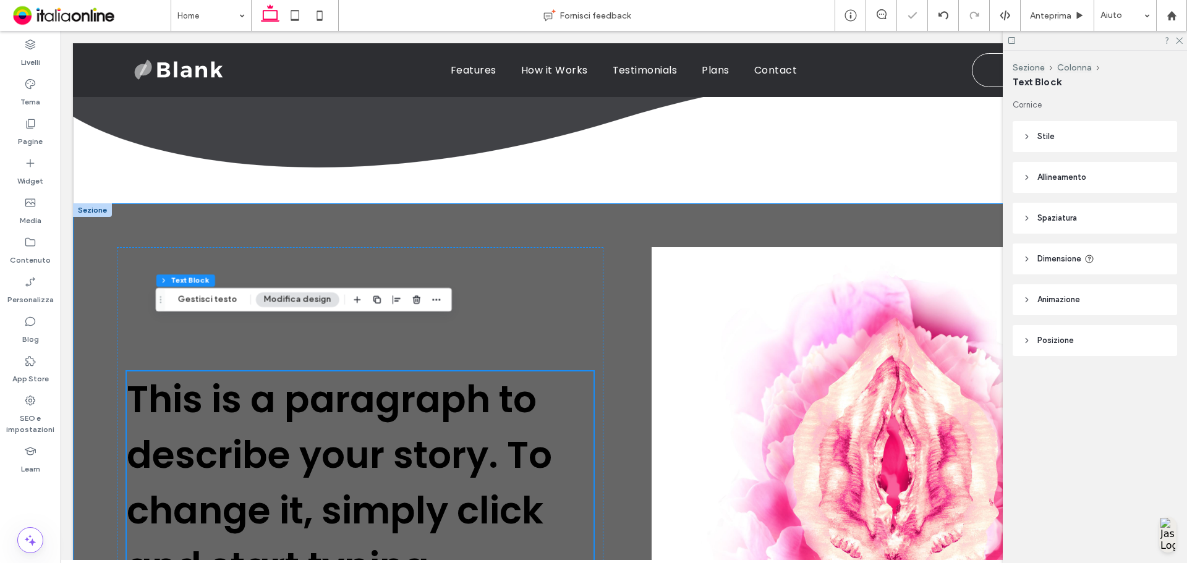
scroll to position [433, 0]
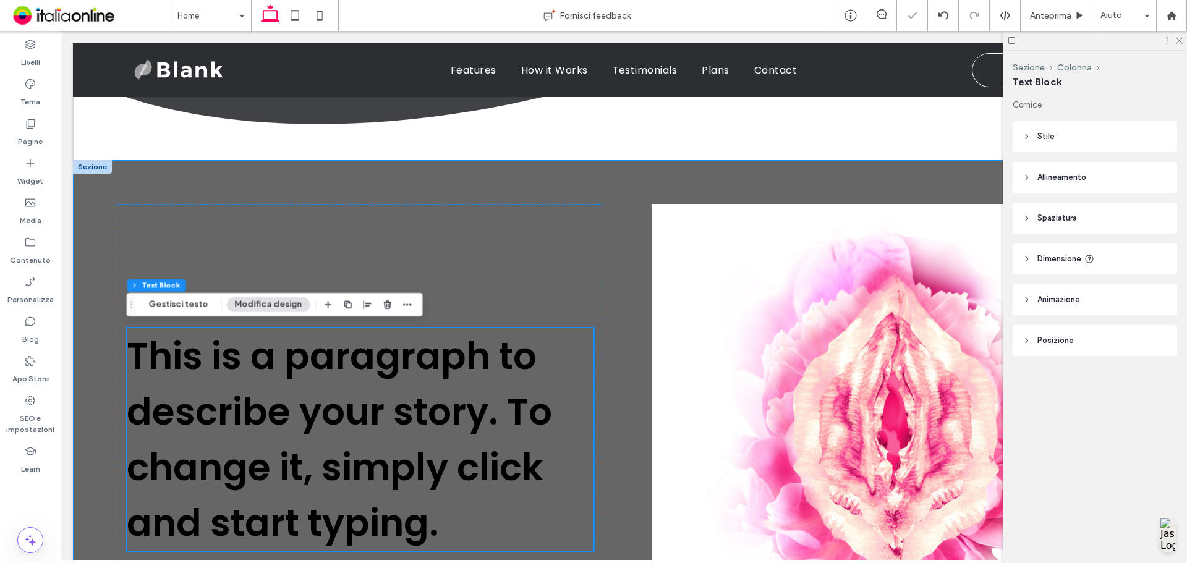
click at [791, 182] on div "This is a paragraph to describe your story. To change it, simply click and star…" at bounding box center [623, 439] width 1101 height 559
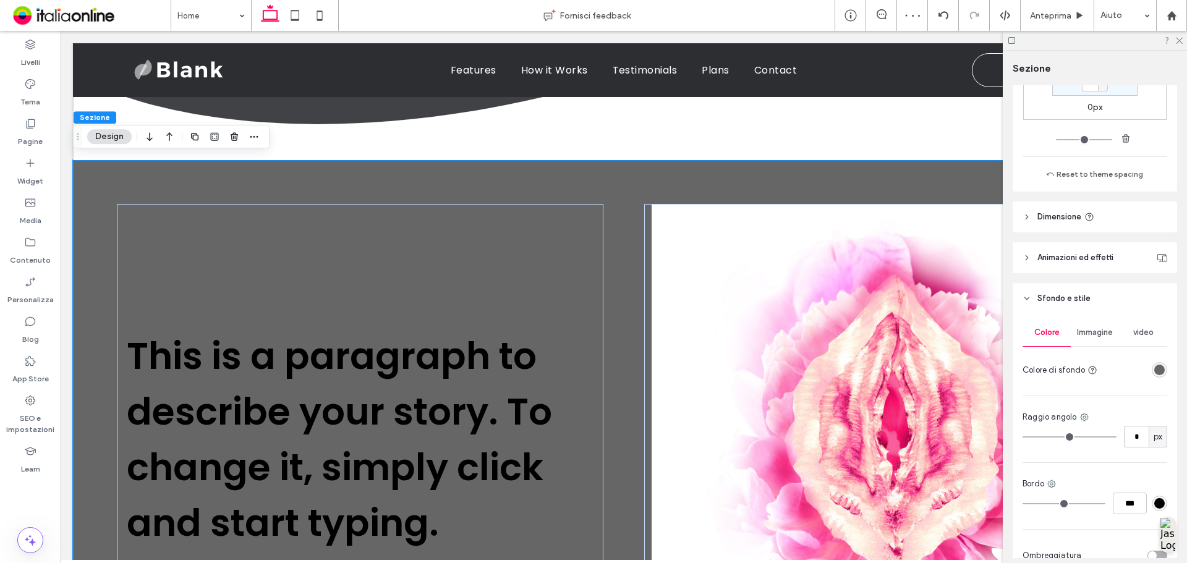
scroll to position [389, 0]
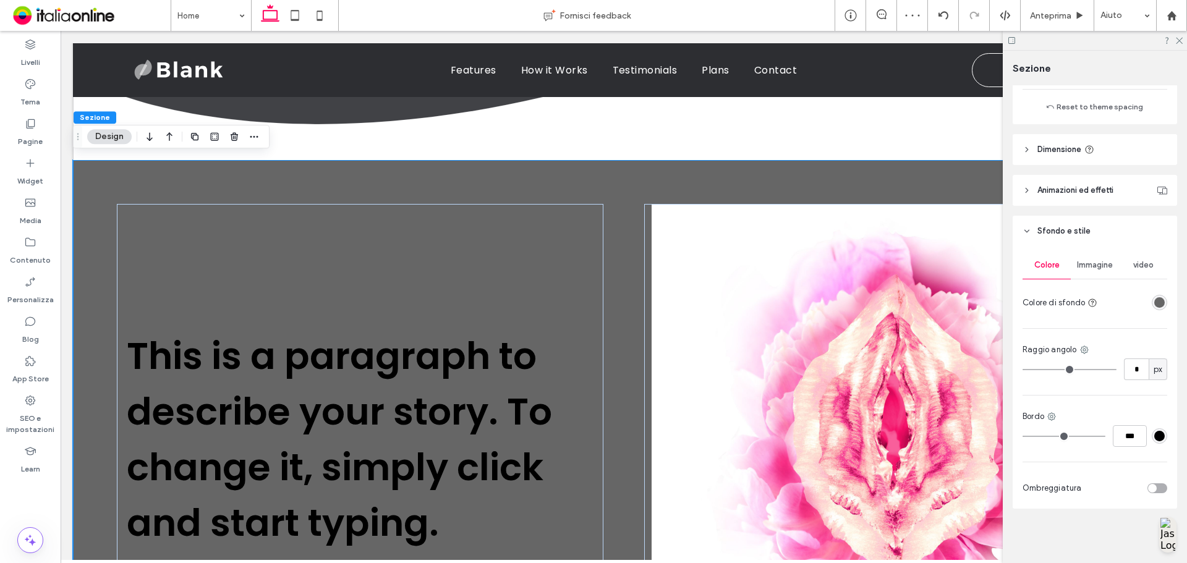
click at [1160, 300] on div "rgba(102, 102, 102, 1)" at bounding box center [1158, 302] width 15 height 15
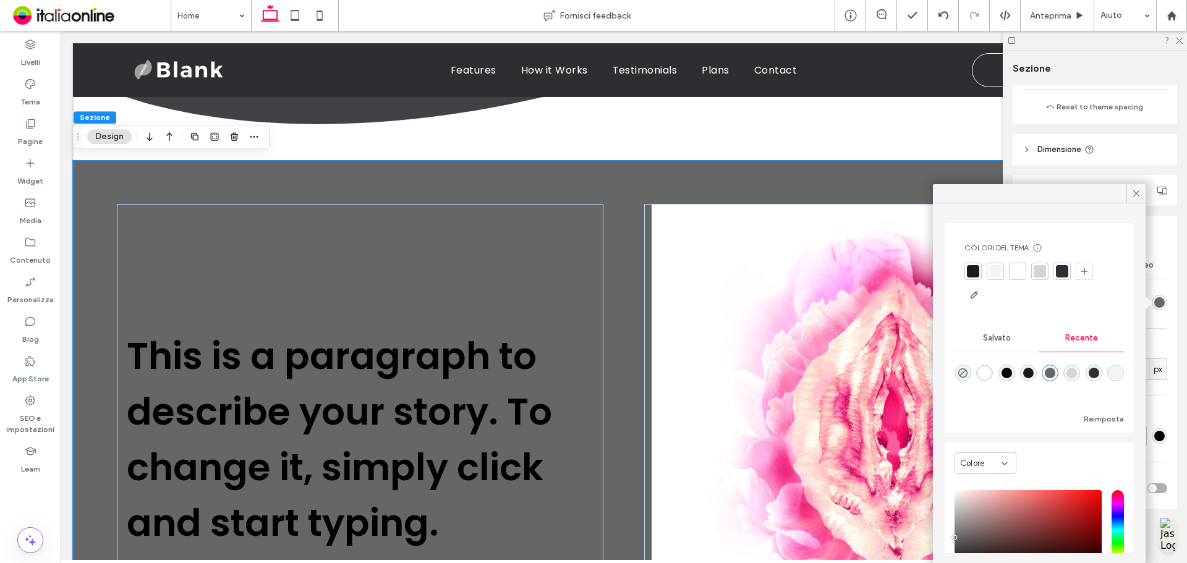
click at [992, 373] on div "rgba(255, 255, 255, 1)" at bounding box center [984, 373] width 17 height 17
type input "*******"
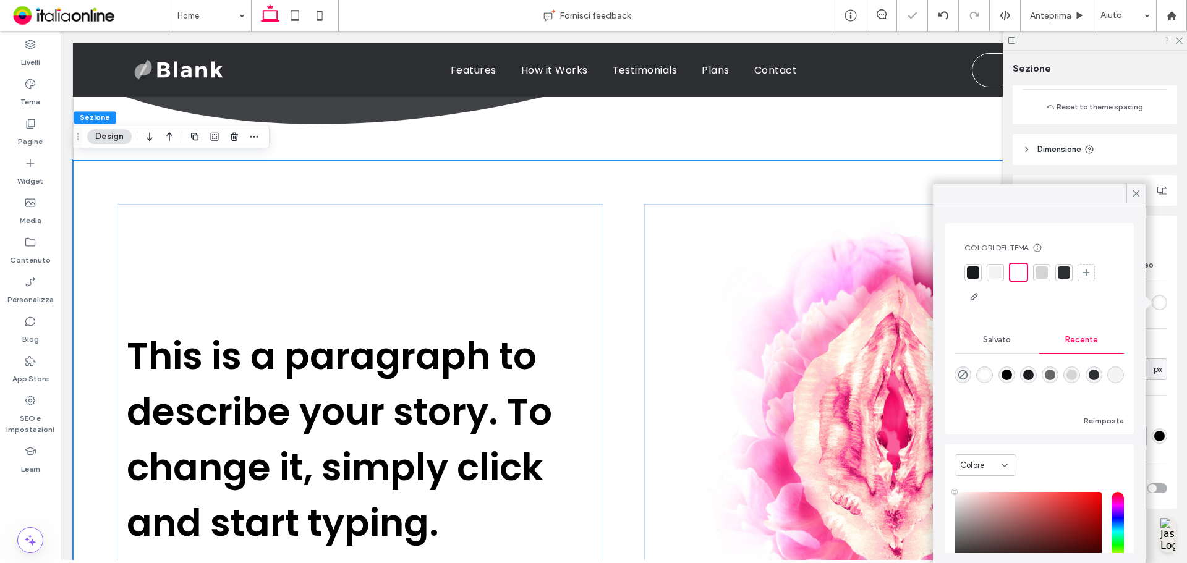
click at [1174, 39] on icon at bounding box center [1178, 40] width 8 height 8
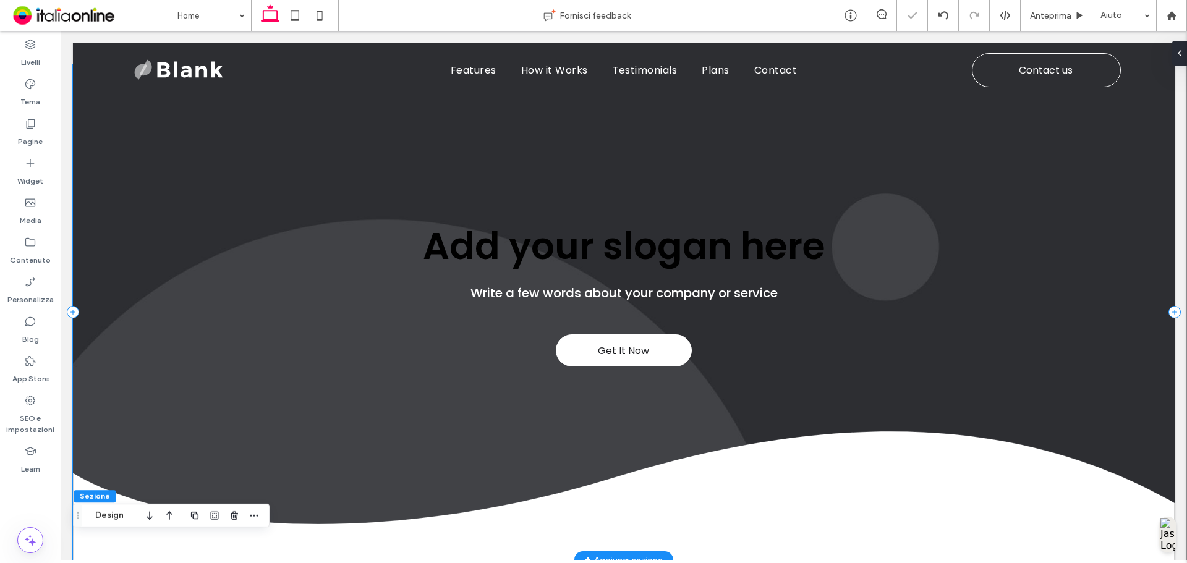
scroll to position [0, 0]
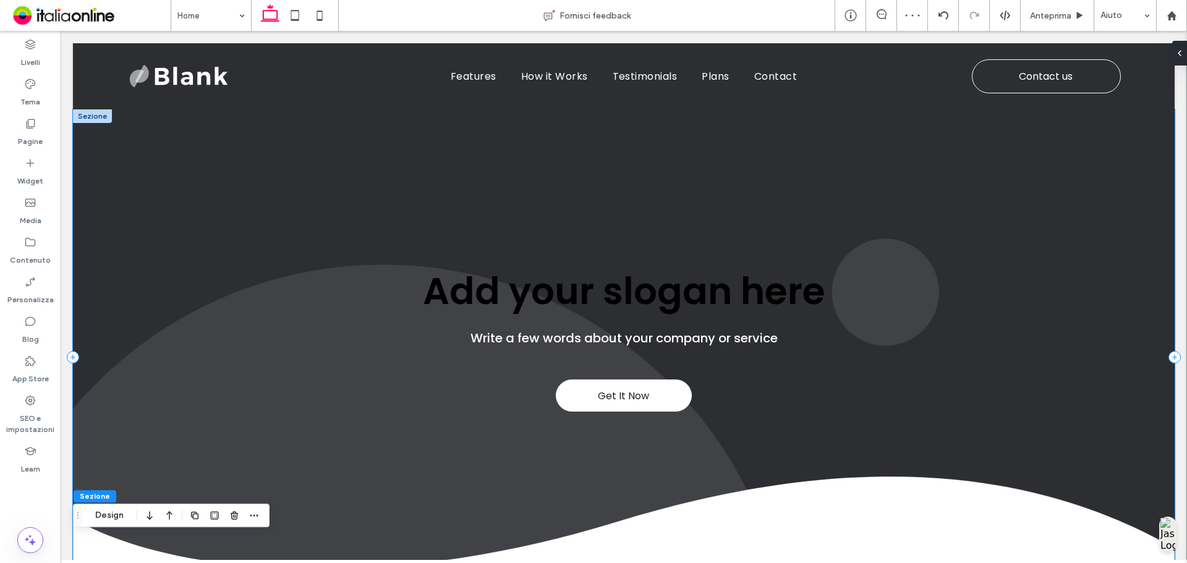
click at [598, 375] on div "Get It Now Add your slogan here Write a few words about your company or service" at bounding box center [623, 357] width 1101 height 496
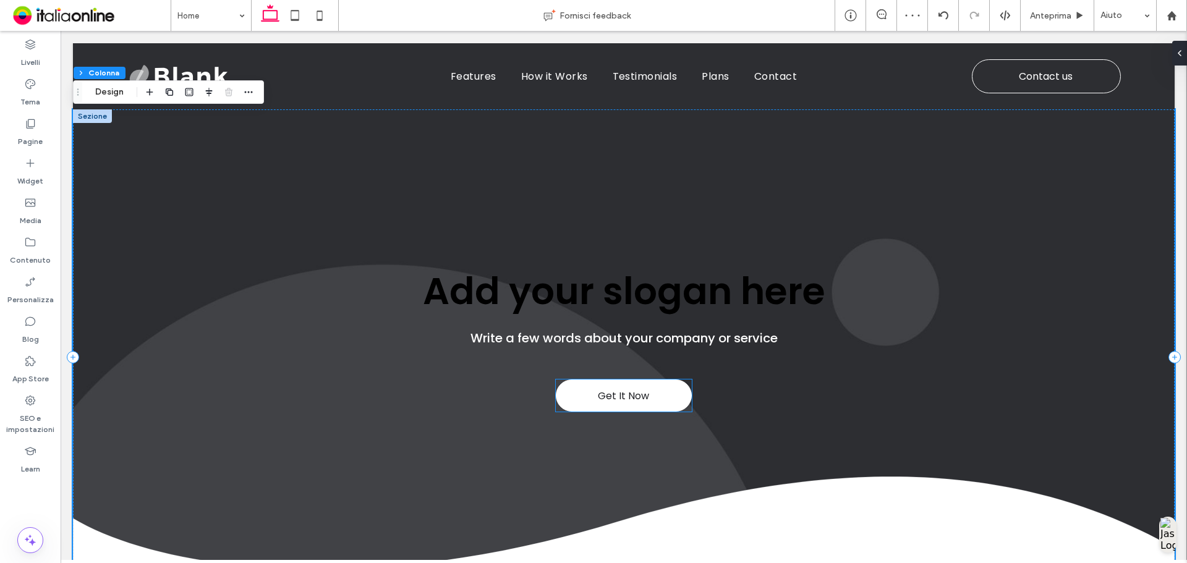
click at [601, 393] on span "Get It Now" at bounding box center [623, 396] width 51 height 28
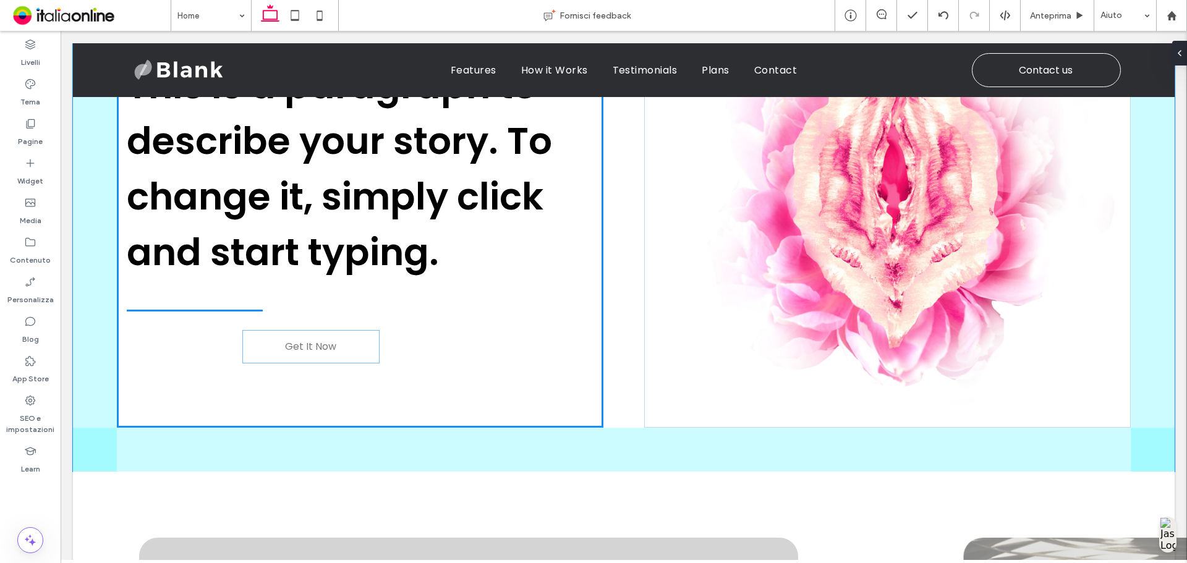
scroll to position [520, 0]
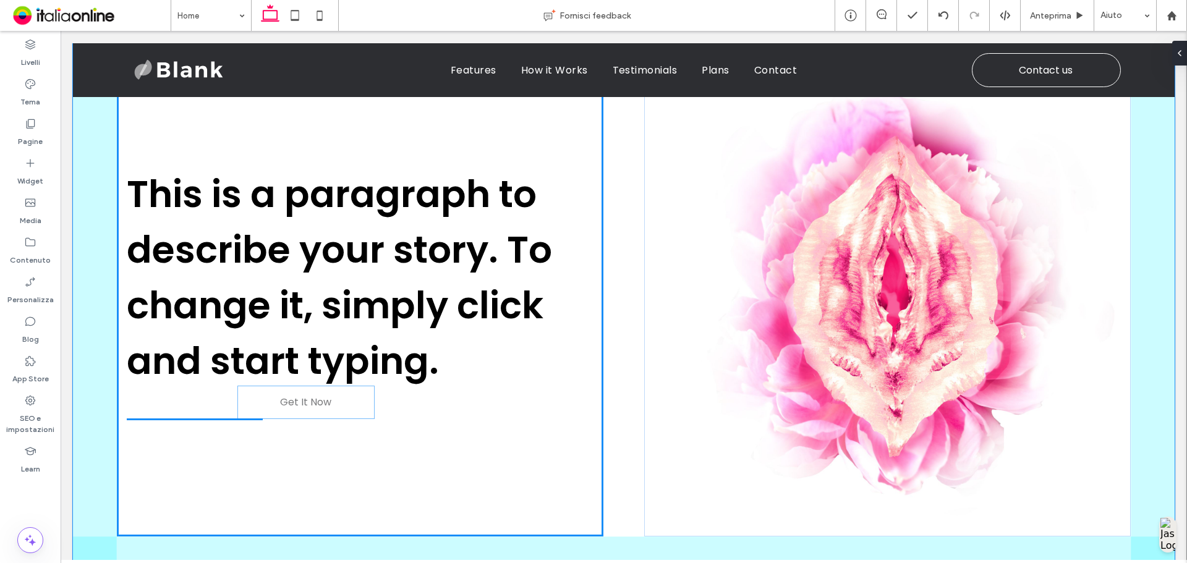
drag, startPoint x: 628, startPoint y: 387, endPoint x: 315, endPoint y: 395, distance: 313.5
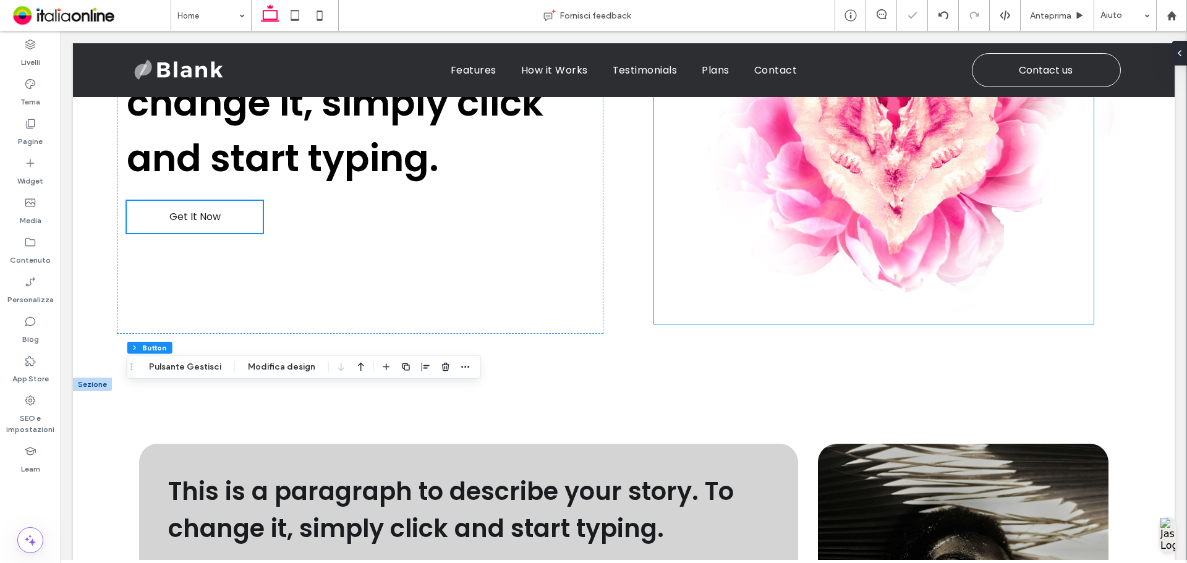
scroll to position [767, 0]
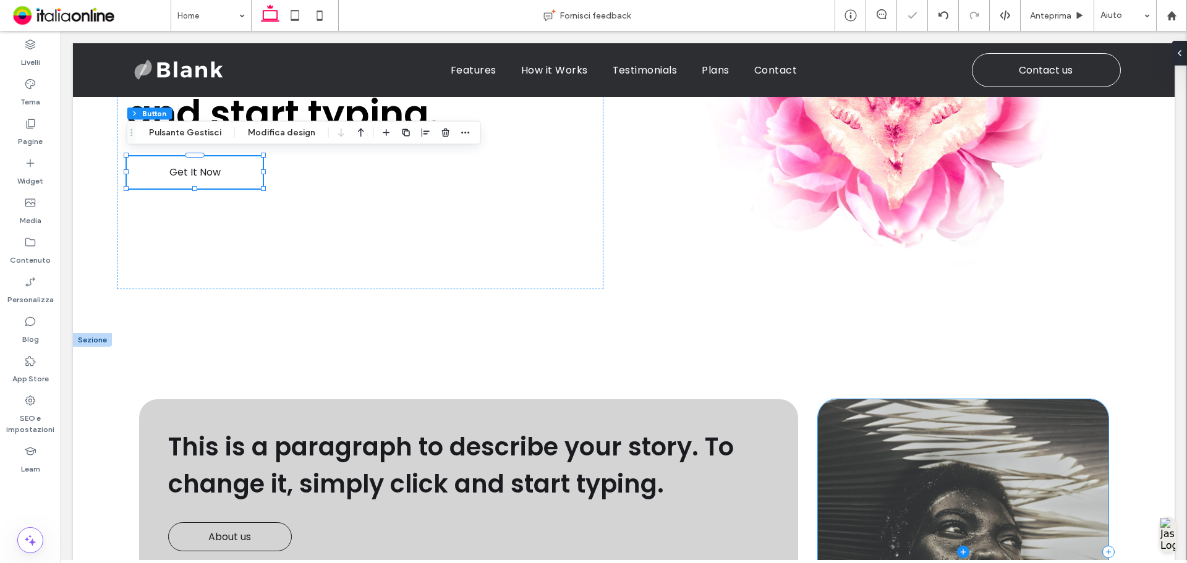
drag, startPoint x: 962, startPoint y: 412, endPoint x: 996, endPoint y: 461, distance: 60.0
click at [996, 461] on span at bounding box center [963, 552] width 291 height 306
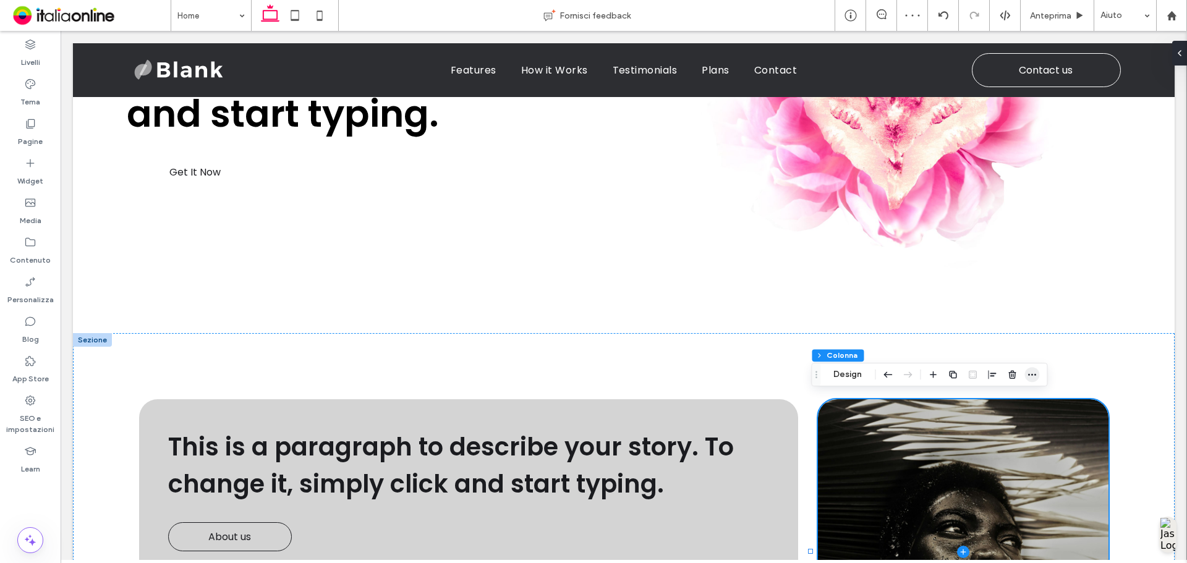
click at [1036, 370] on icon "button" at bounding box center [1032, 375] width 10 height 10
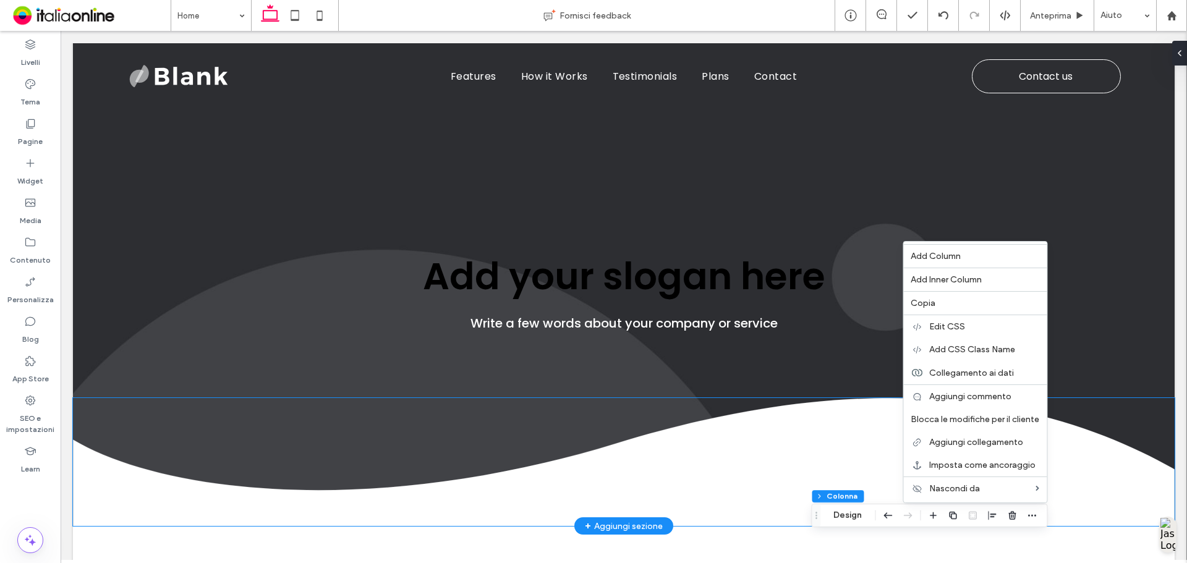
scroll to position [0, 0]
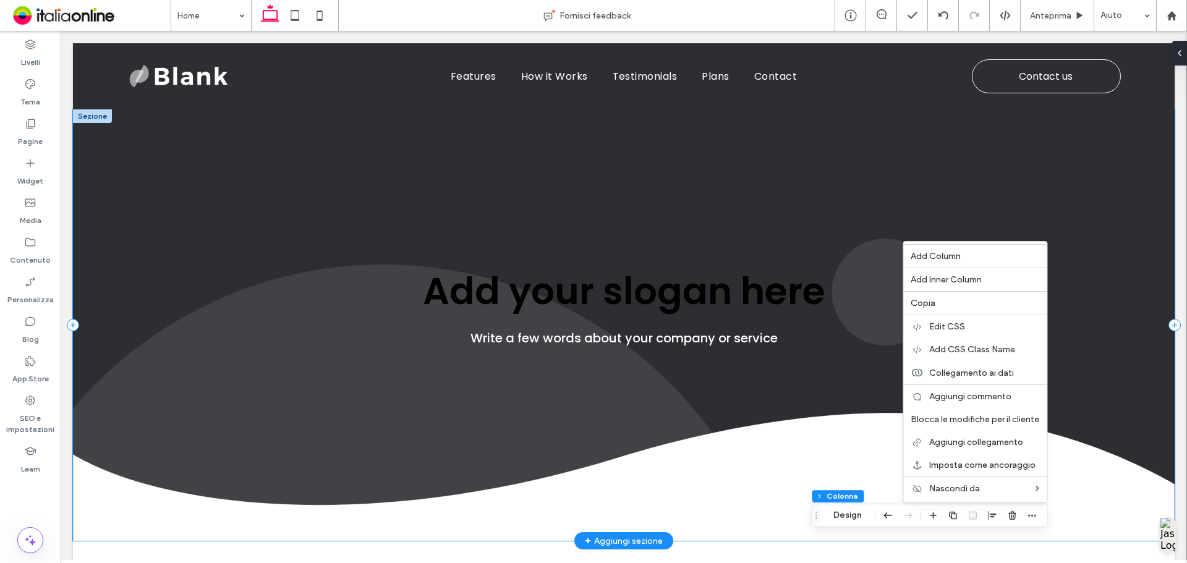
click at [203, 380] on div "Add your slogan here Write a few words about your company or service" at bounding box center [623, 324] width 1101 height 431
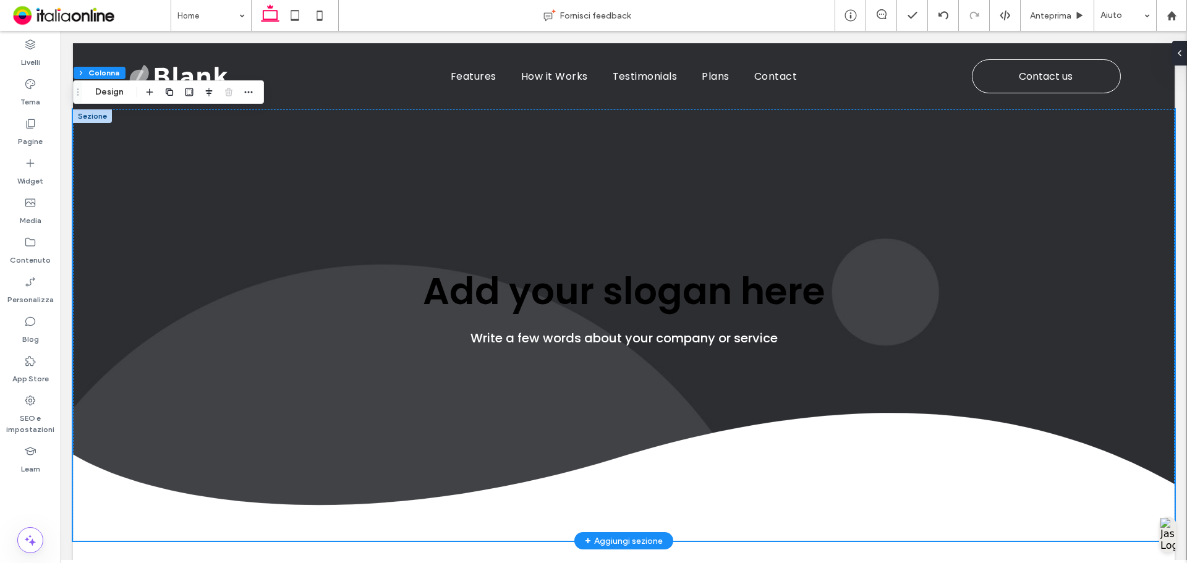
drag, startPoint x: 95, startPoint y: 120, endPoint x: 119, endPoint y: 218, distance: 101.0
click at [95, 120] on div at bounding box center [92, 116] width 39 height 14
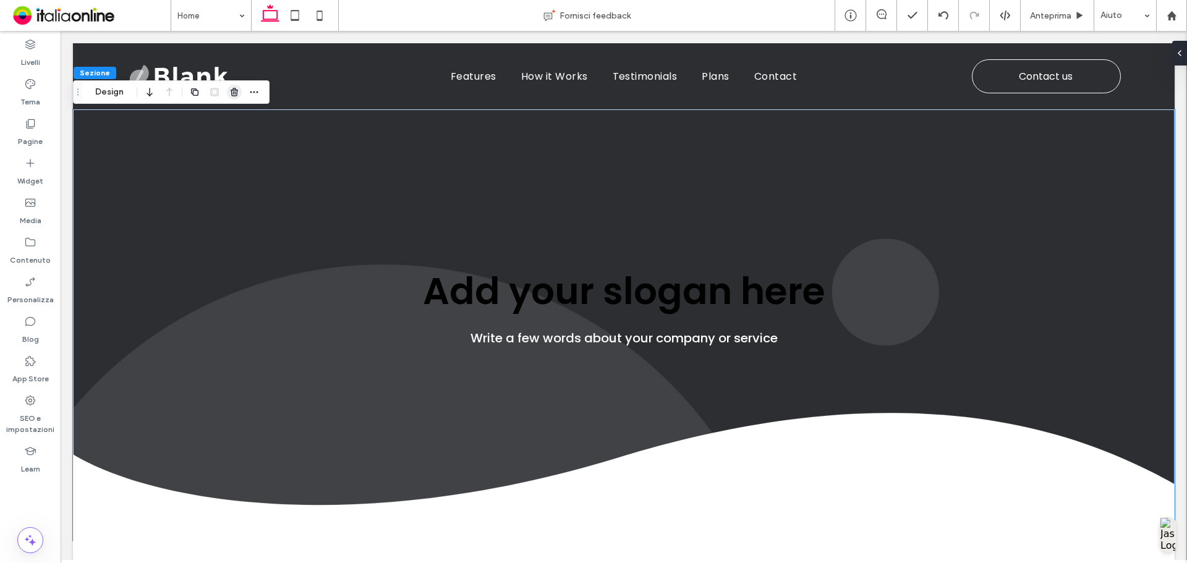
click at [231, 90] on use "button" at bounding box center [234, 92] width 7 height 8
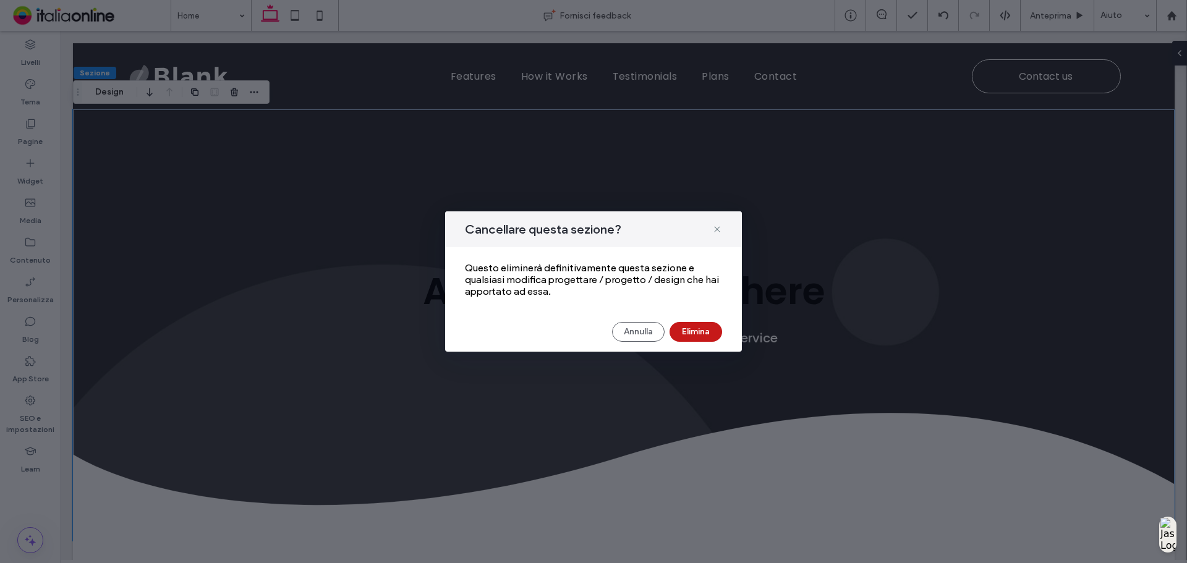
click at [710, 334] on button "Elimina" at bounding box center [695, 332] width 53 height 20
